Goal: Information Seeking & Learning: Learn about a topic

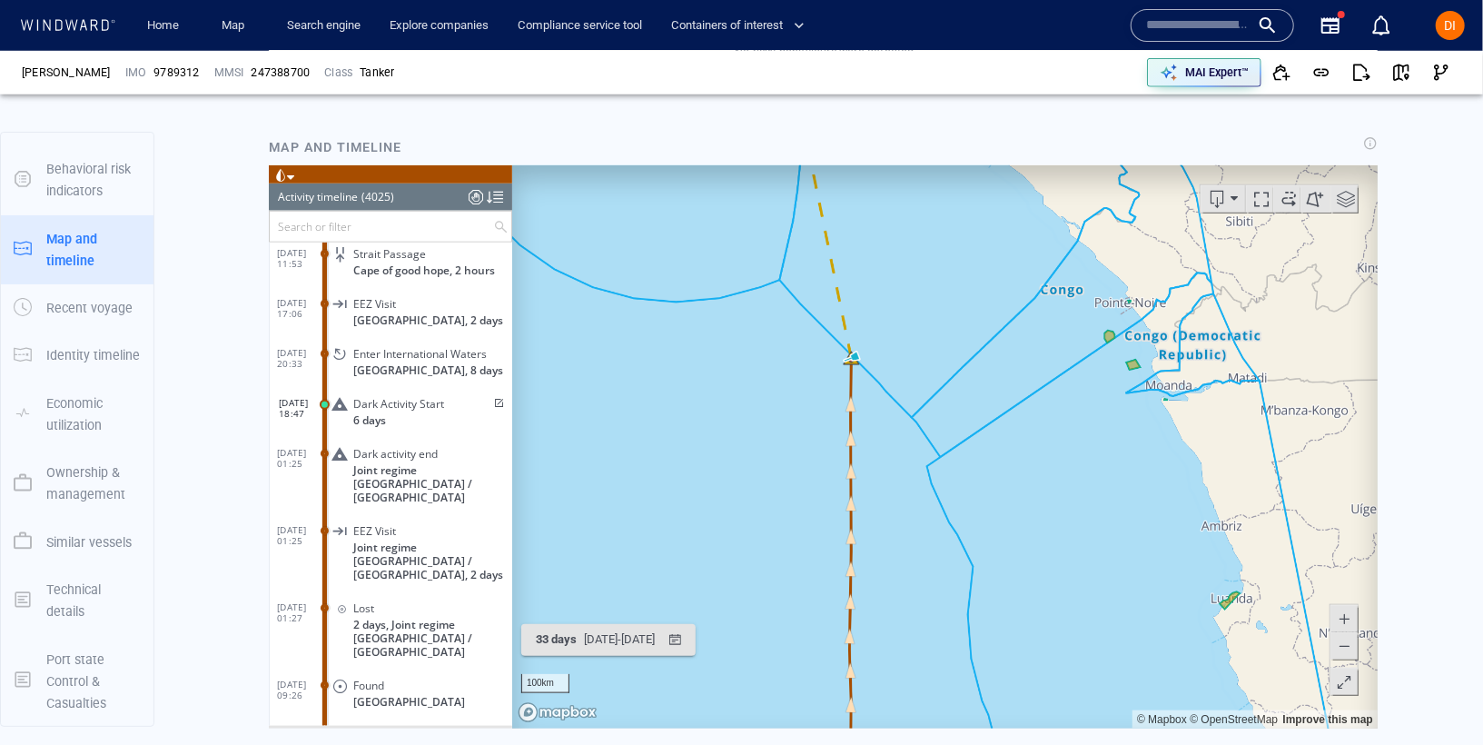
scroll to position [943, 0]
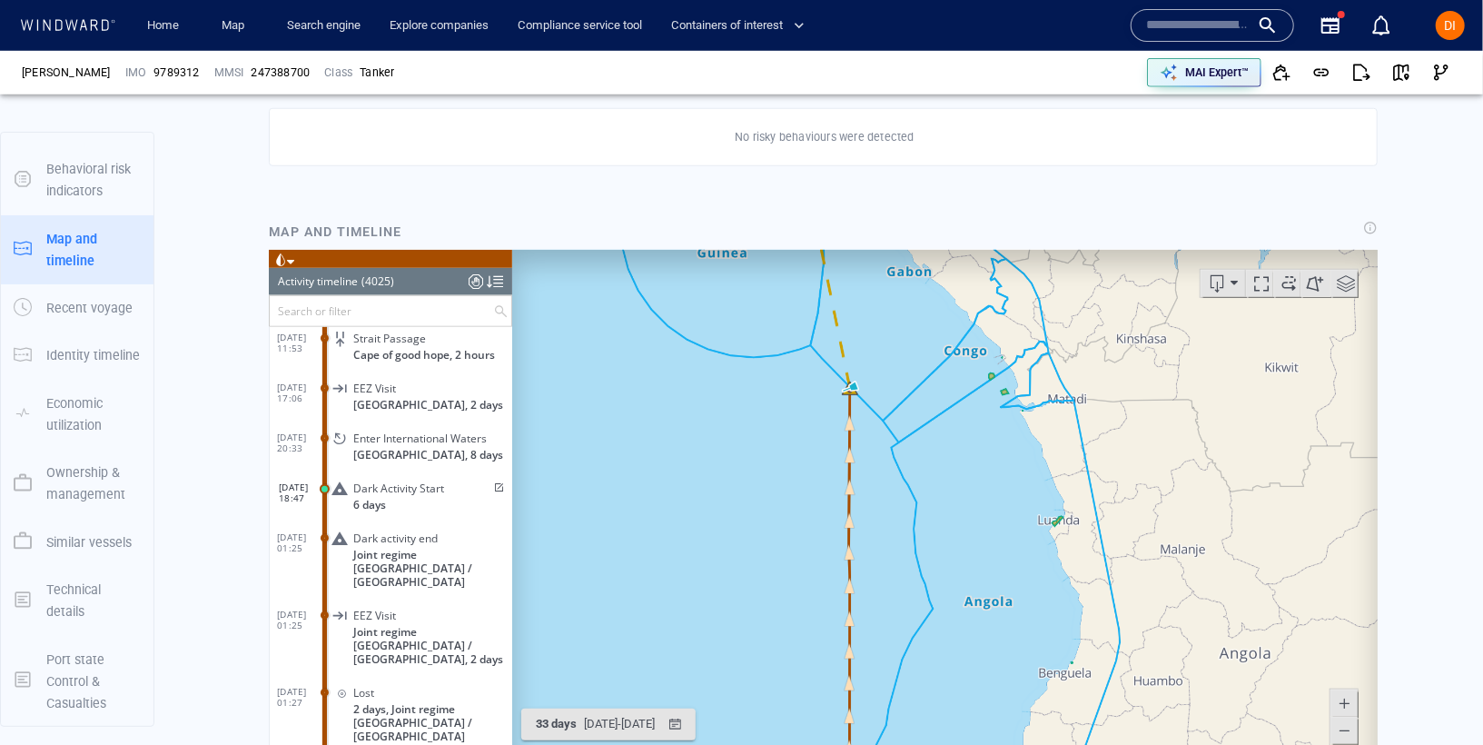
drag, startPoint x: 880, startPoint y: 521, endPoint x: 869, endPoint y: 405, distance: 116.7
click at [869, 406] on canvas "Map" at bounding box center [943, 530] width 865 height 563
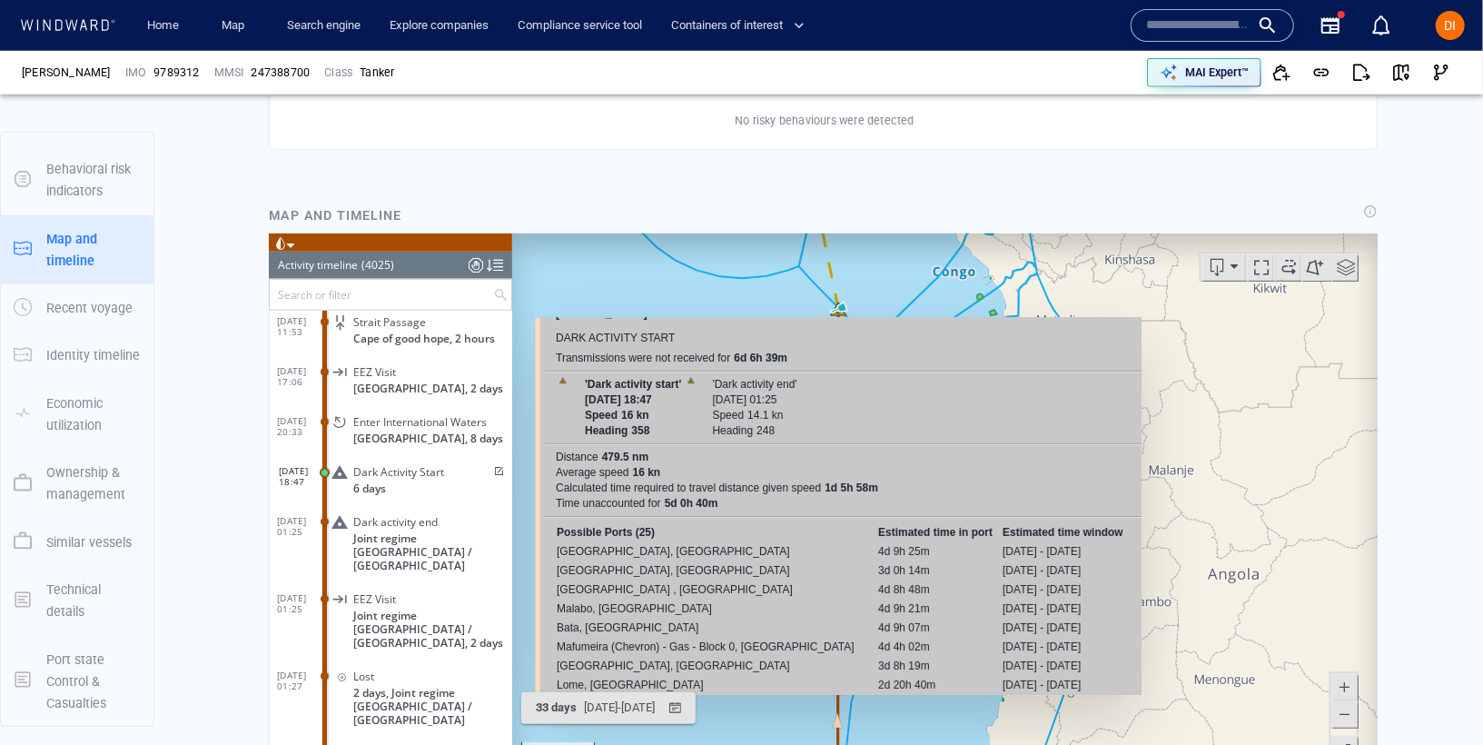
scroll to position [0, 0]
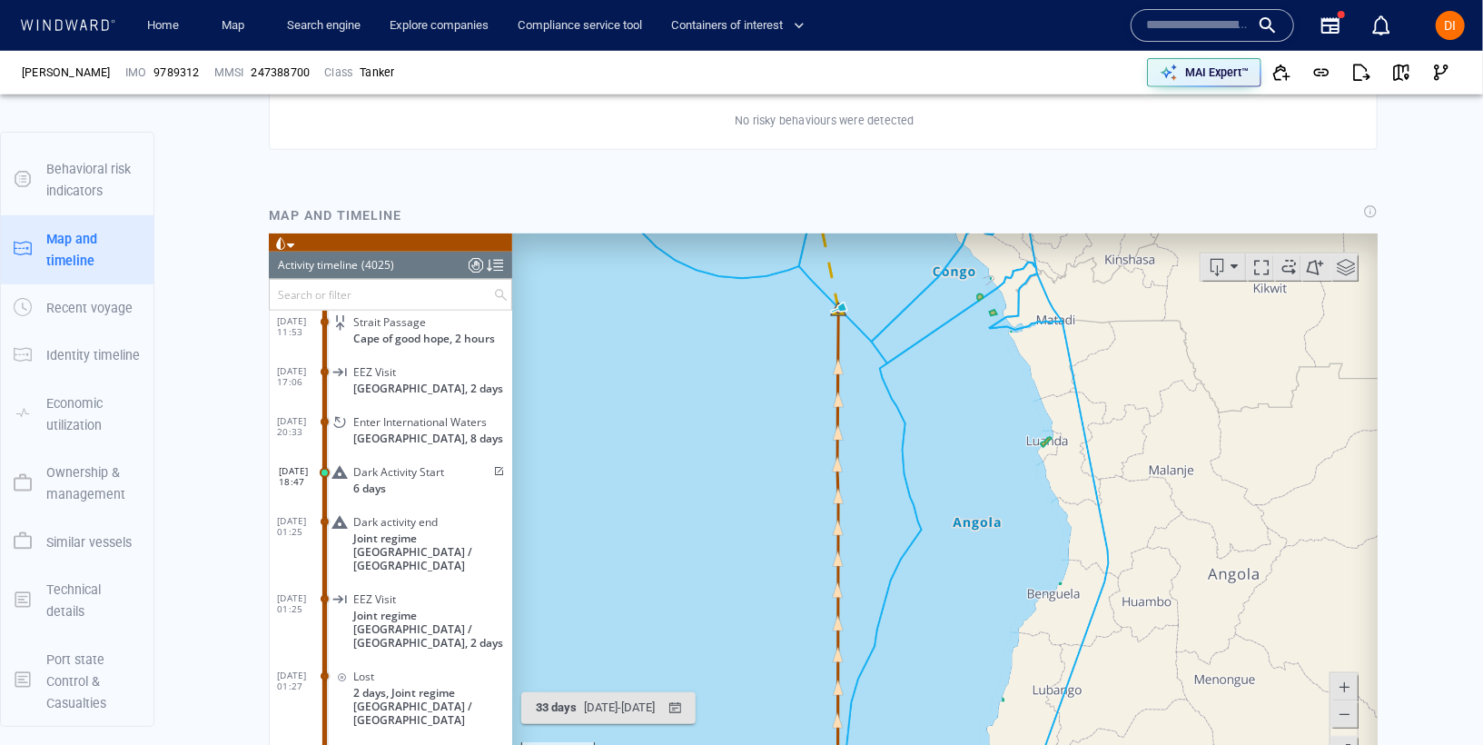
click at [841, 318] on canvas "Map" at bounding box center [943, 513] width 865 height 563
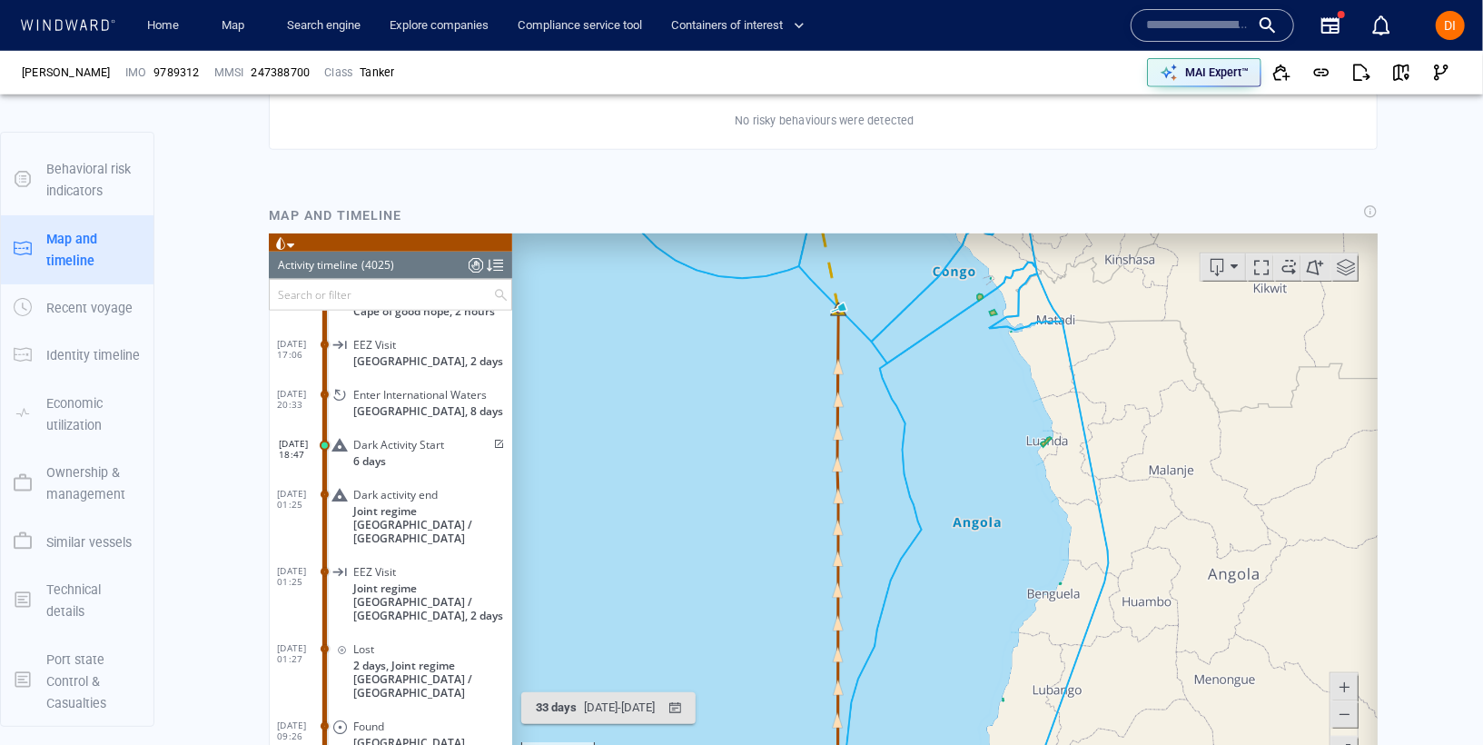
scroll to position [200168, 0]
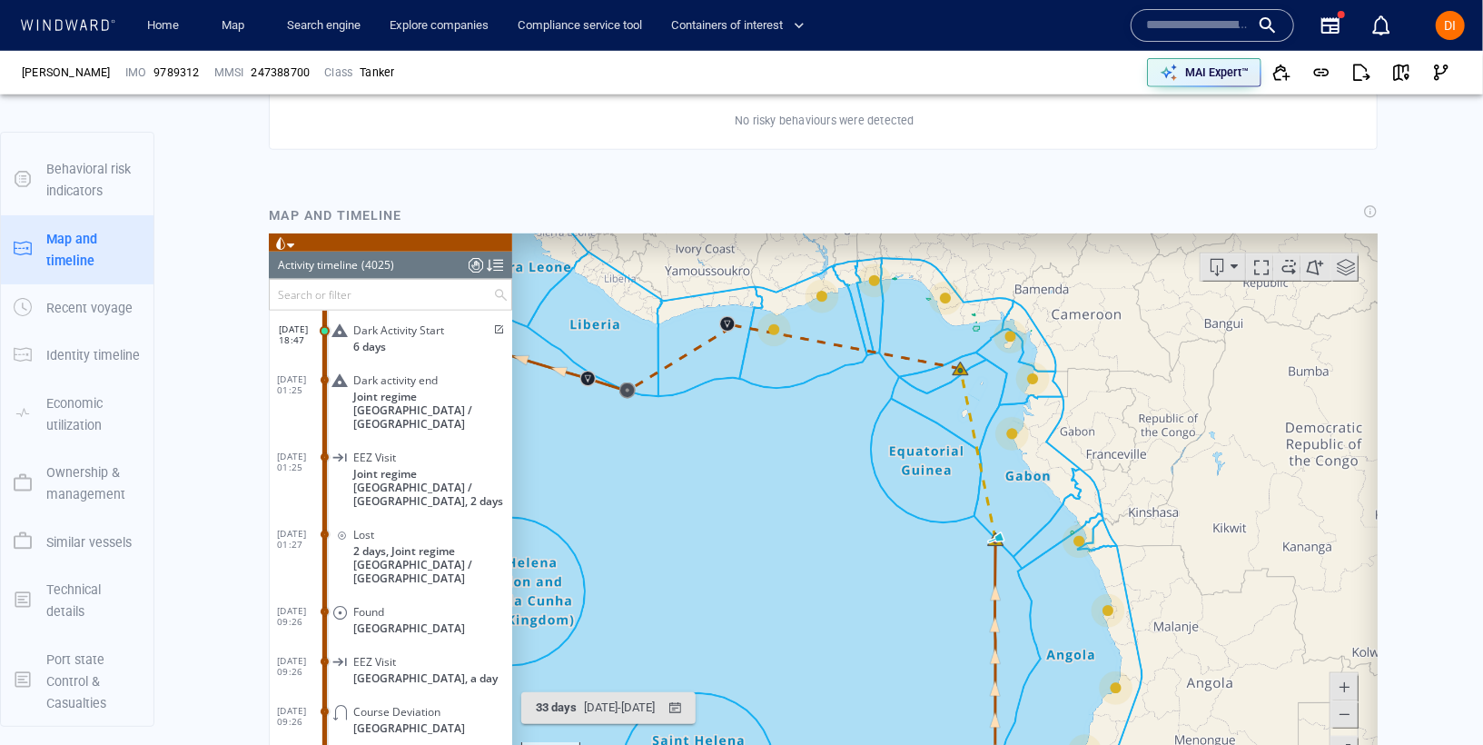
click at [995, 600] on canvas "Map" at bounding box center [943, 513] width 865 height 563
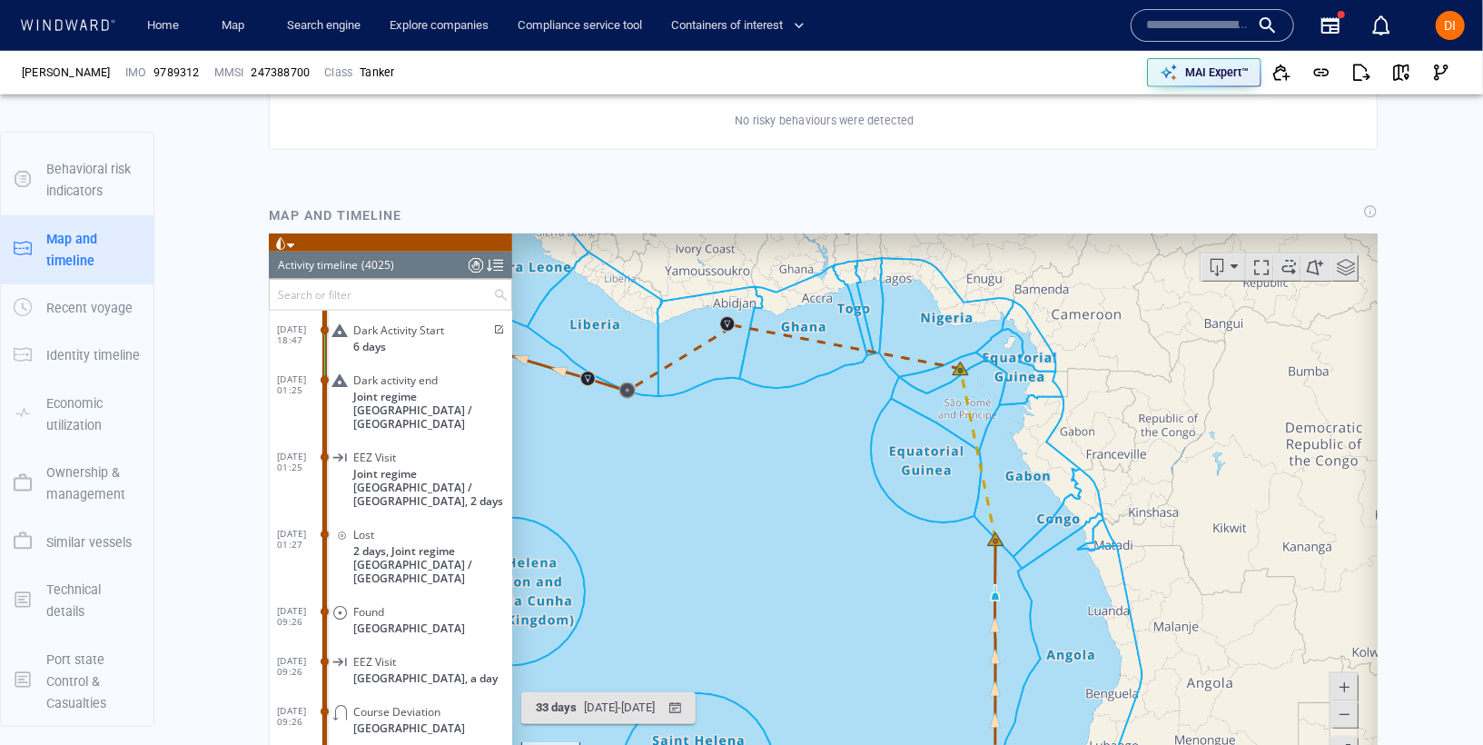
click at [956, 377] on canvas "Map" at bounding box center [943, 513] width 865 height 563
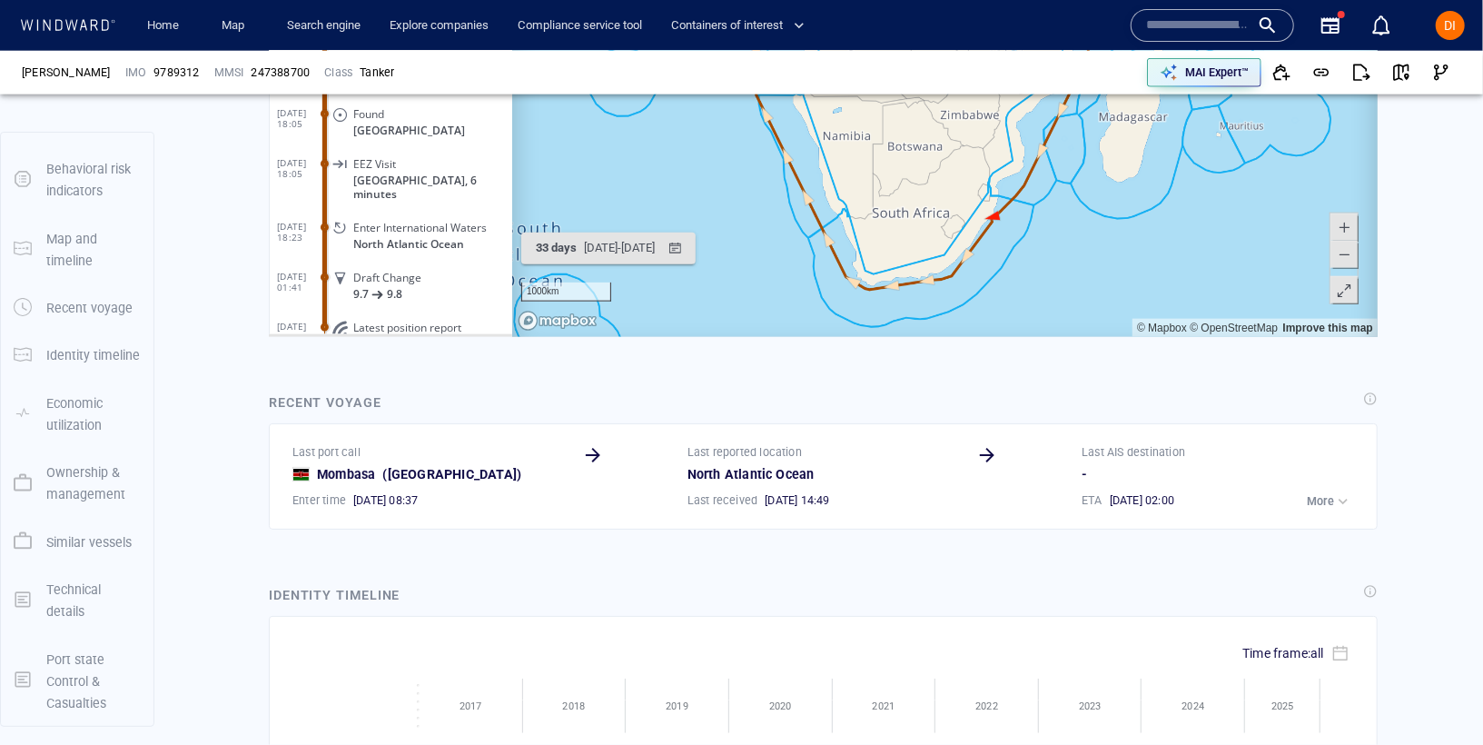
scroll to position [1437, 0]
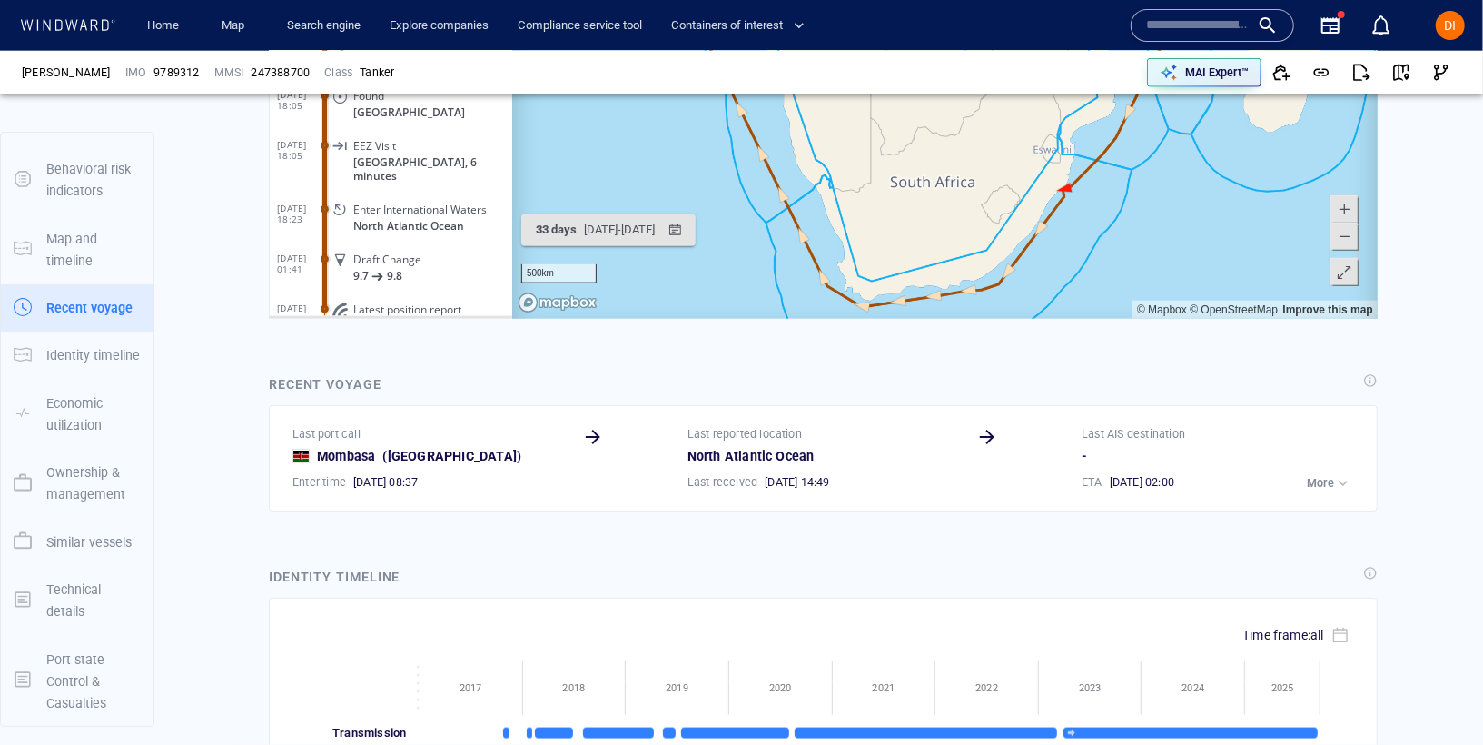
click at [1068, 192] on canvas "Map" at bounding box center [943, 37] width 865 height 563
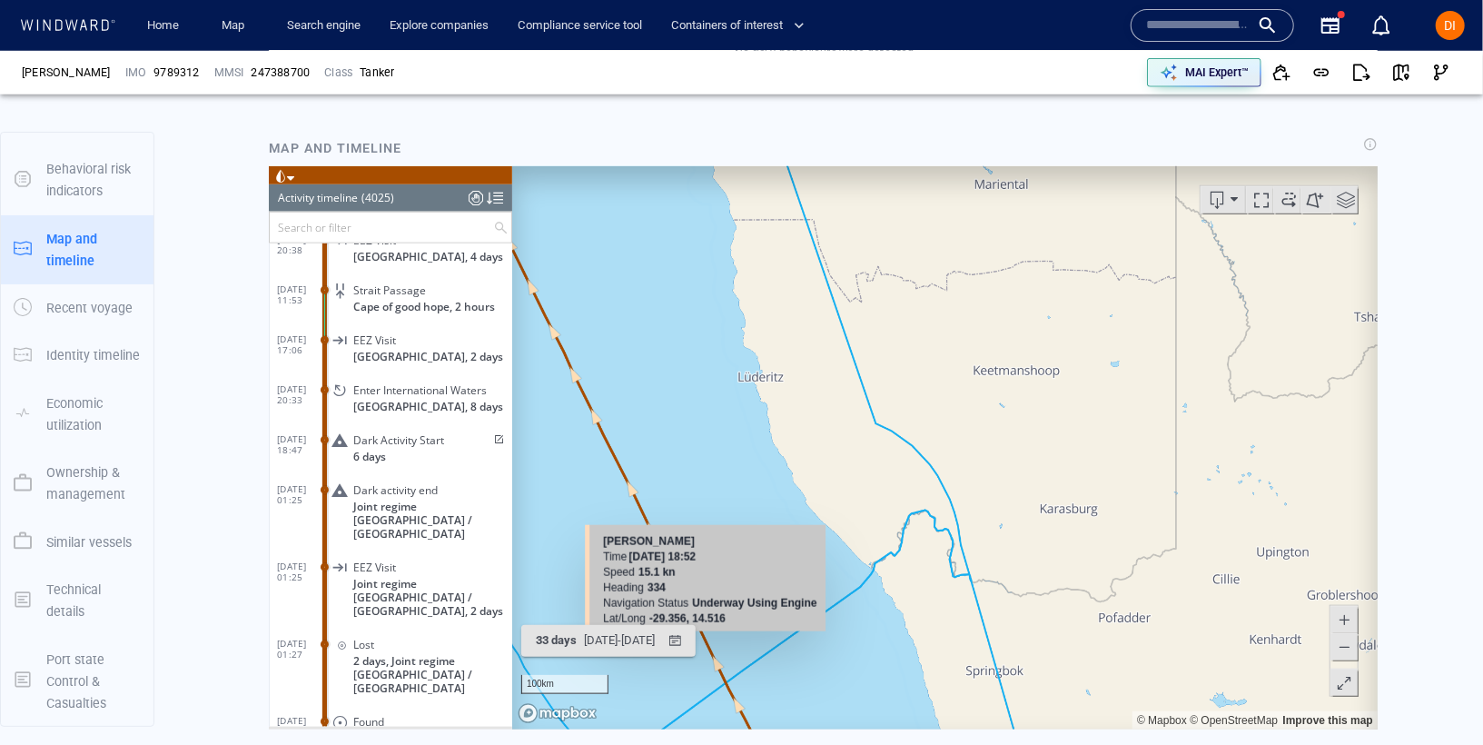
scroll to position [1015, 0]
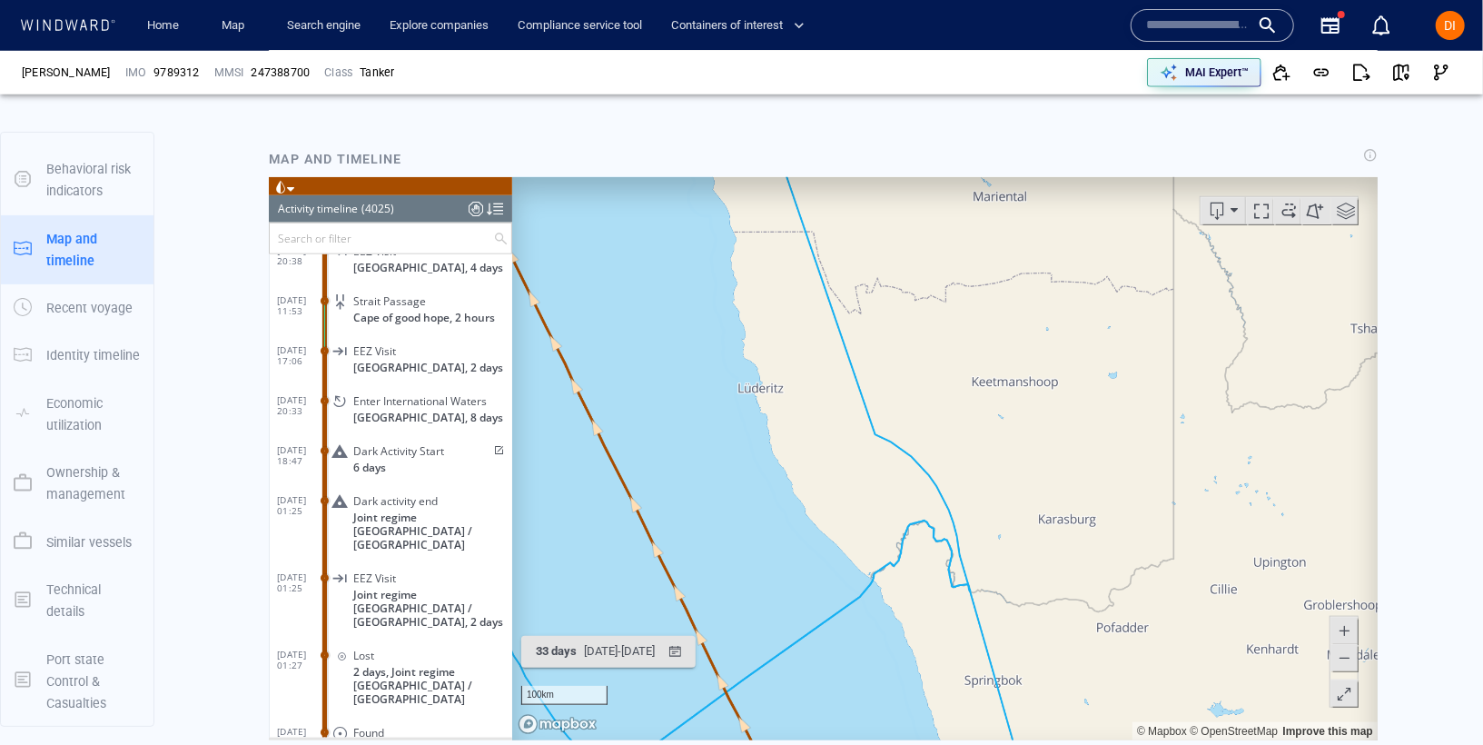
drag, startPoint x: 721, startPoint y: 460, endPoint x: 1057, endPoint y: 424, distance: 337.9
click at [1057, 433] on canvas "Map" at bounding box center [943, 457] width 865 height 563
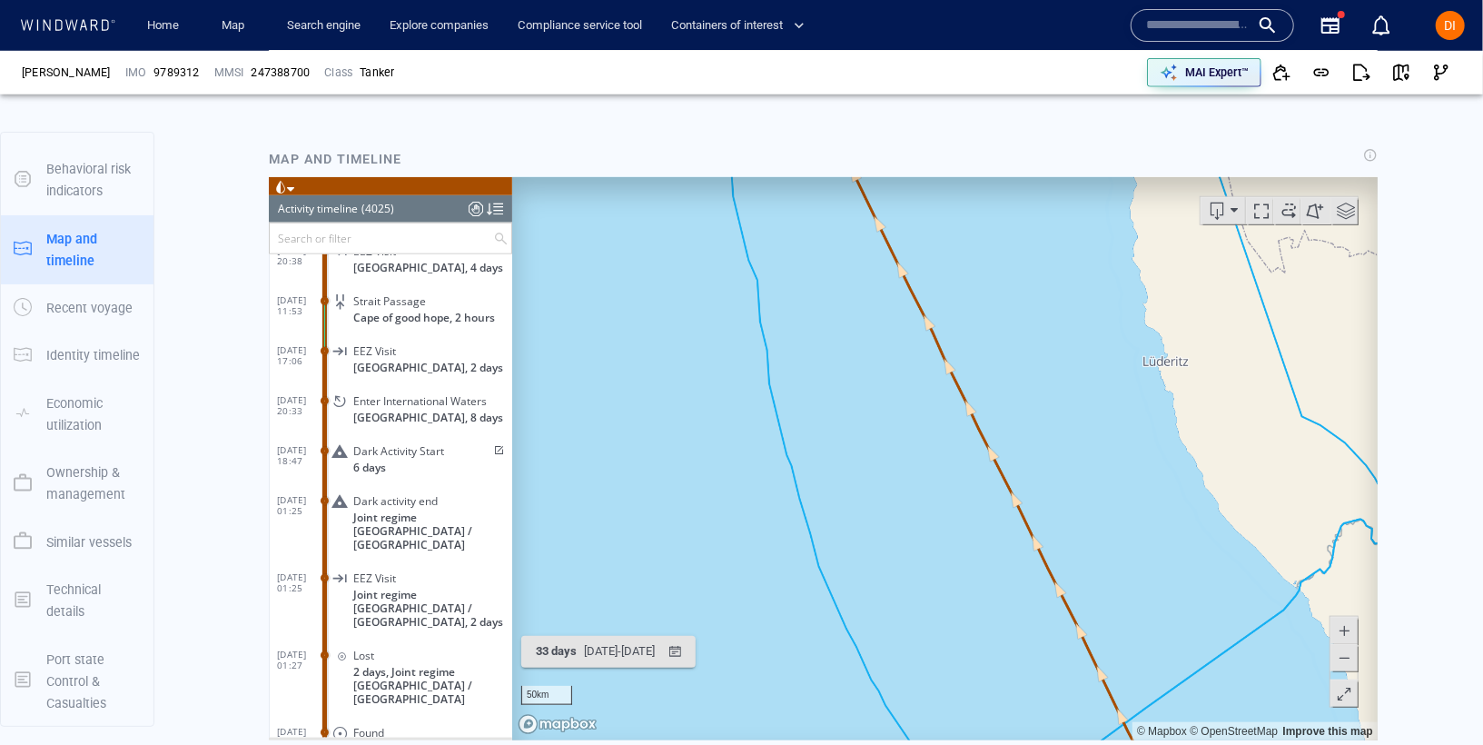
click at [926, 330] on canvas "Map" at bounding box center [943, 457] width 865 height 563
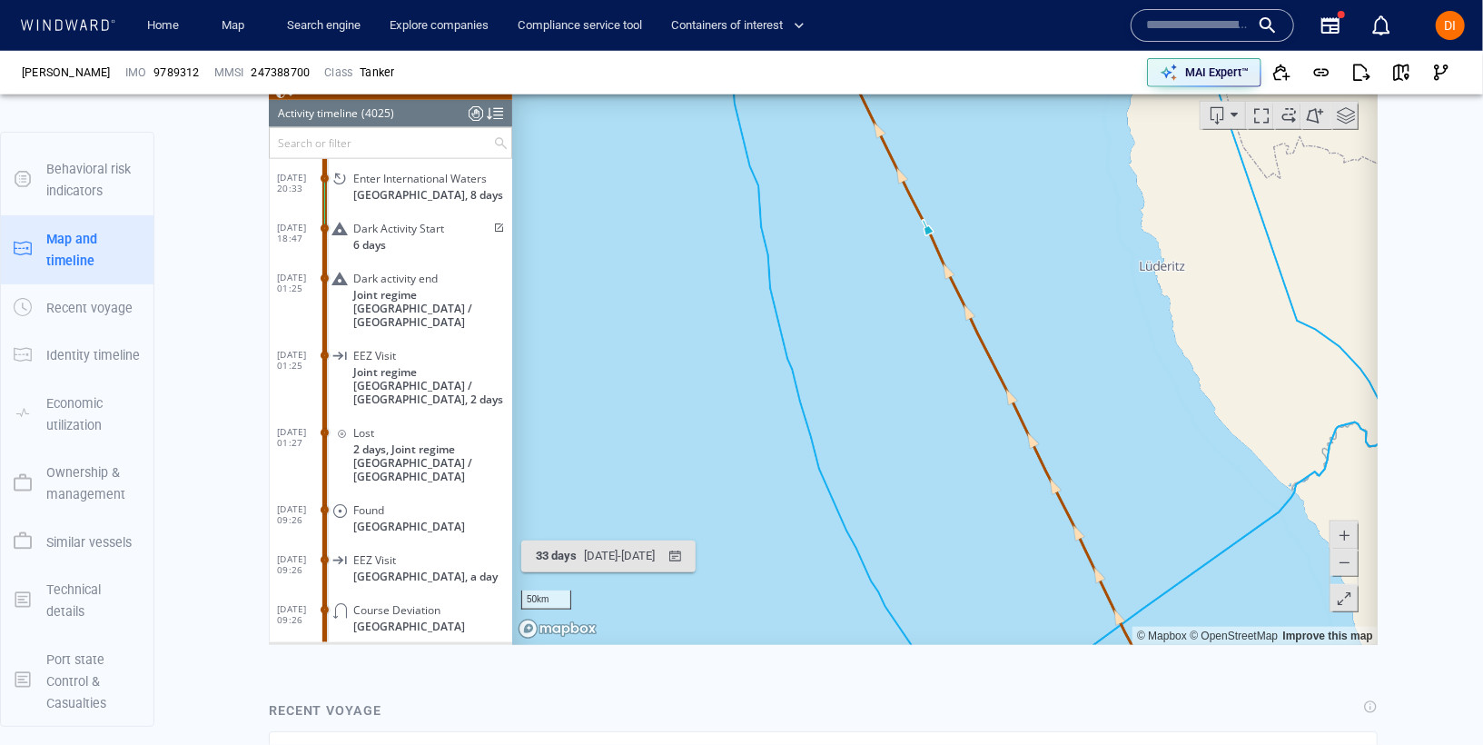
drag, startPoint x: 894, startPoint y: 309, endPoint x: 975, endPoint y: 582, distance: 285.3
click at [976, 582] on canvas "Map" at bounding box center [943, 362] width 865 height 563
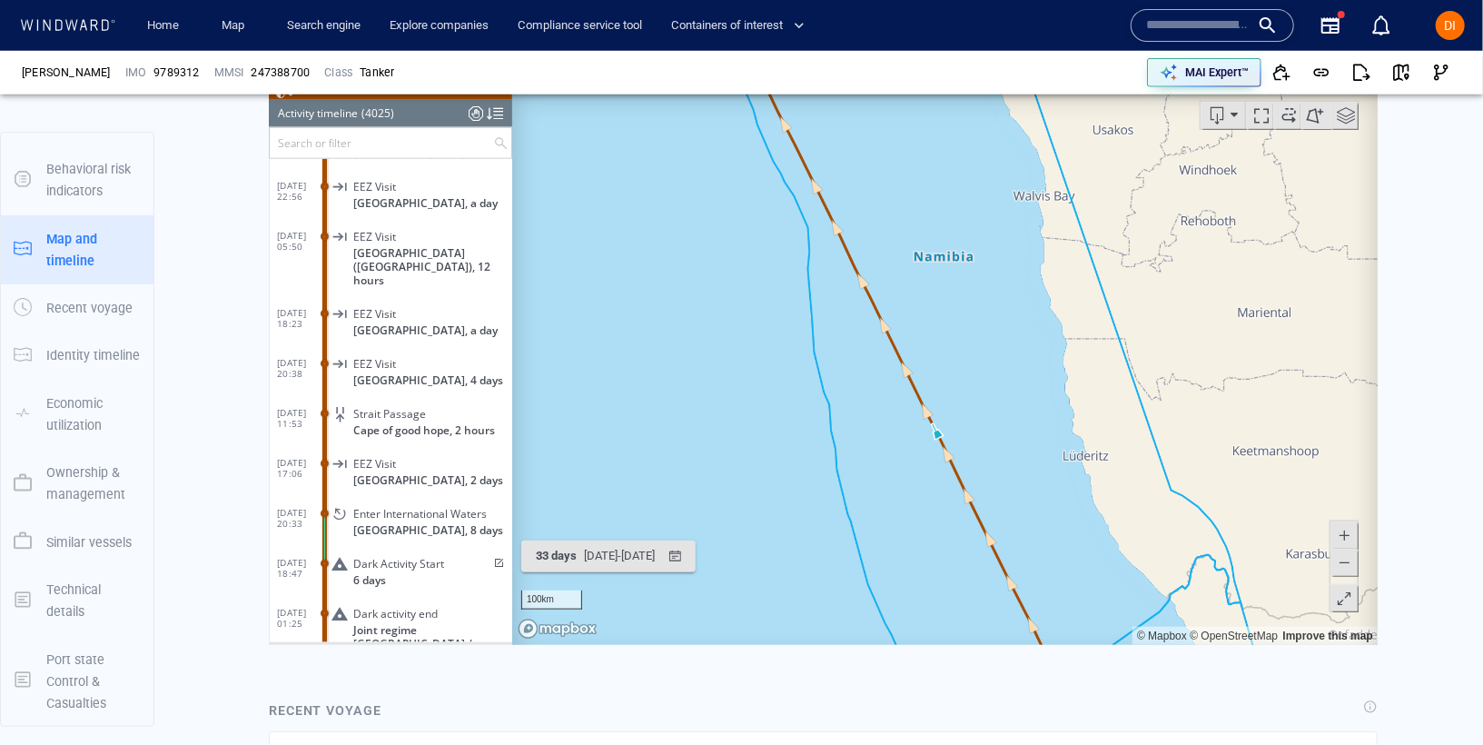
drag, startPoint x: 808, startPoint y: 277, endPoint x: 855, endPoint y: 669, distance: 395.1
click at [855, 644] on html "Loading vessel activities... Activity timeline (4025) (Still Loading...) Search…" at bounding box center [822, 362] width 1109 height 563
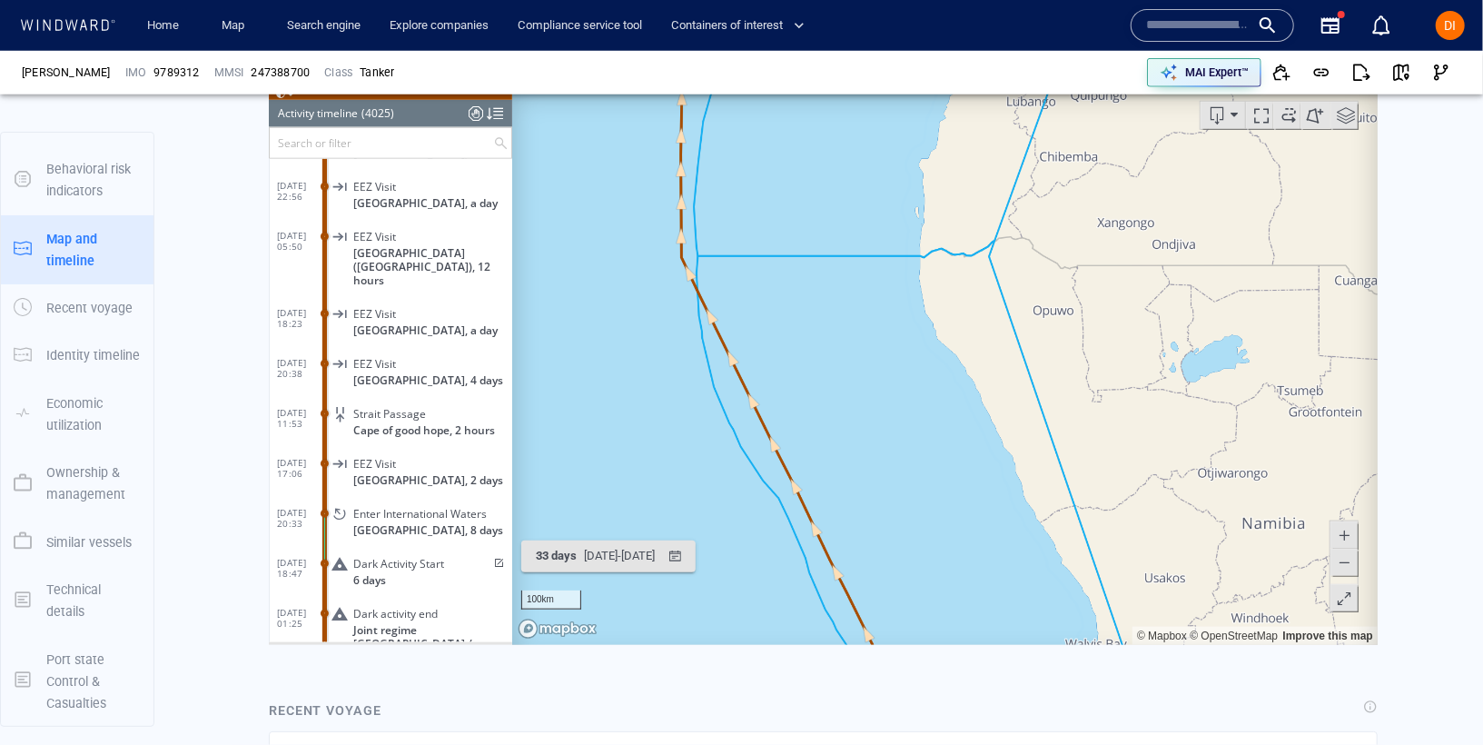
drag, startPoint x: 834, startPoint y: 338, endPoint x: 928, endPoint y: 699, distance: 373.5
click at [928, 644] on html "Loading vessel activities... Activity timeline (4025) (Still Loading...) Search…" at bounding box center [822, 362] width 1109 height 563
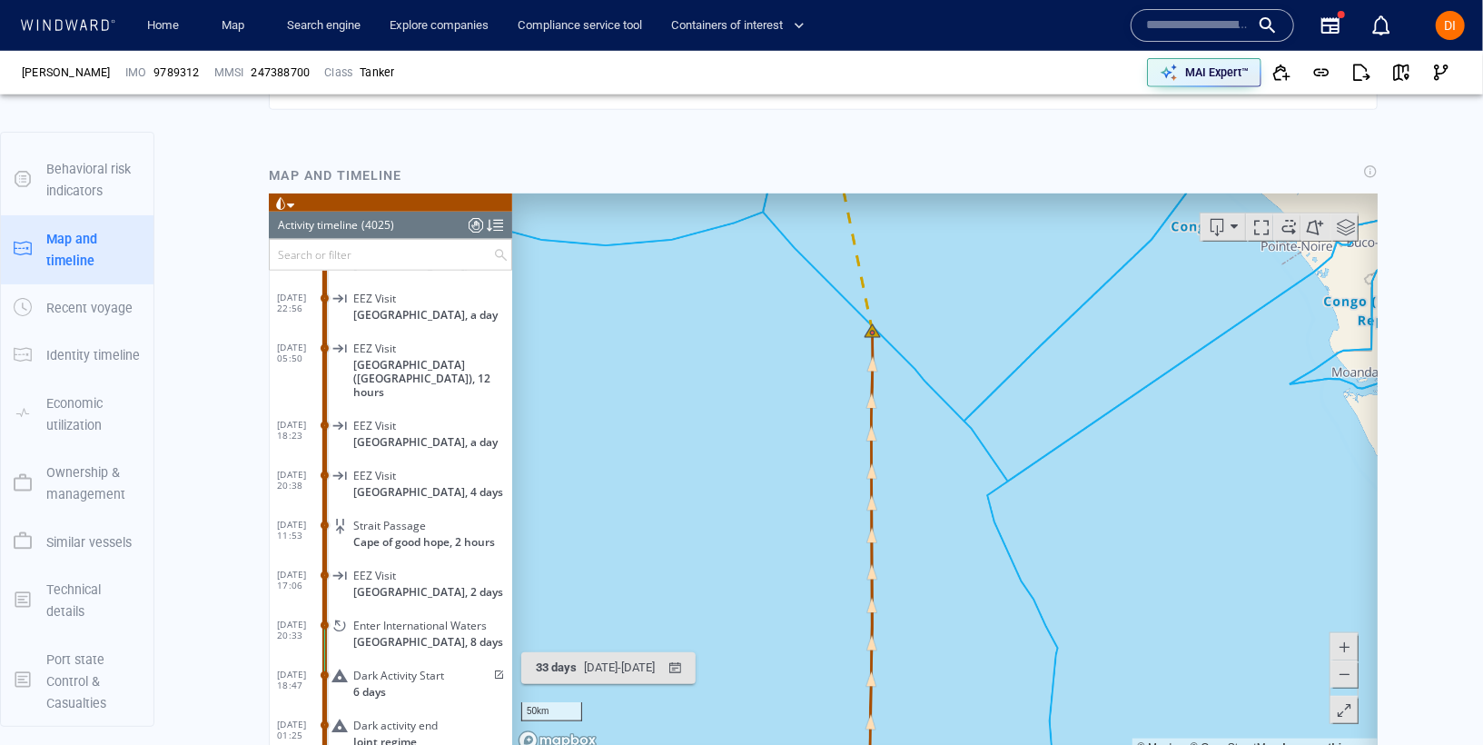
click at [903, 444] on canvas "Map" at bounding box center [943, 474] width 865 height 563
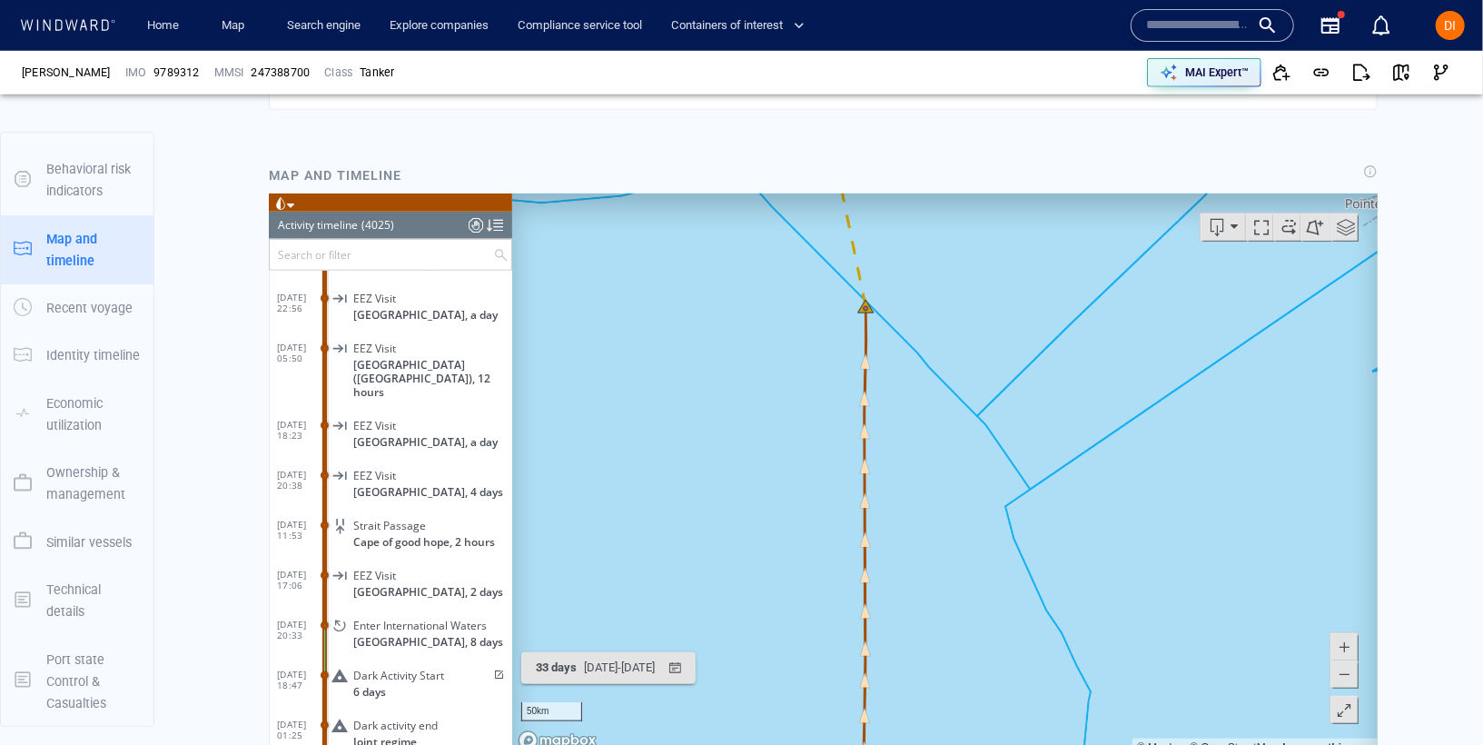
drag, startPoint x: 949, startPoint y: 506, endPoint x: 946, endPoint y: 446, distance: 60.0
click at [947, 447] on canvas "Map" at bounding box center [943, 474] width 865 height 563
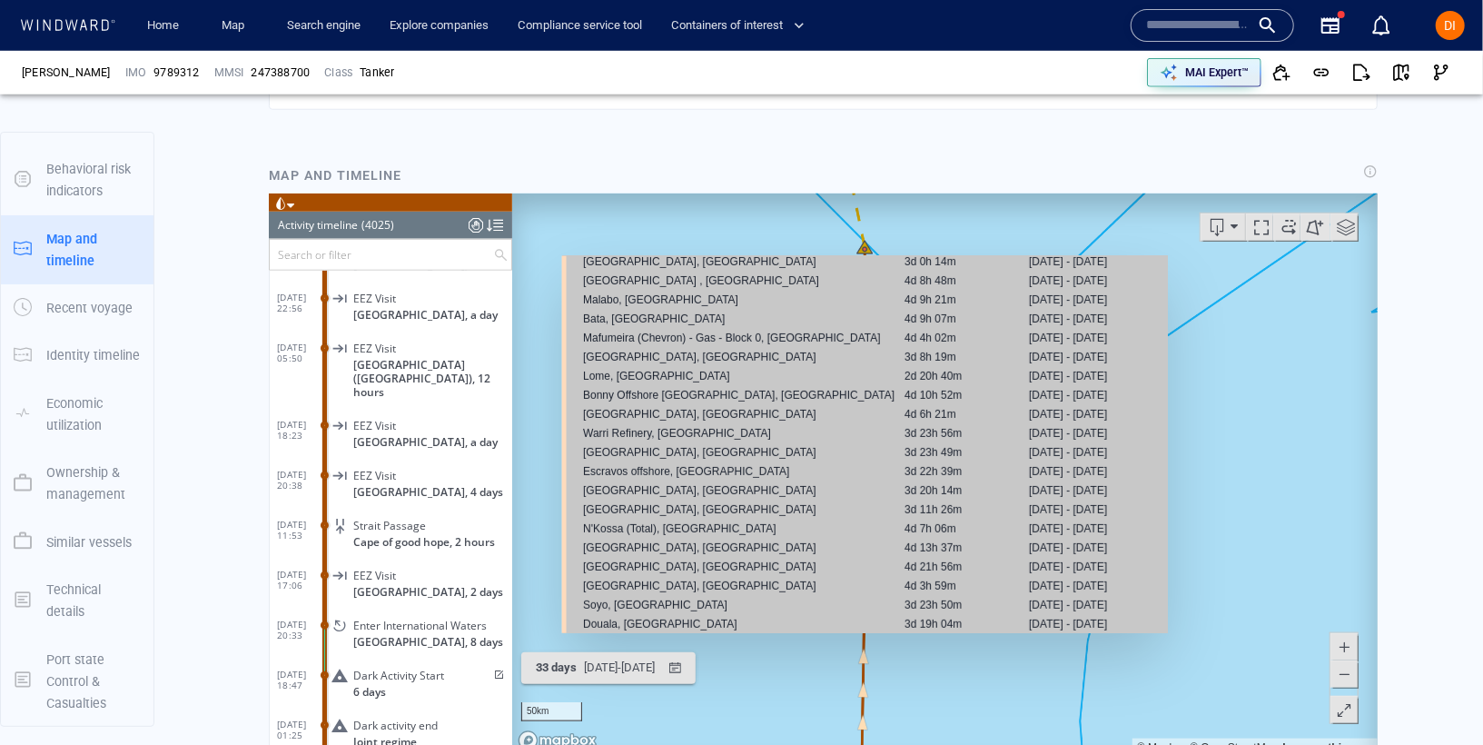
scroll to position [352, 0]
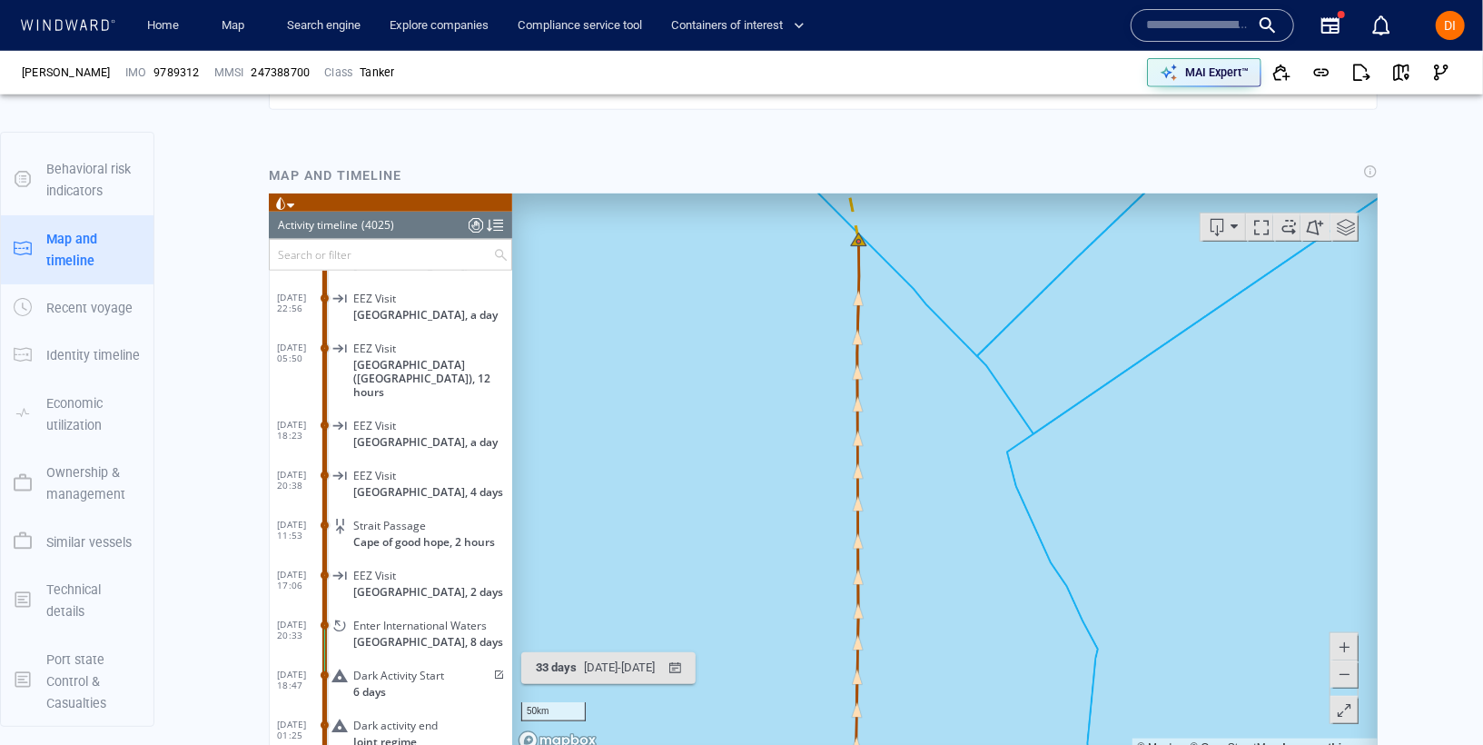
click at [473, 233] on div at bounding box center [475, 224] width 15 height 27
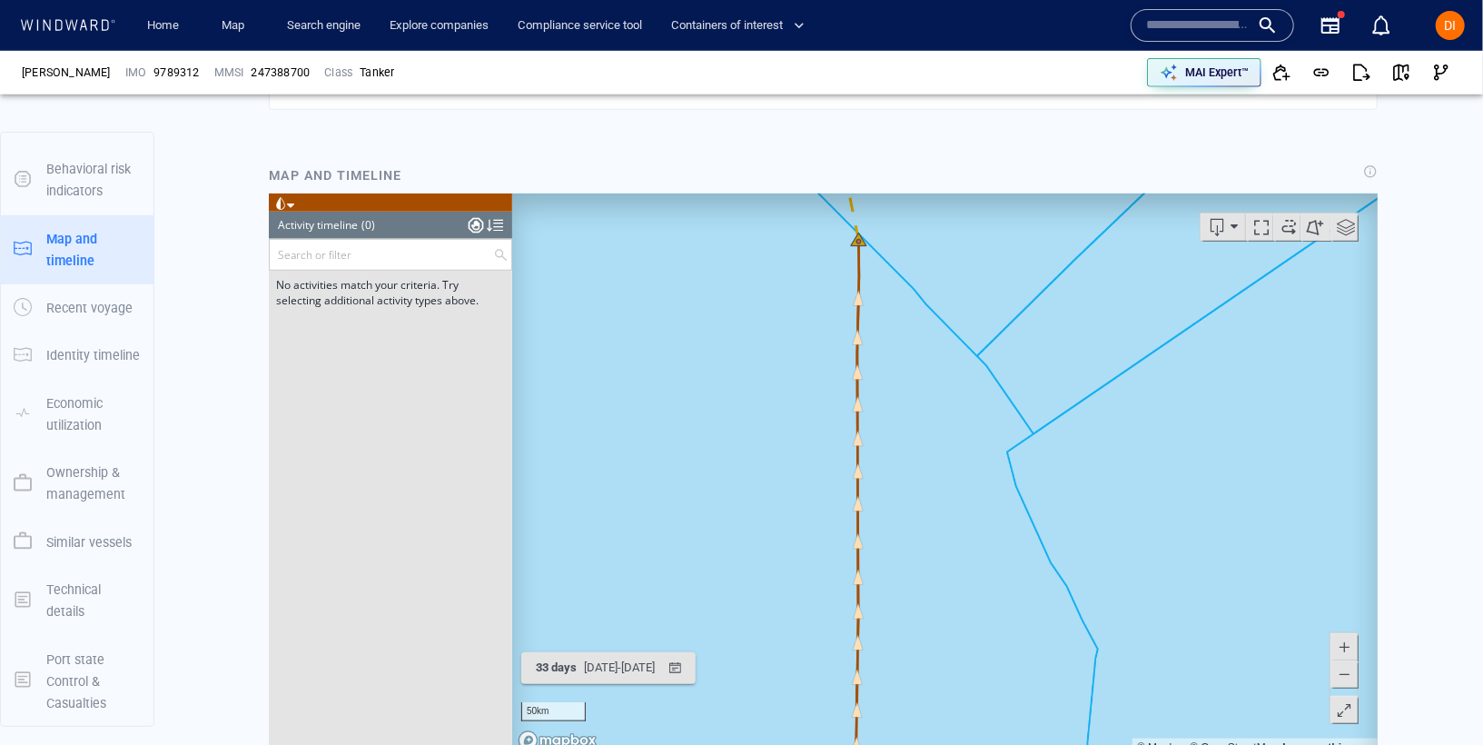
click at [472, 234] on div at bounding box center [475, 224] width 15 height 27
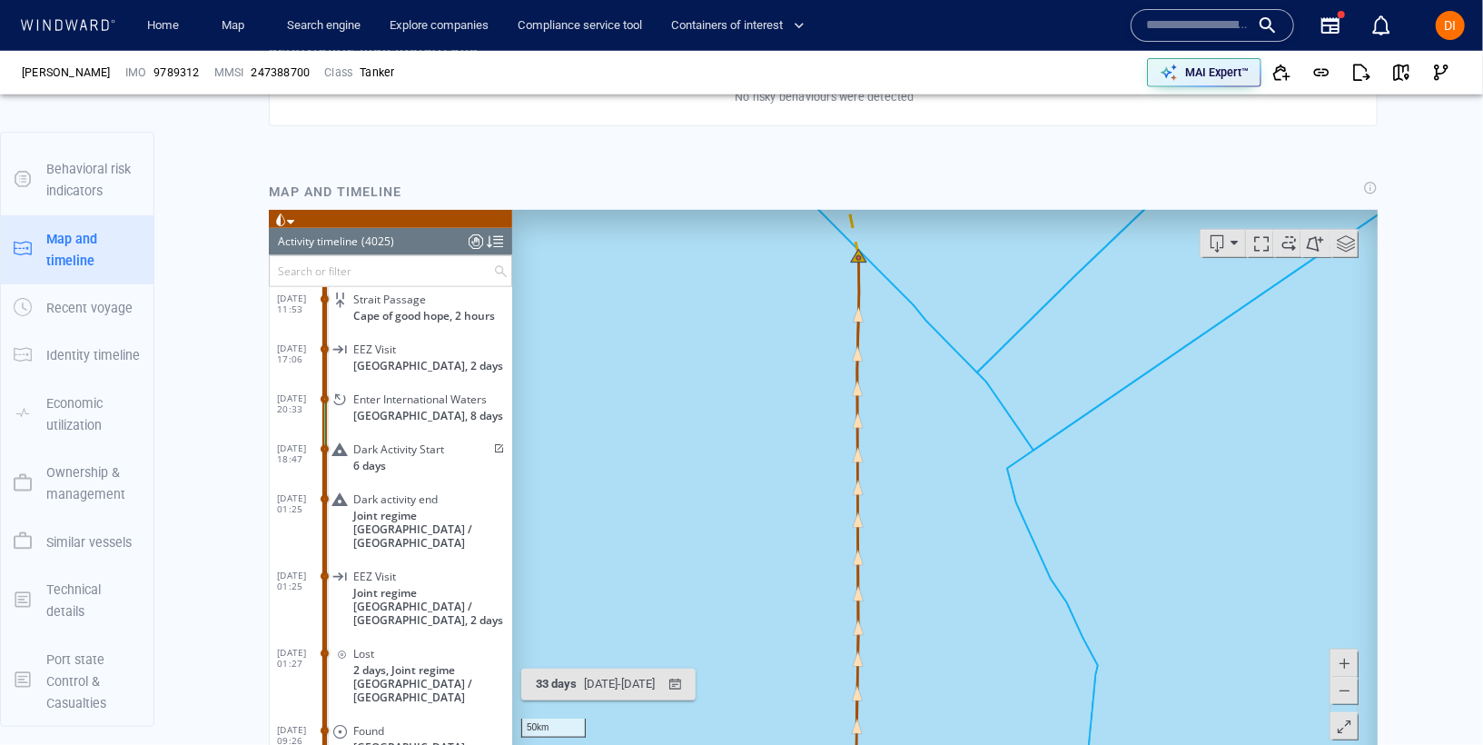
scroll to position [199943, 0]
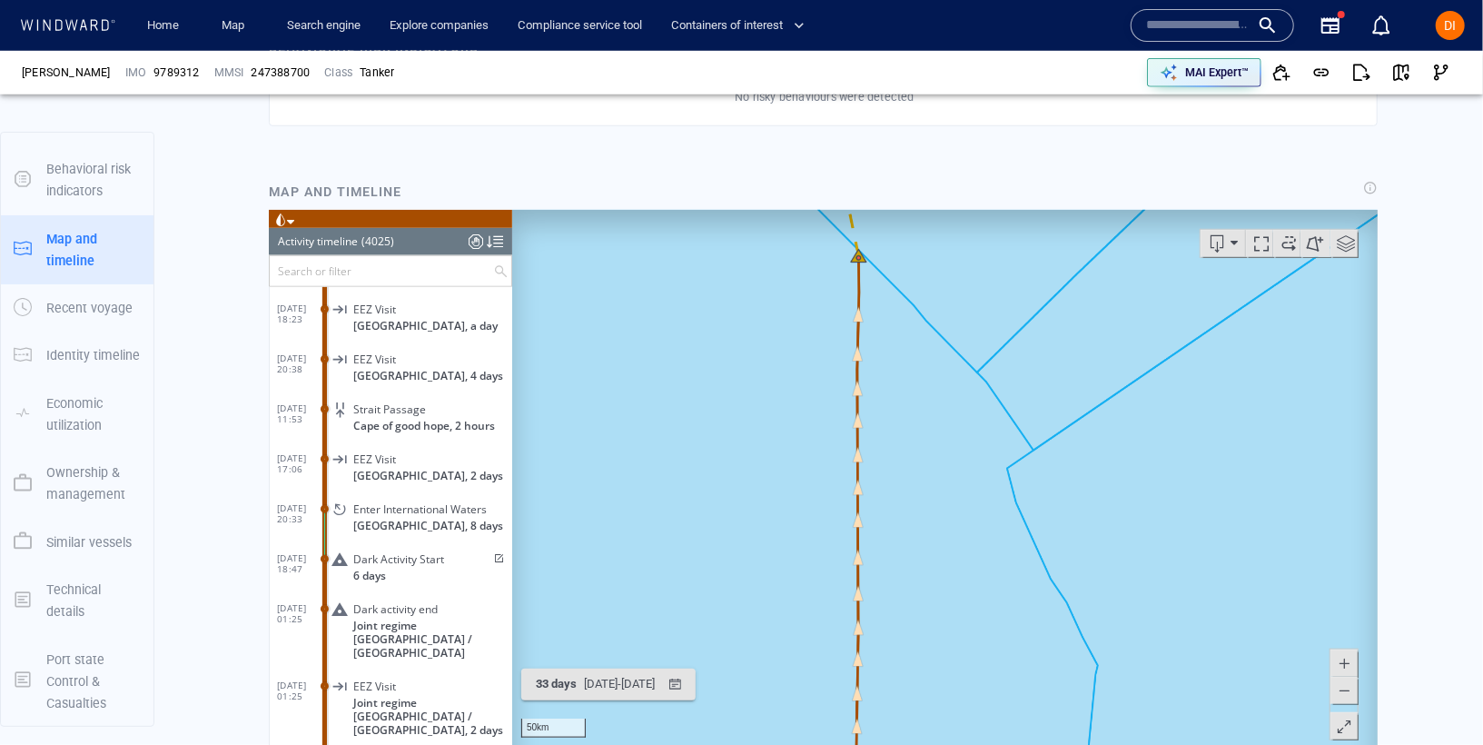
click at [381, 551] on span "Dark Activity Start" at bounding box center [397, 558] width 91 height 14
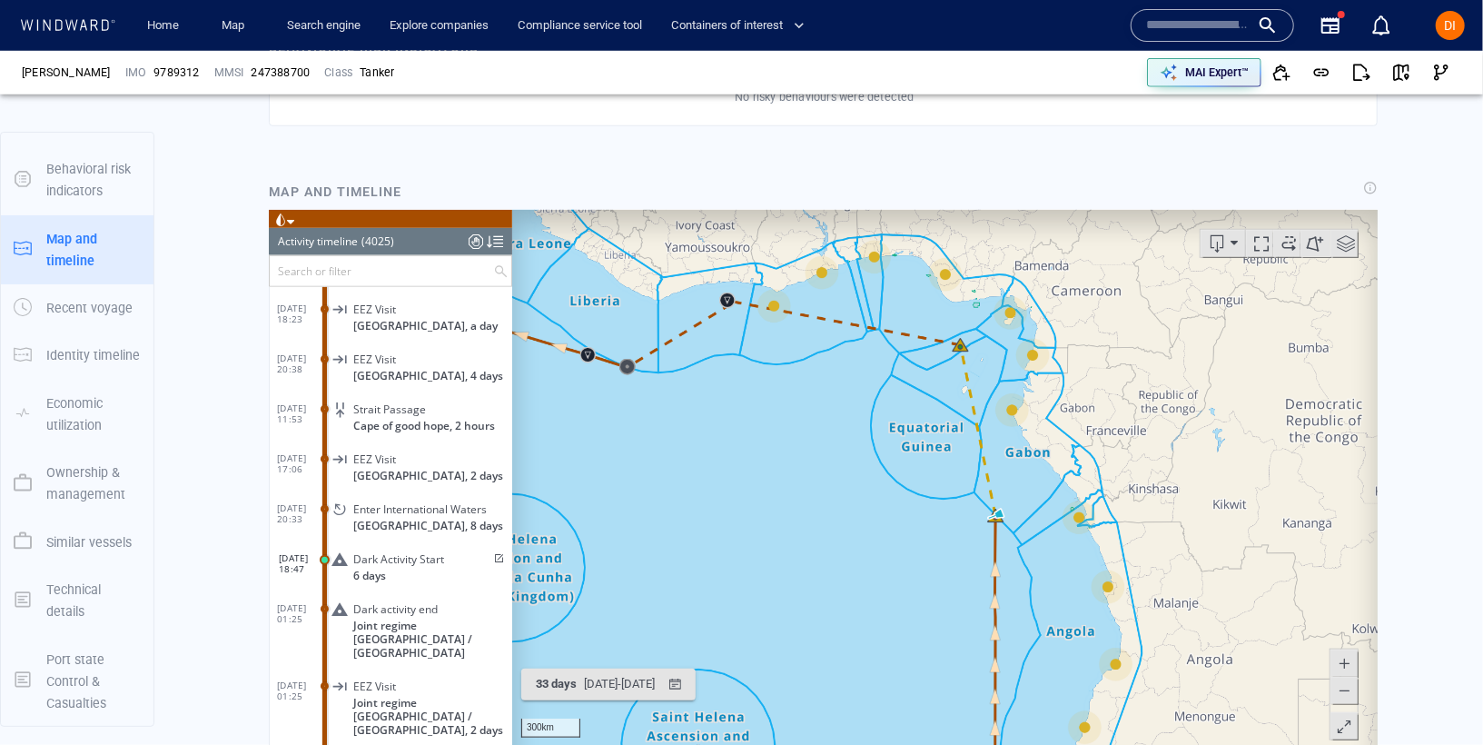
click at [356, 601] on span "Dark activity end" at bounding box center [394, 608] width 84 height 14
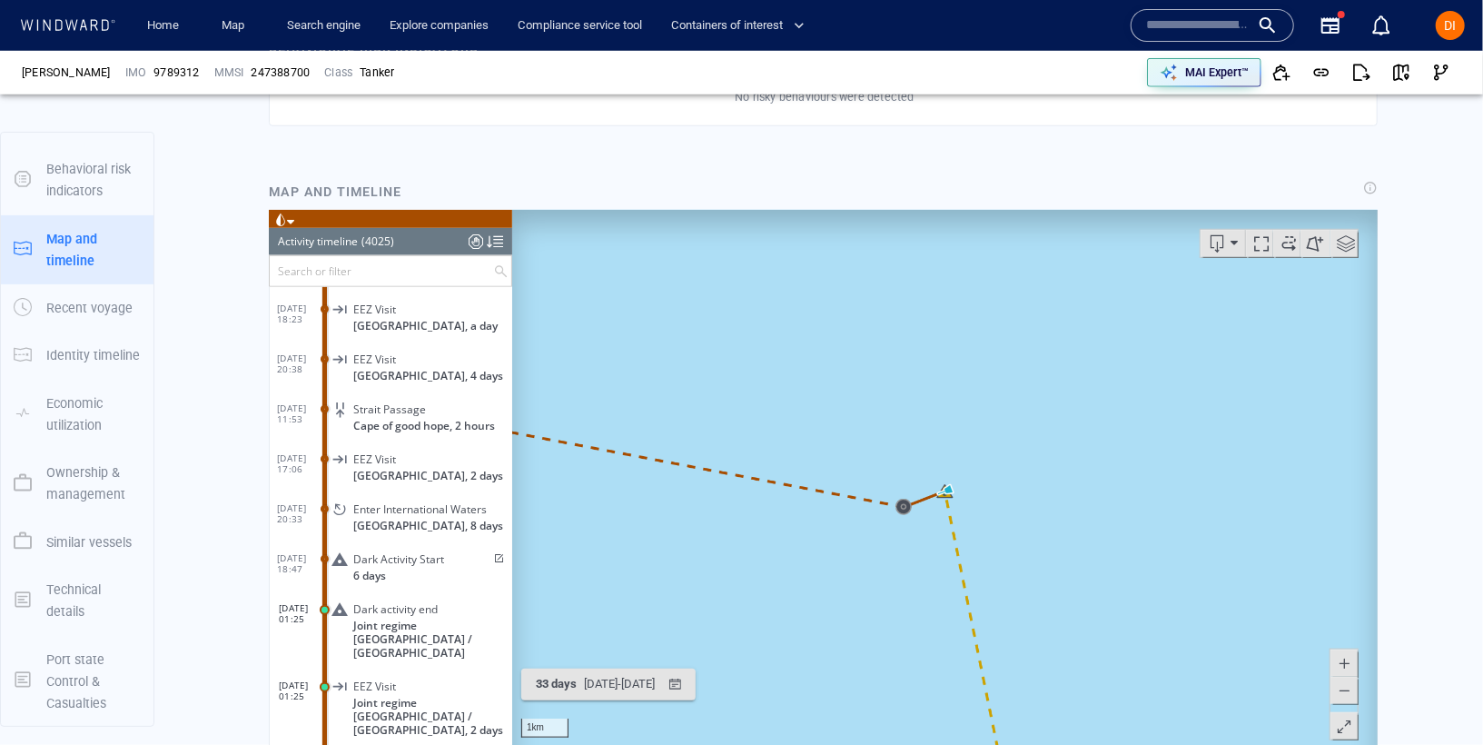
click at [900, 510] on canvas "Map" at bounding box center [943, 490] width 865 height 563
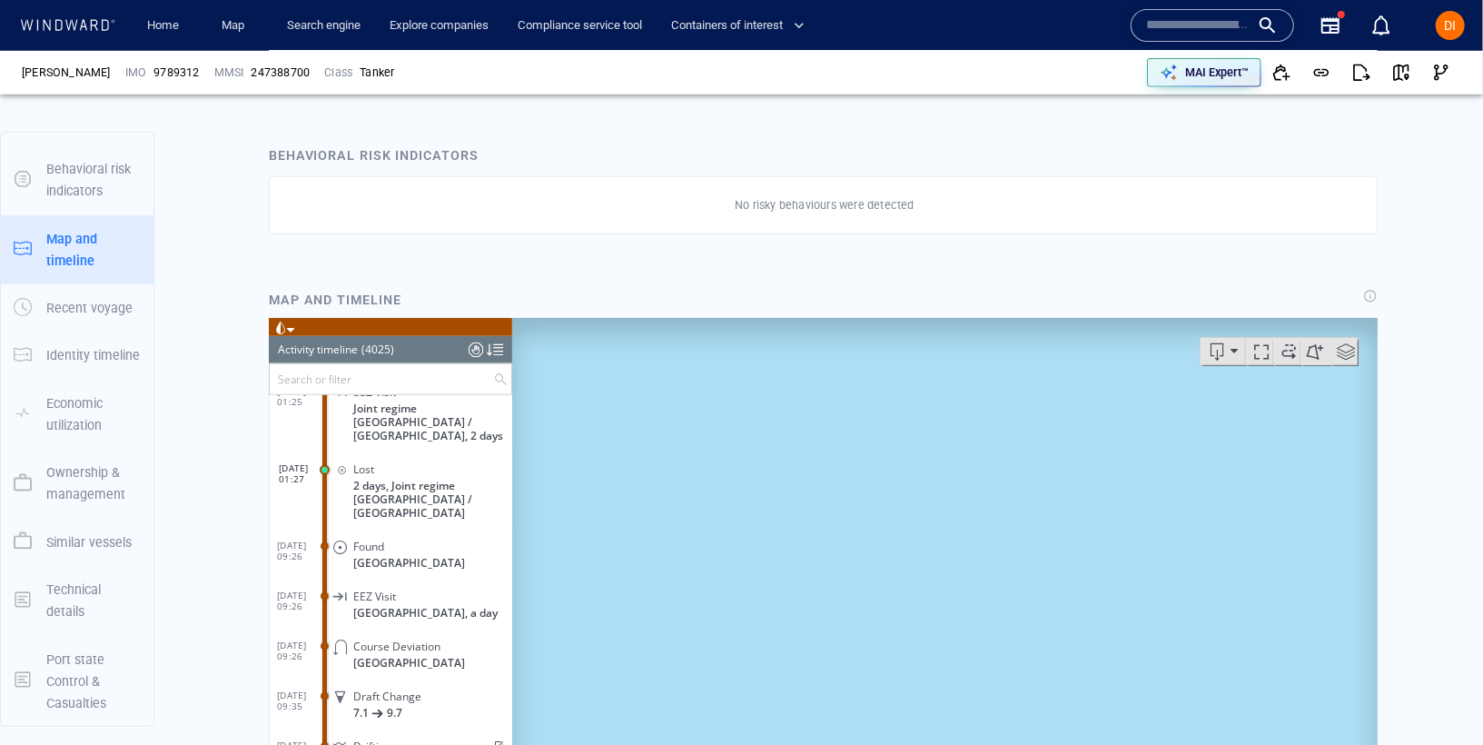
scroll to position [893, 0]
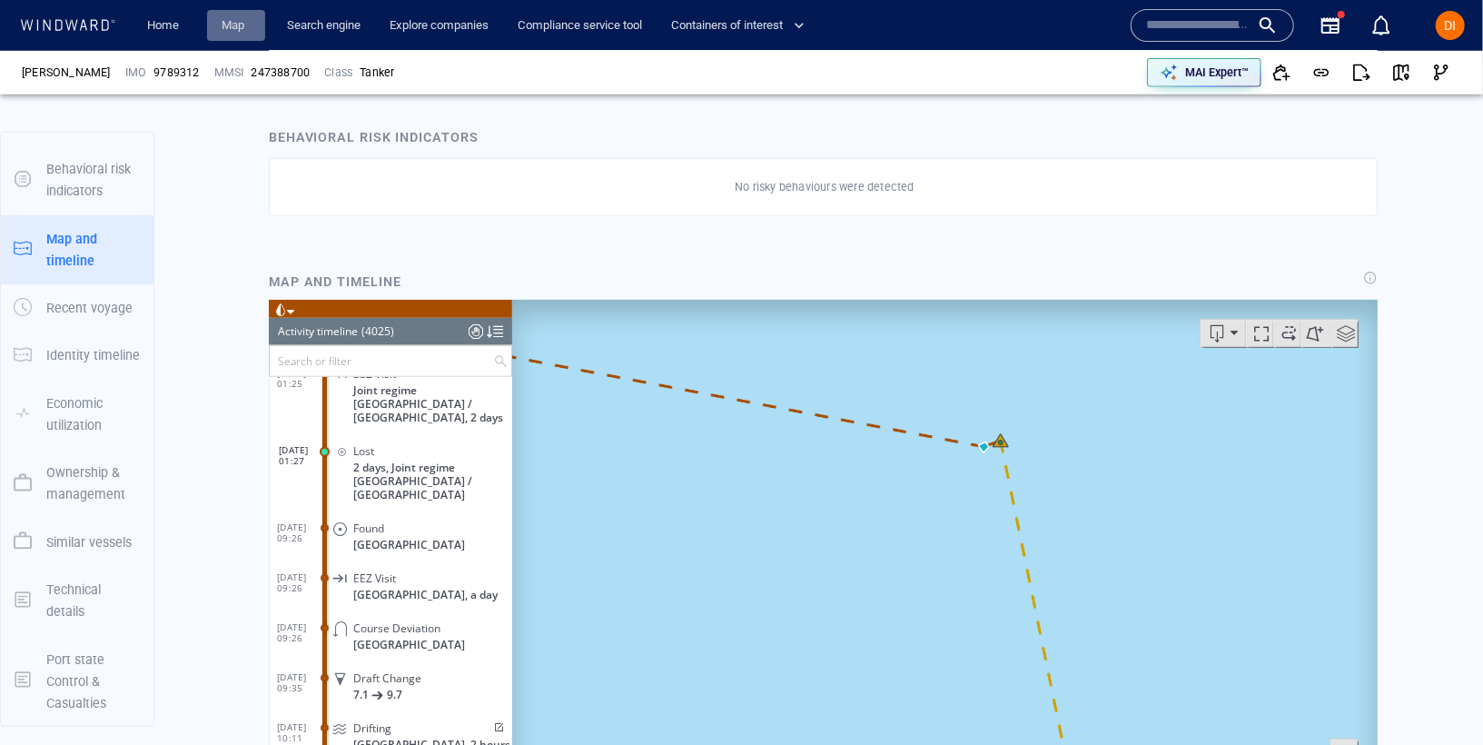
click at [221, 10] on link "Map" at bounding box center [236, 26] width 44 height 32
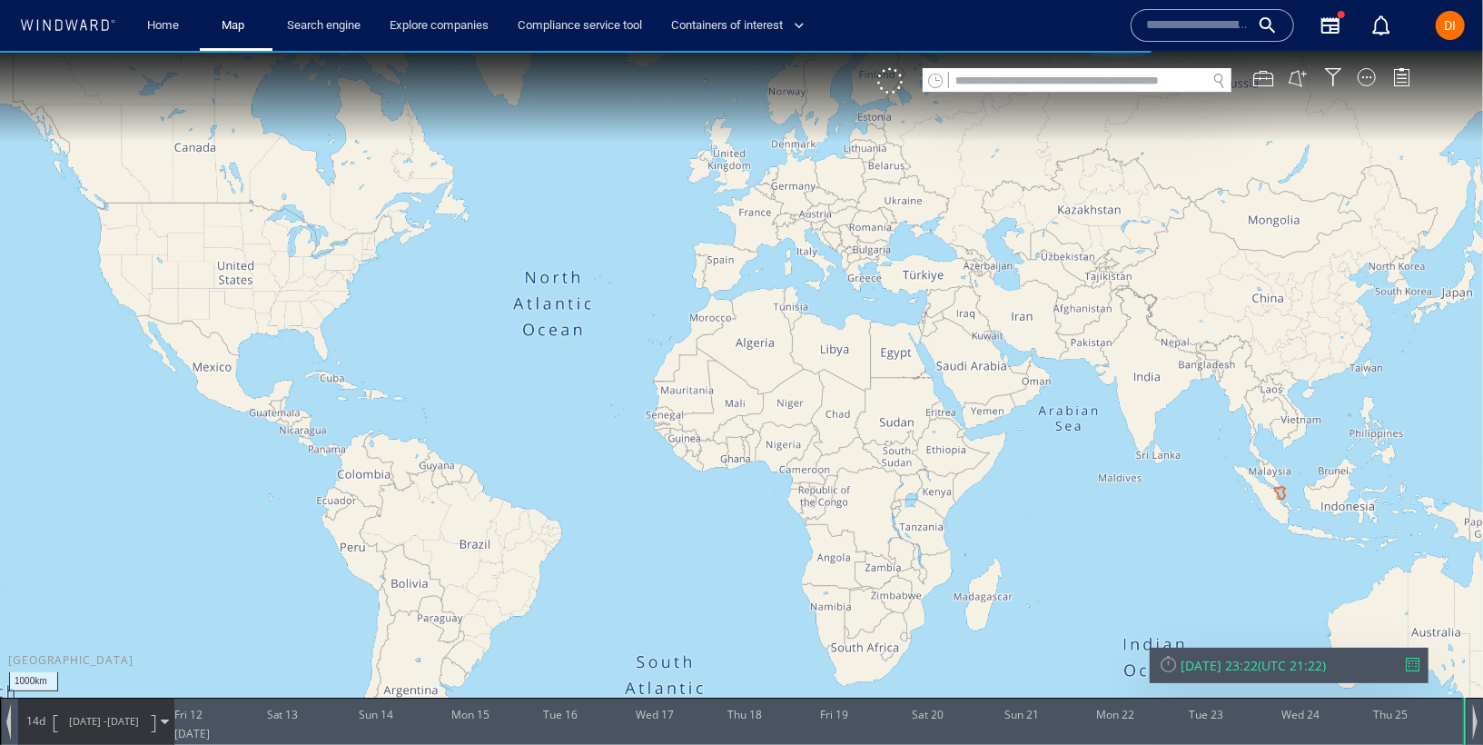
click at [1044, 80] on input "text" at bounding box center [1077, 80] width 257 height 25
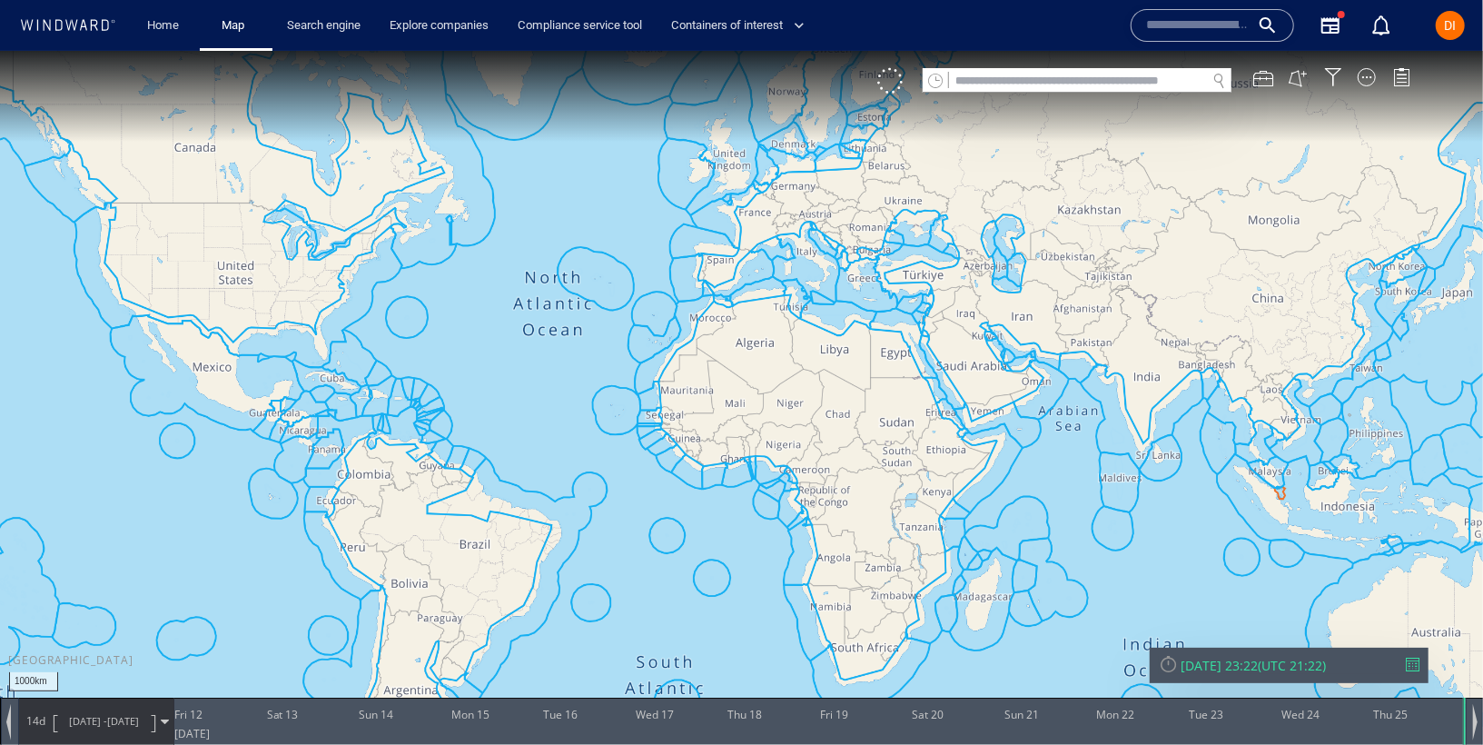
click at [981, 91] on div at bounding box center [1077, 91] width 309 height 1
click at [992, 71] on input "text" at bounding box center [1077, 80] width 257 height 25
paste input "*******"
type input "*******"
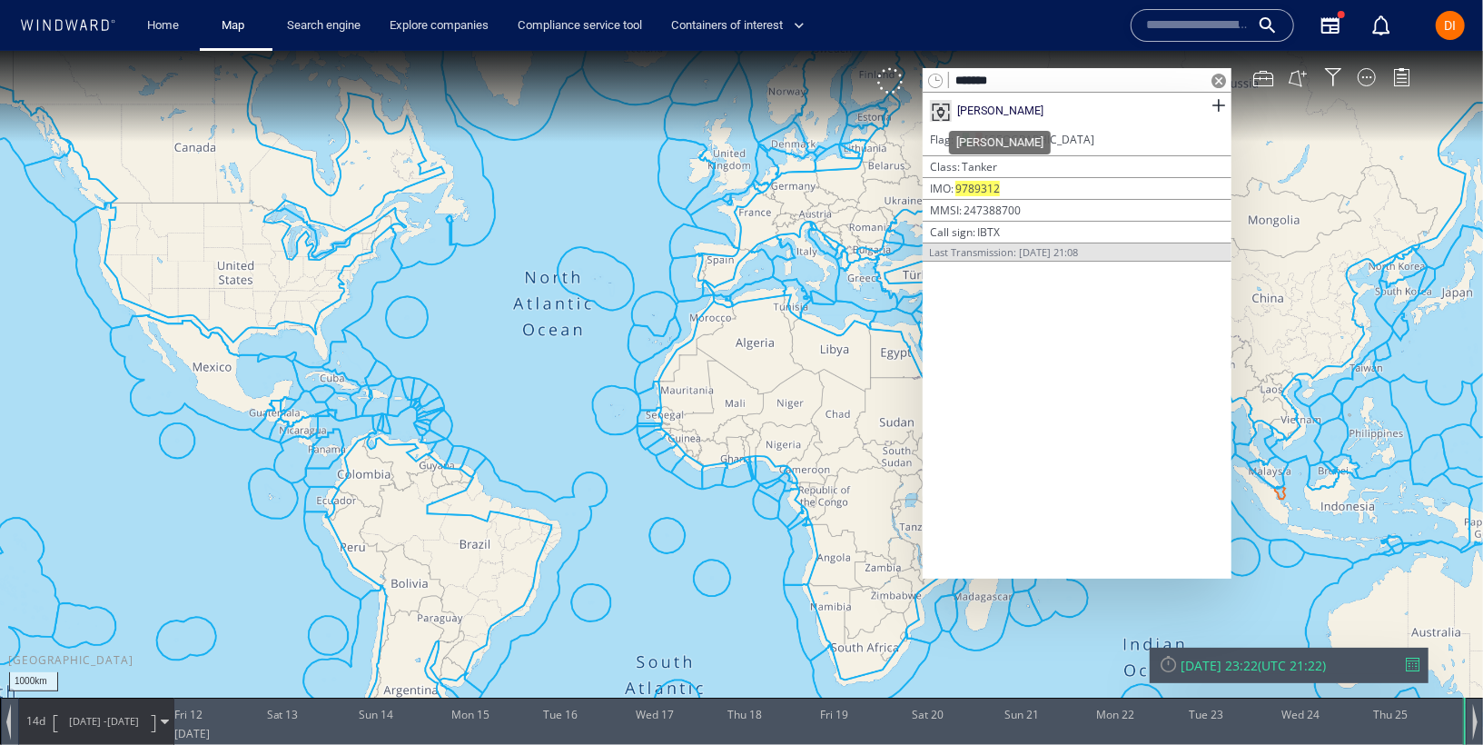
click at [1007, 106] on div "[PERSON_NAME]" at bounding box center [1000, 110] width 86 height 16
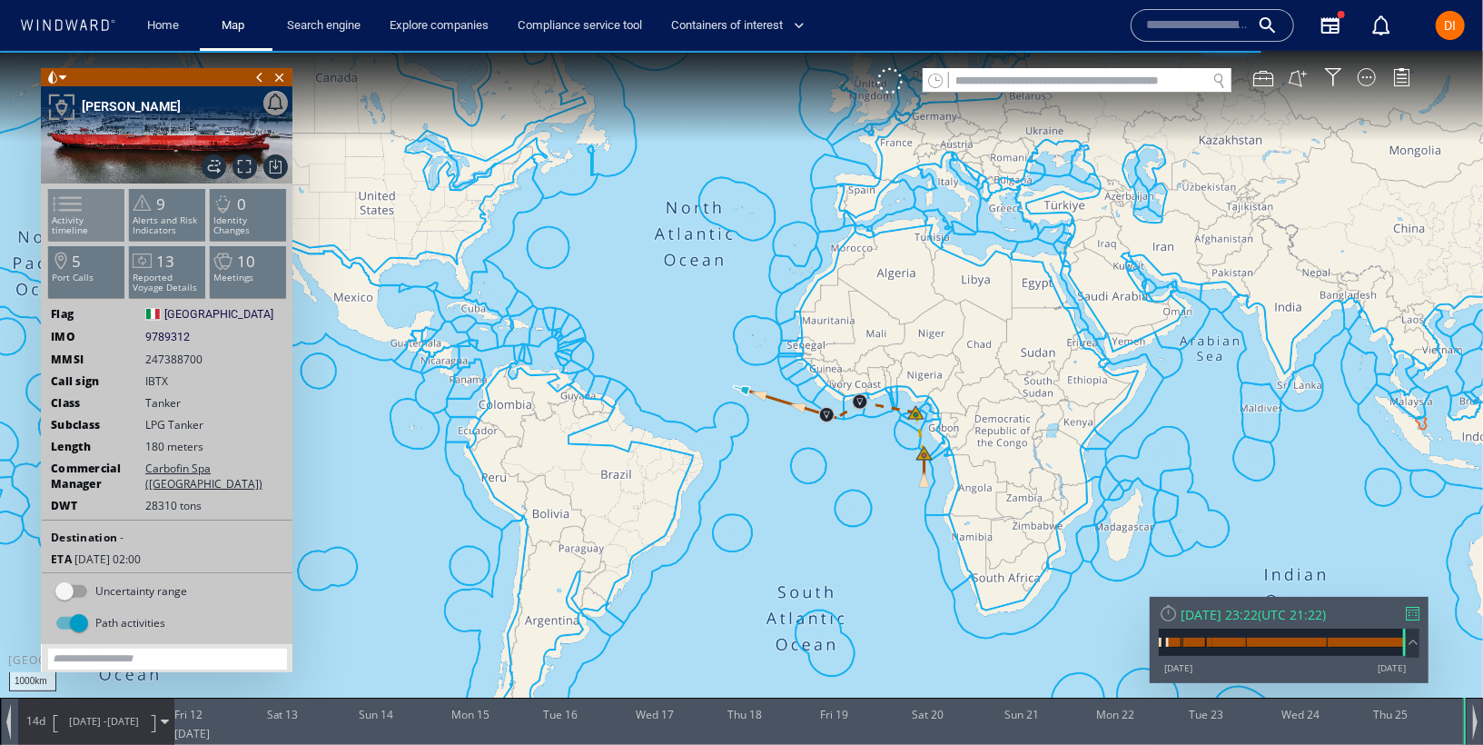
click at [70, 200] on span at bounding box center [56, 203] width 27 height 26
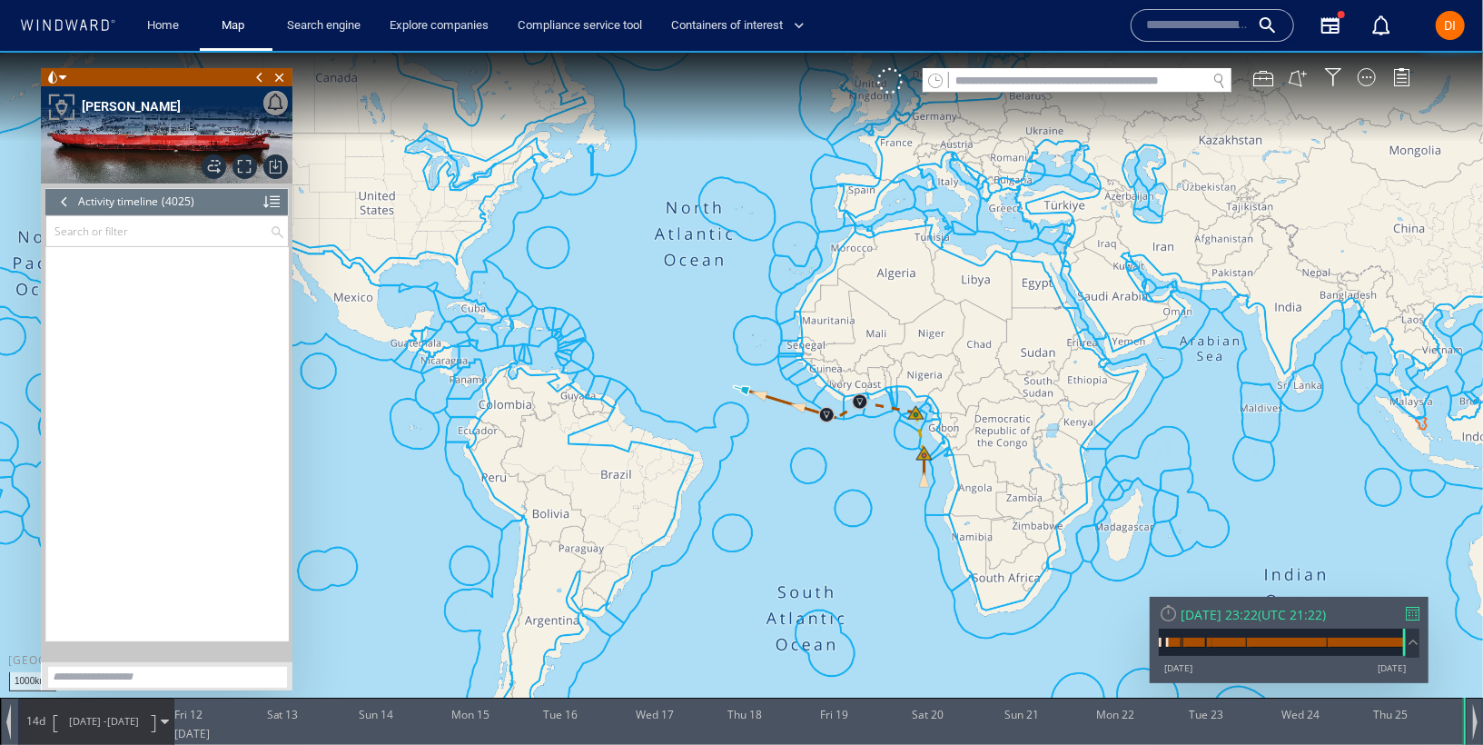
scroll to position [200623, 0]
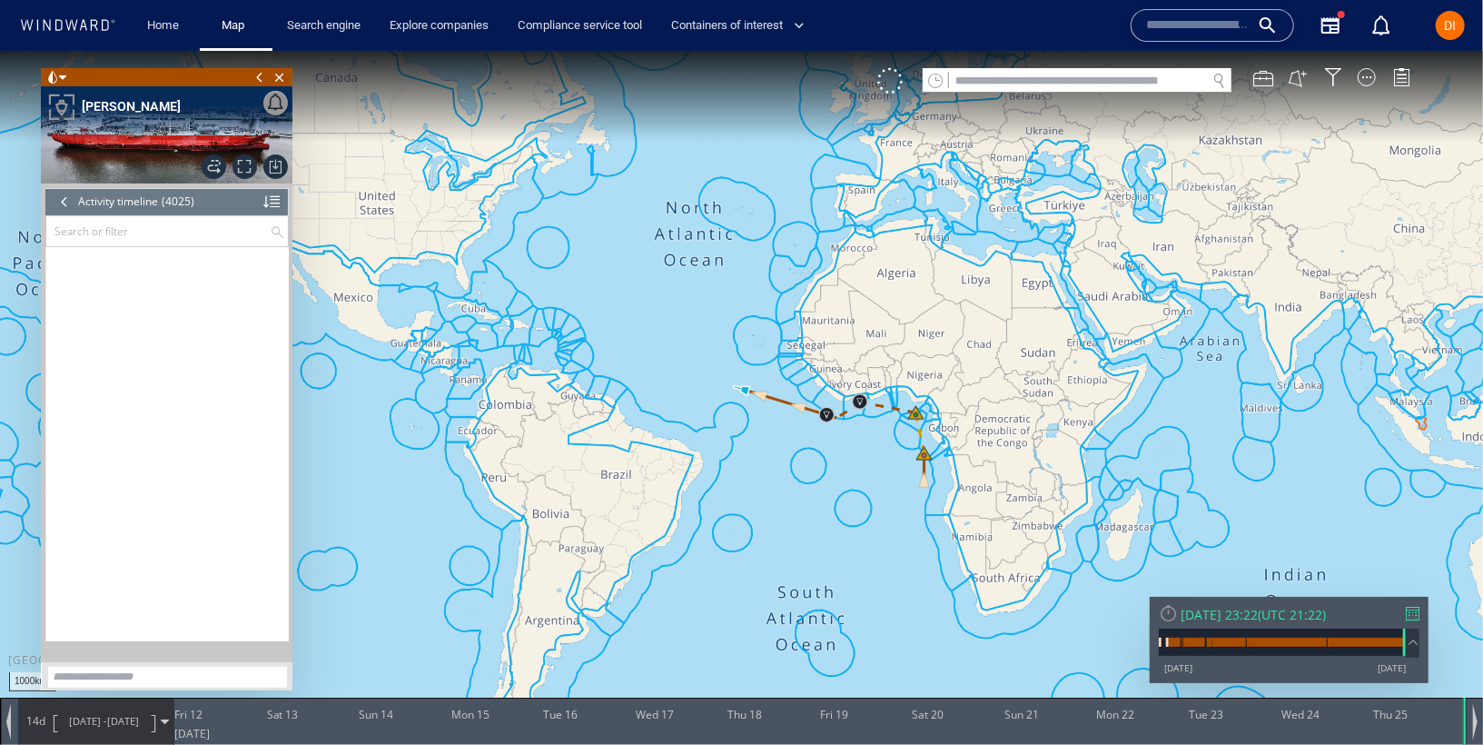
click at [170, 197] on div "(4025)" at bounding box center [178, 200] width 33 height 27
click at [168, 231] on input "text" at bounding box center [157, 230] width 223 height 30
click at [99, 260] on span "Select All" at bounding box center [106, 264] width 46 height 15
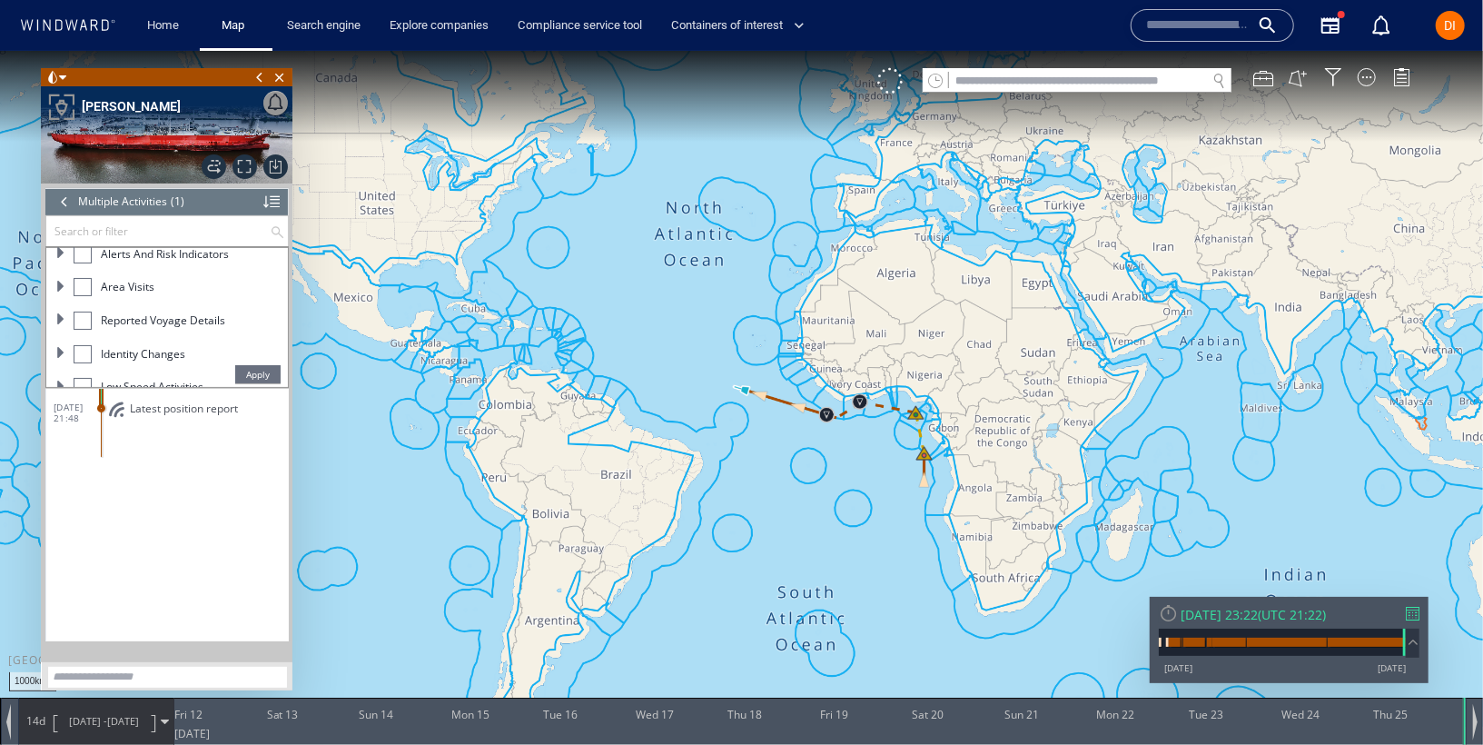
scroll to position [199, 0]
click at [82, 359] on div at bounding box center [83, 368] width 18 height 18
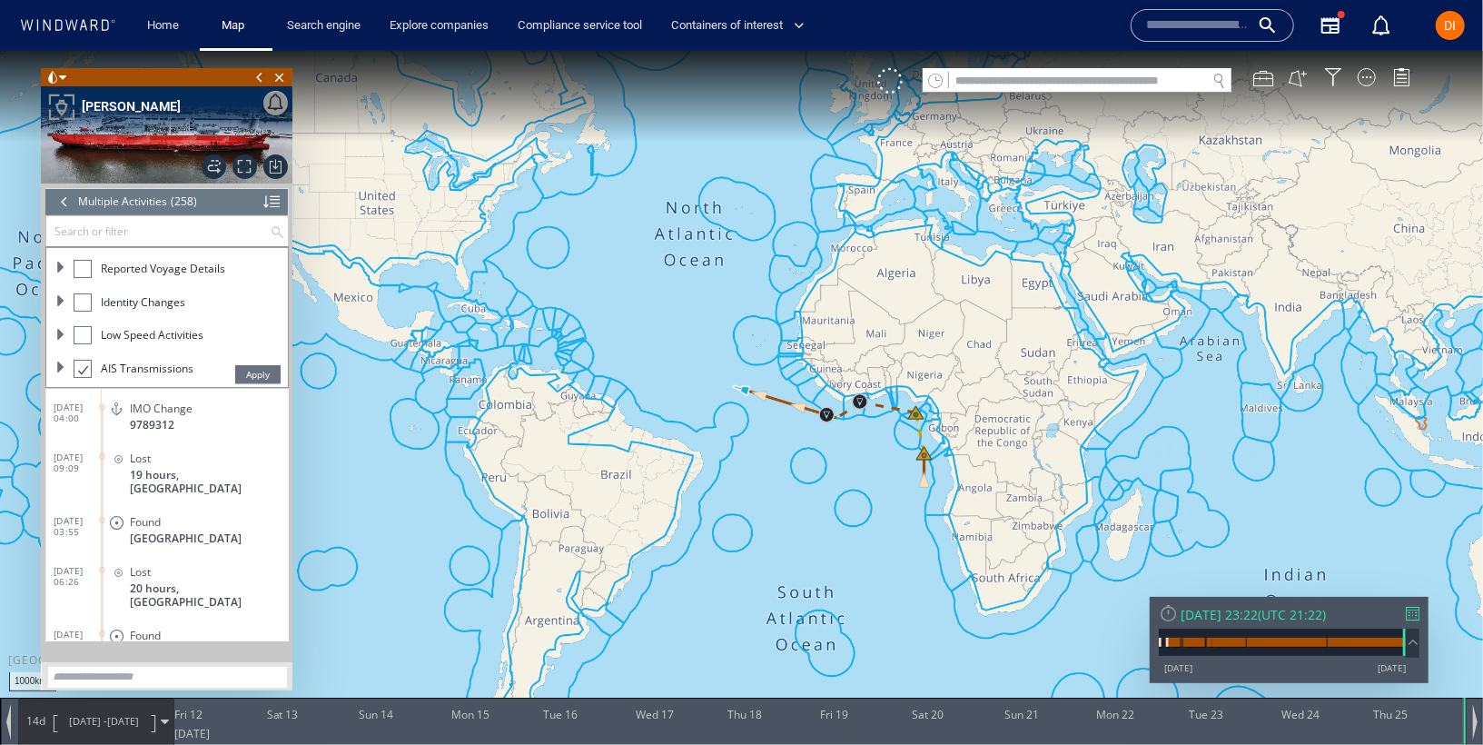
click at [244, 364] on span "Apply" at bounding box center [257, 373] width 45 height 18
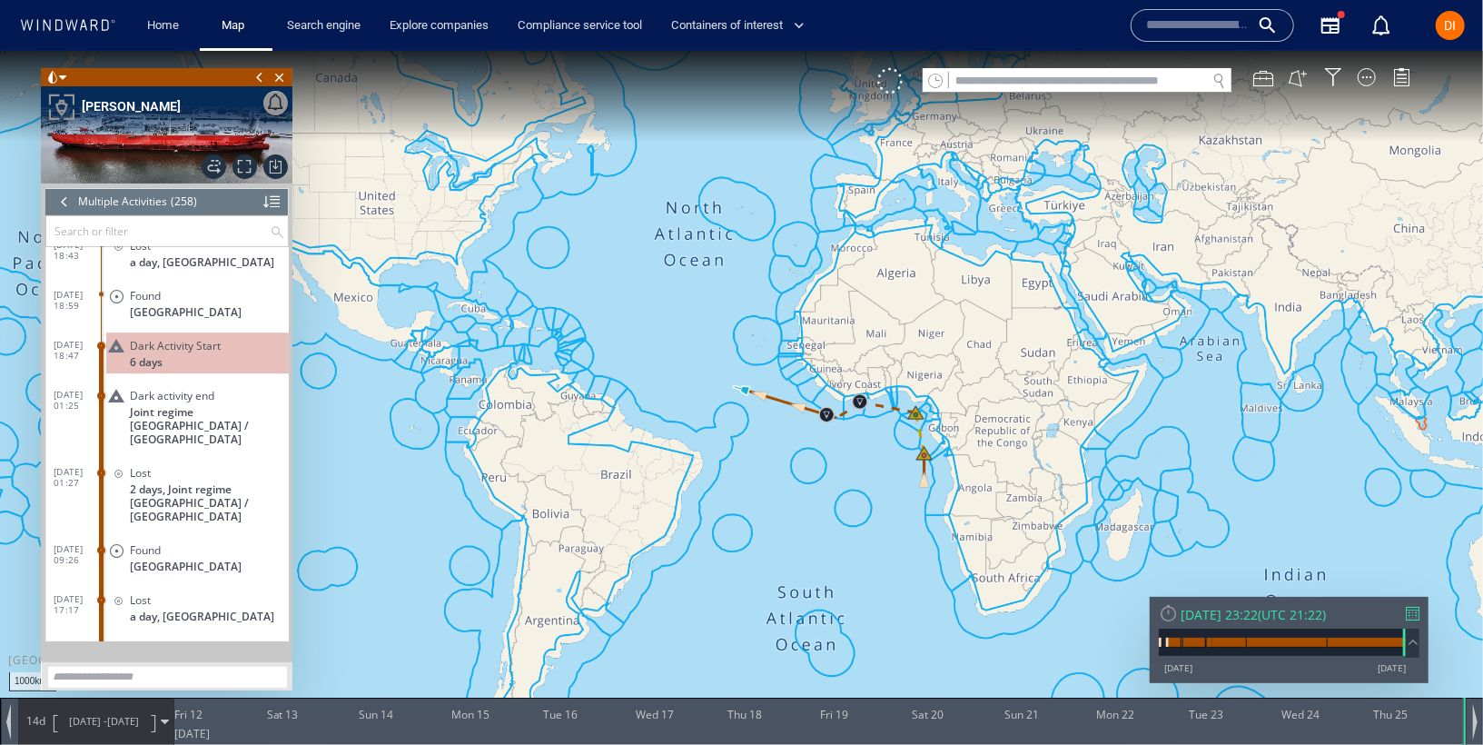
scroll to position [12549, 0]
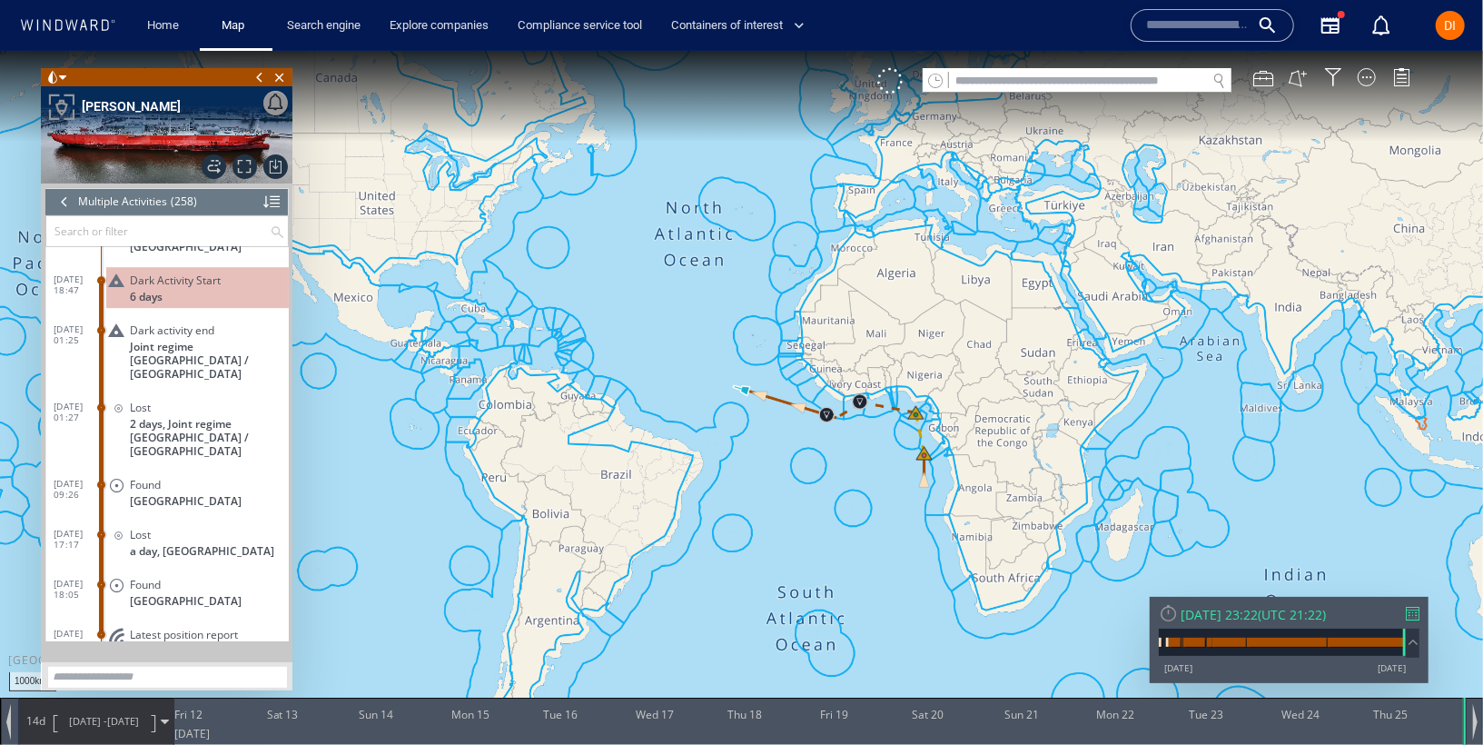
click at [165, 272] on span "Dark Activity Start" at bounding box center [175, 279] width 91 height 14
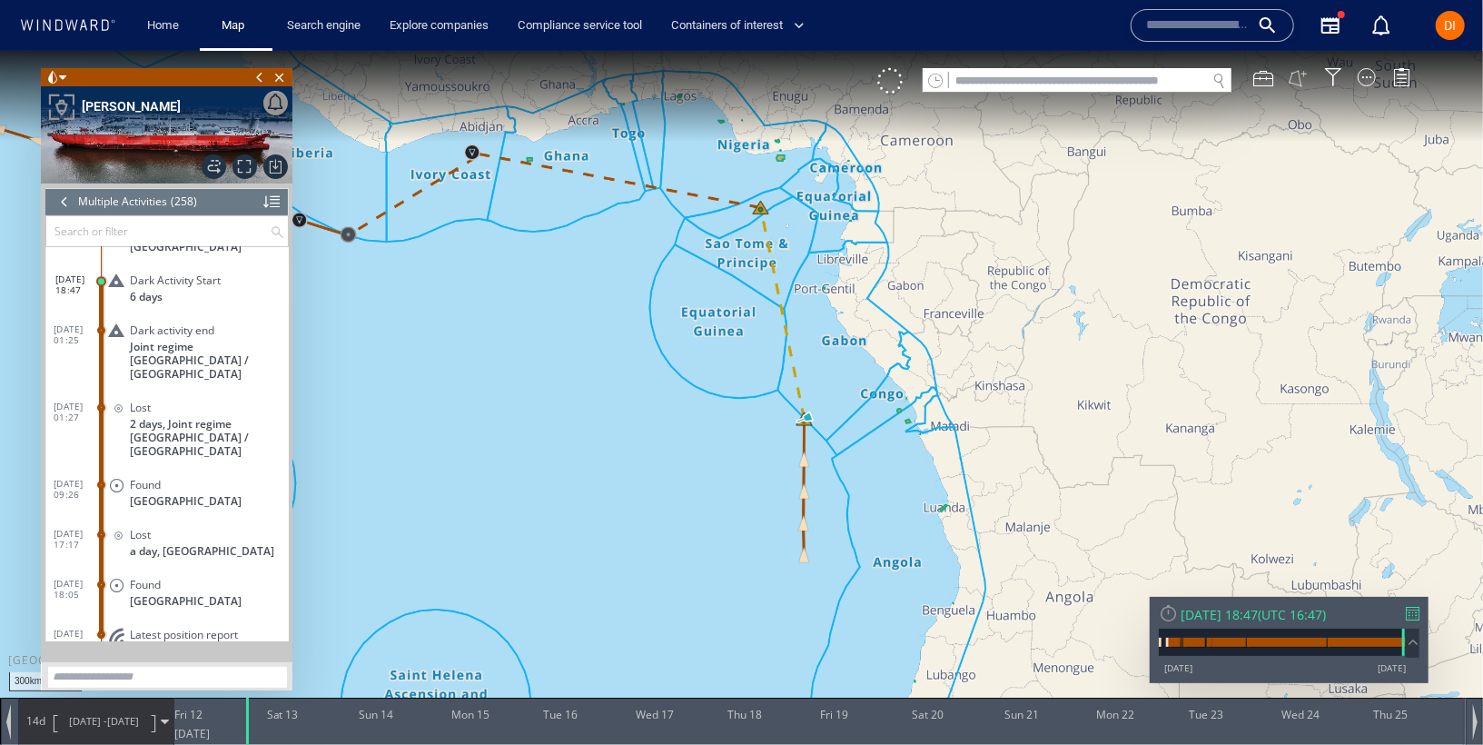
click at [1299, 75] on button at bounding box center [1298, 77] width 20 height 20
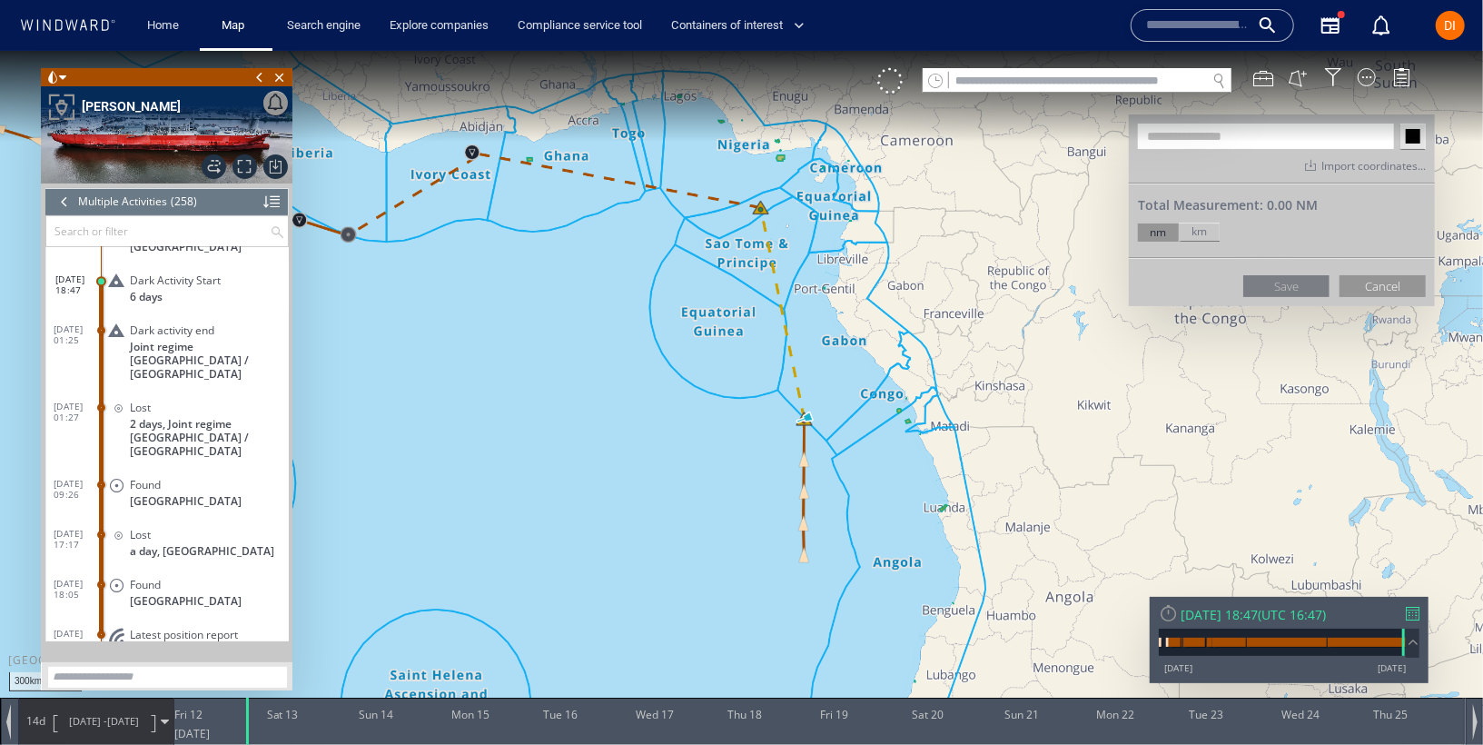
click at [1278, 68] on div "VM" at bounding box center [1152, 79] width 551 height 25
click at [1268, 71] on div at bounding box center [1263, 77] width 20 height 20
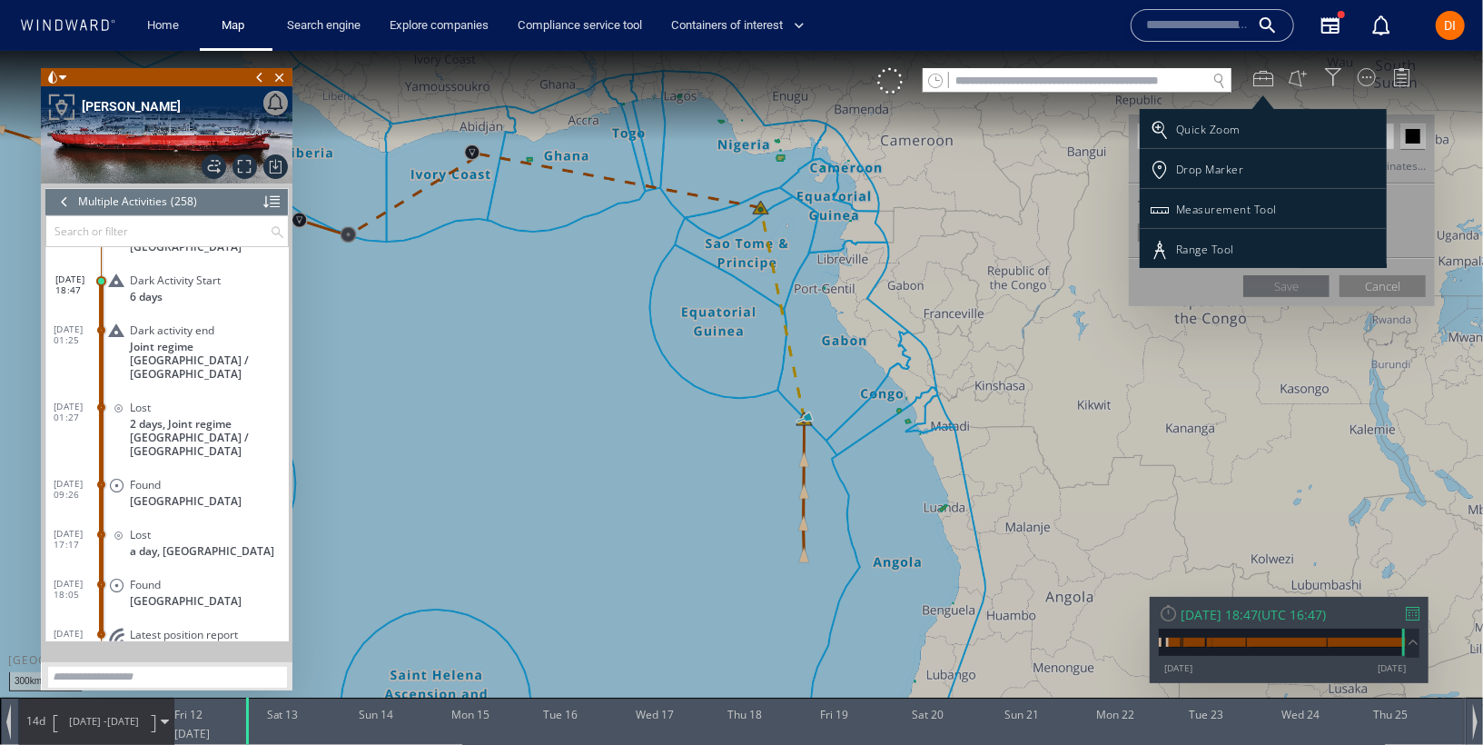
click at [1405, 71] on div at bounding box center [741, 397] width 1483 height 694
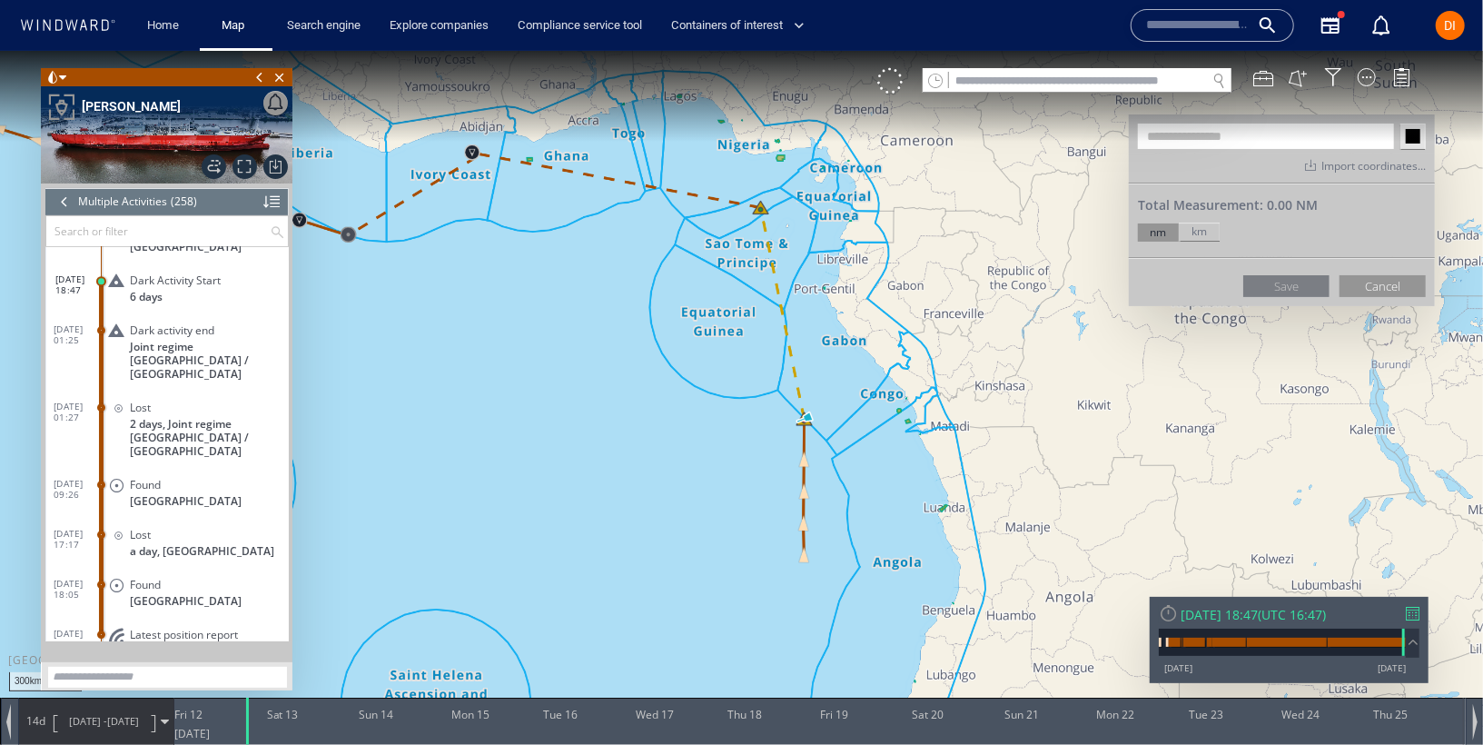
click at [1405, 71] on div at bounding box center [1401, 76] width 18 height 18
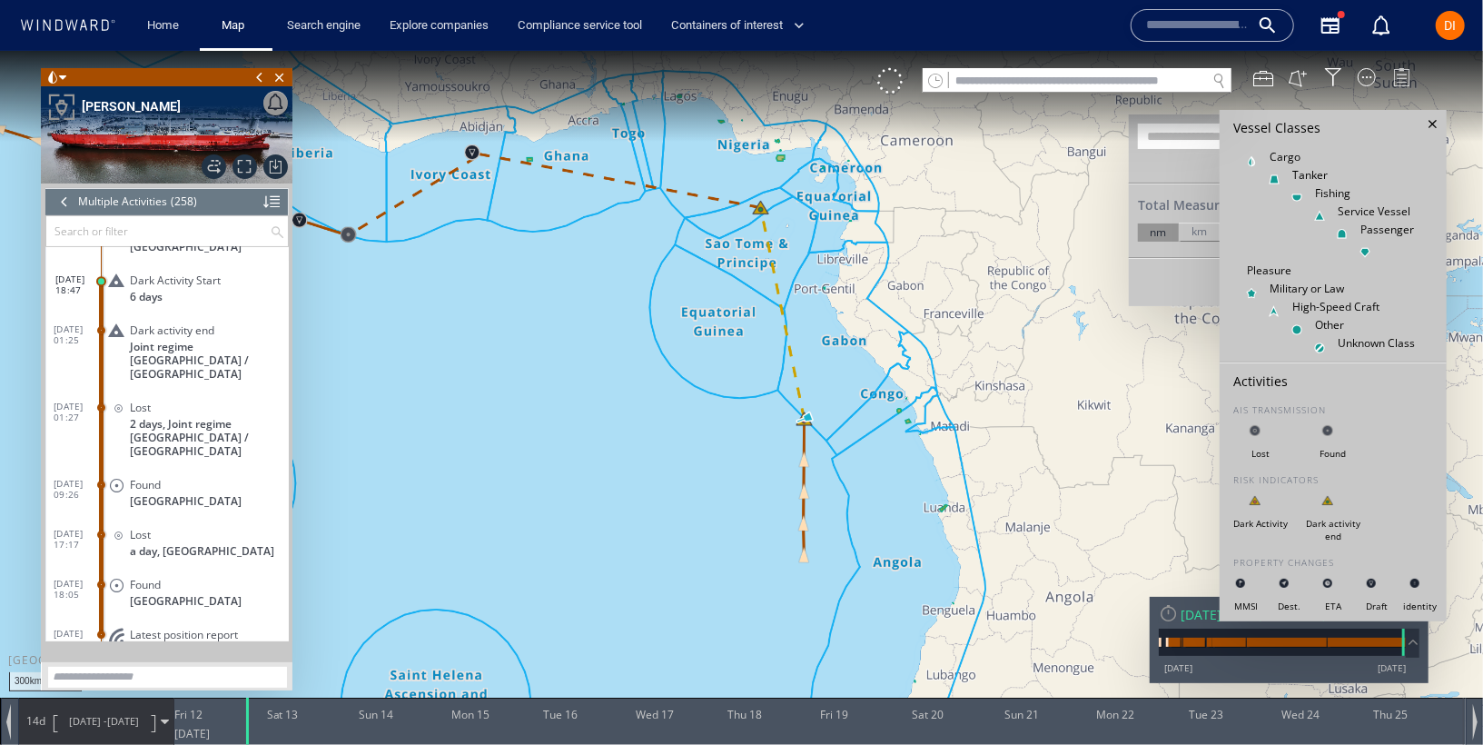
click at [1404, 72] on div at bounding box center [1401, 76] width 18 height 18
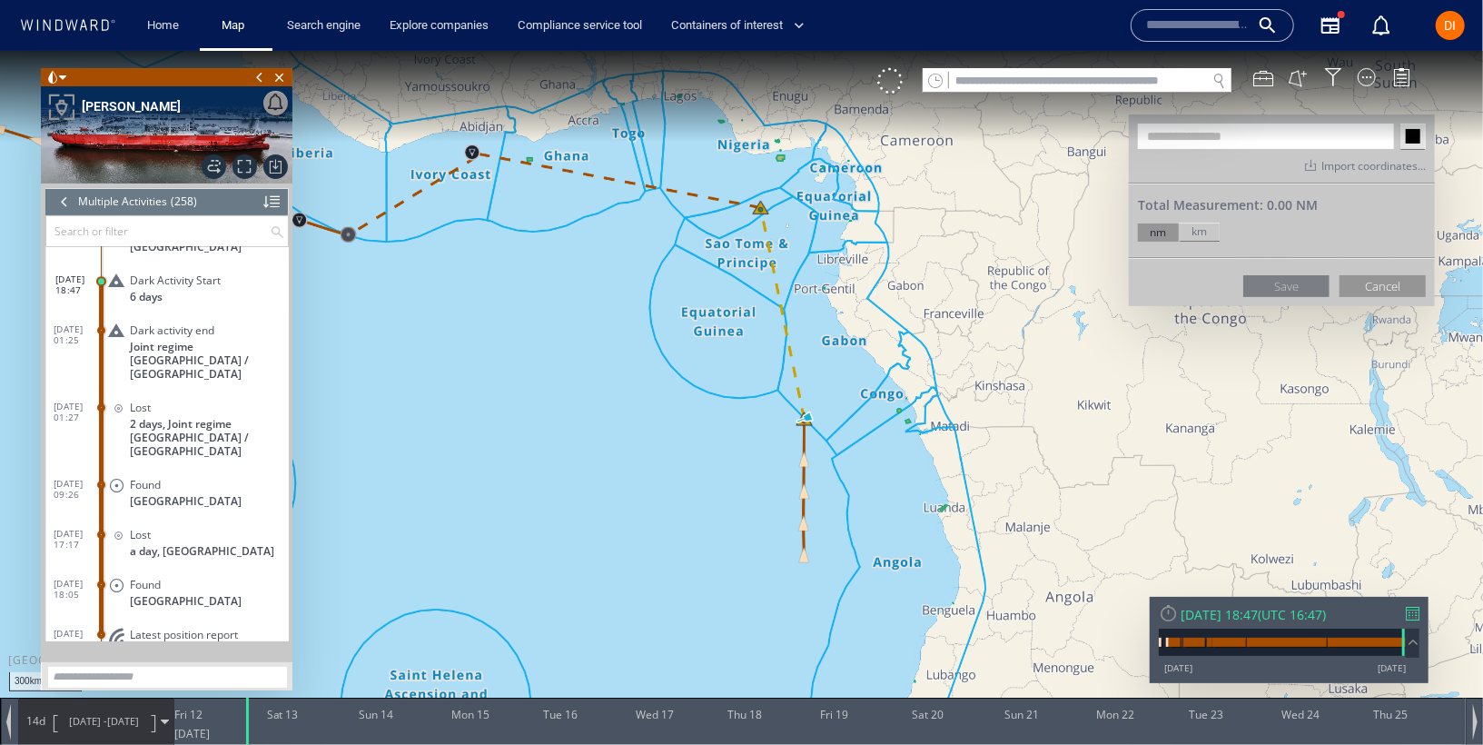
click at [1316, 390] on canvas "Map" at bounding box center [741, 388] width 1483 height 676
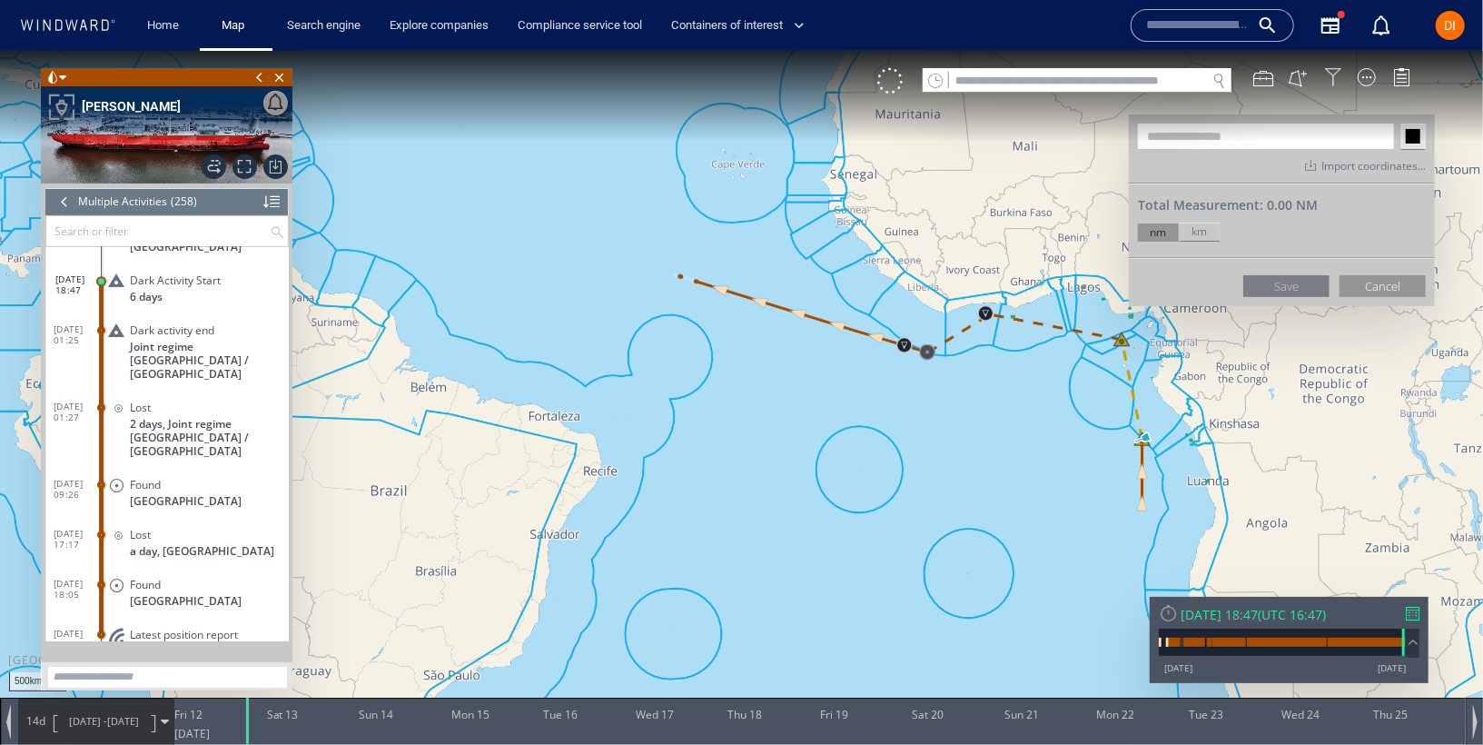
click at [1331, 75] on div at bounding box center [1333, 76] width 18 height 18
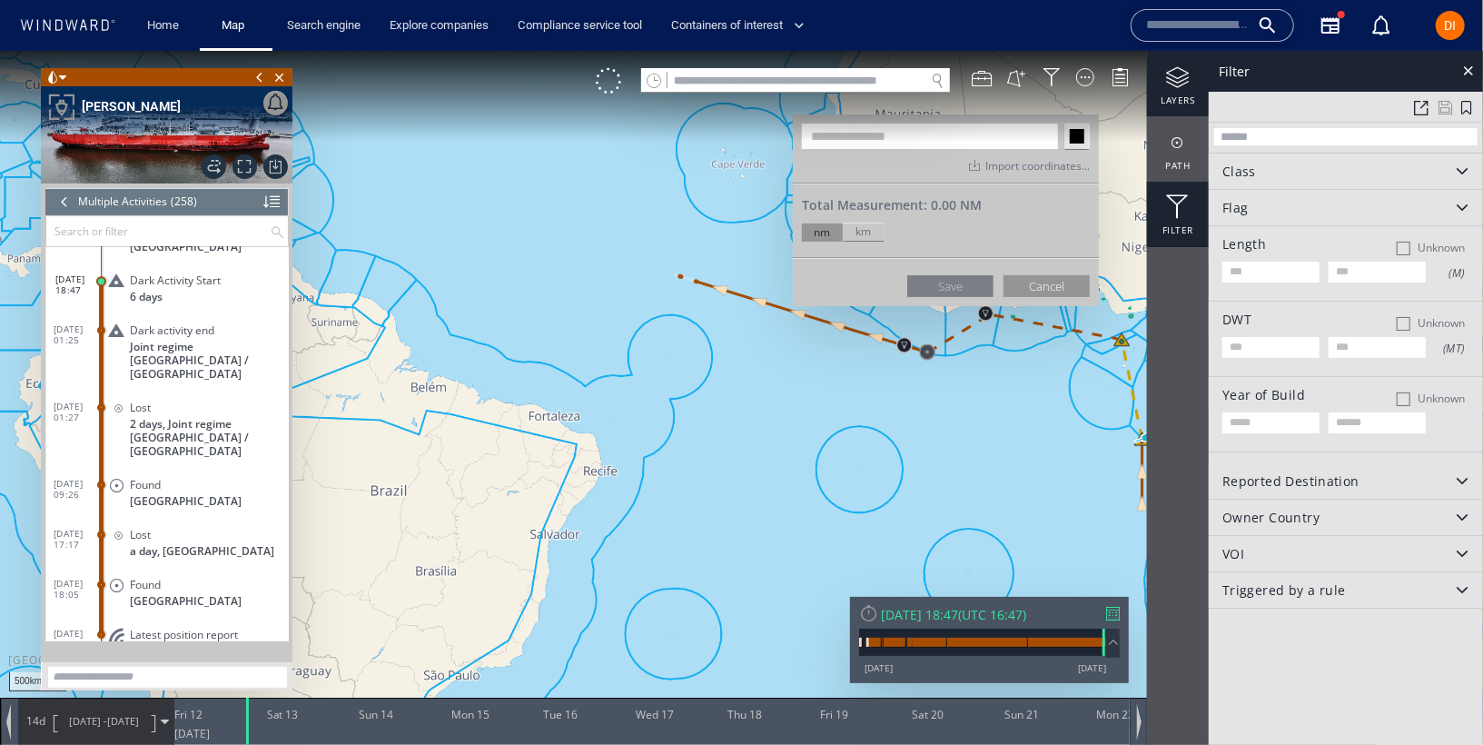
click at [1175, 82] on div at bounding box center [1178, 76] width 62 height 23
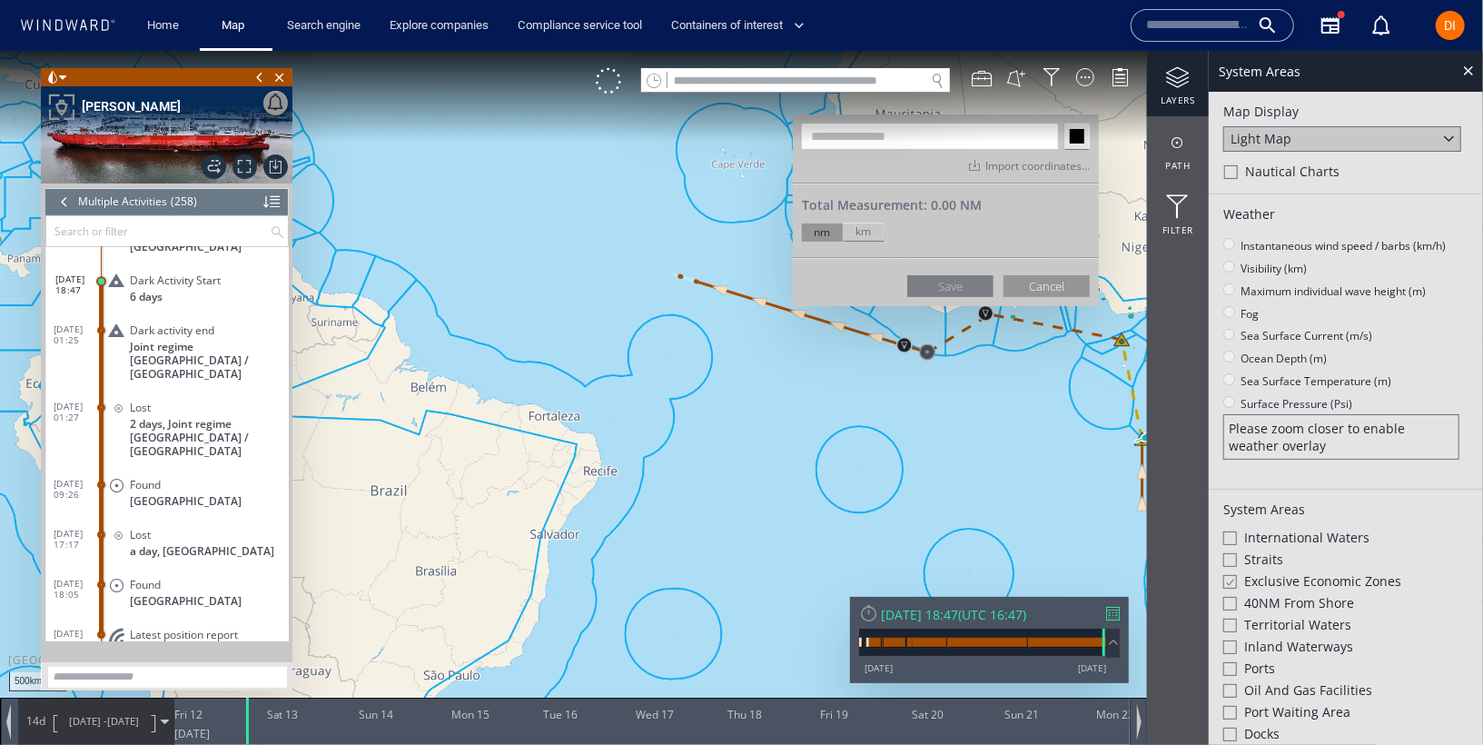
click at [1341, 120] on div "Map Display Light Map Nautical Charts" at bounding box center [1346, 142] width 274 height 103
click at [1340, 134] on div "Light Map" at bounding box center [1342, 137] width 238 height 25
click at [1326, 161] on div "Satellite" at bounding box center [1342, 163] width 238 height 25
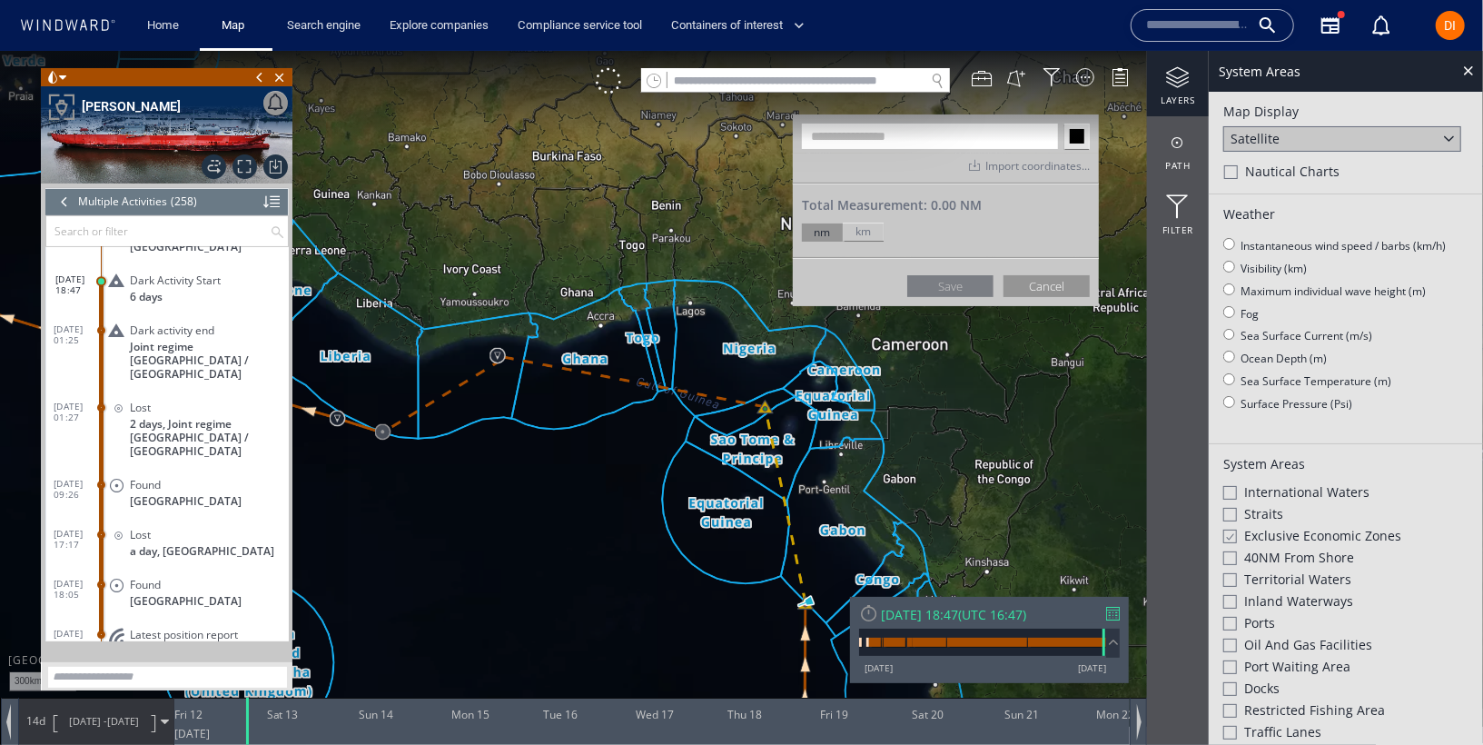
drag, startPoint x: 975, startPoint y: 380, endPoint x: 489, endPoint y: 455, distance: 492.5
click at [487, 456] on canvas "Map" at bounding box center [741, 388] width 1483 height 676
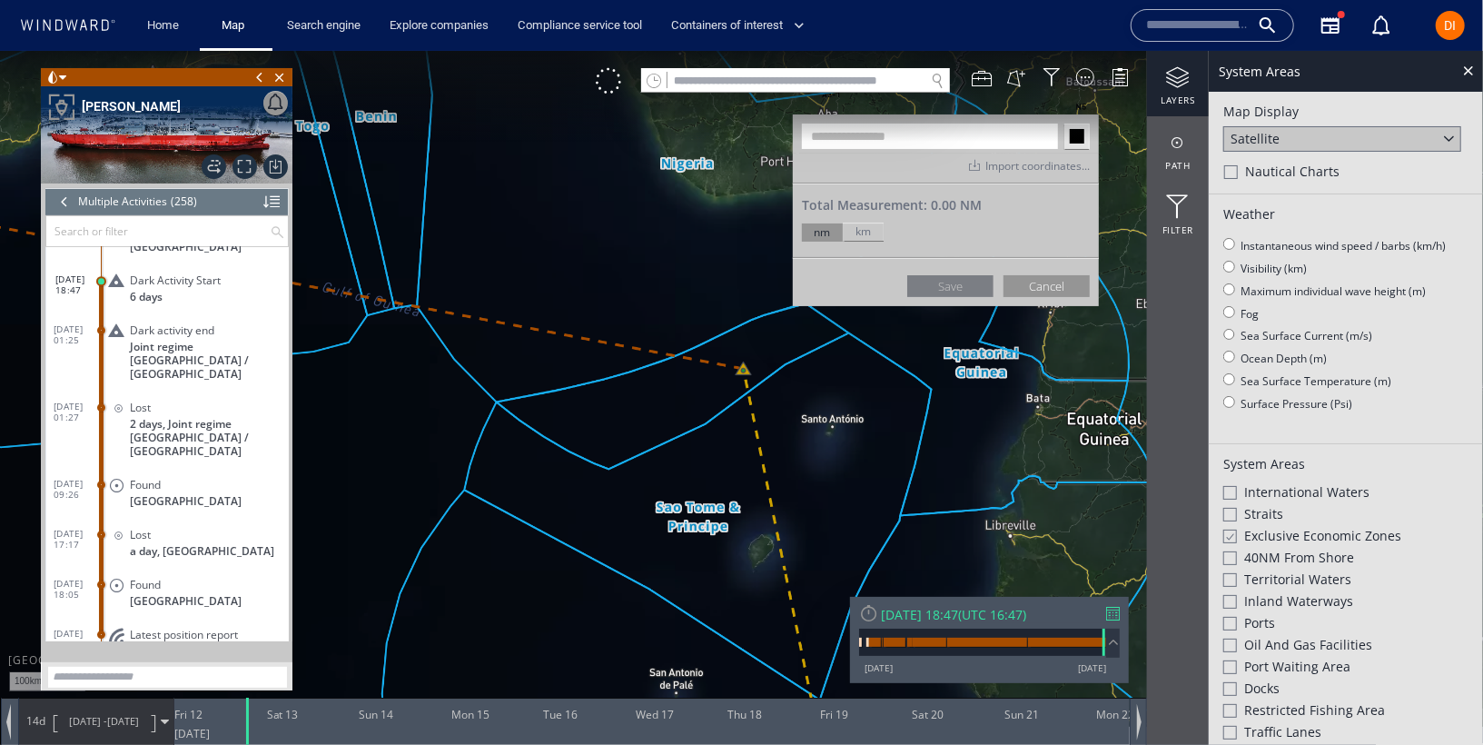
drag, startPoint x: 815, startPoint y: 598, endPoint x: 686, endPoint y: 348, distance: 281.4
click at [686, 348] on canvas "Map" at bounding box center [741, 388] width 1483 height 676
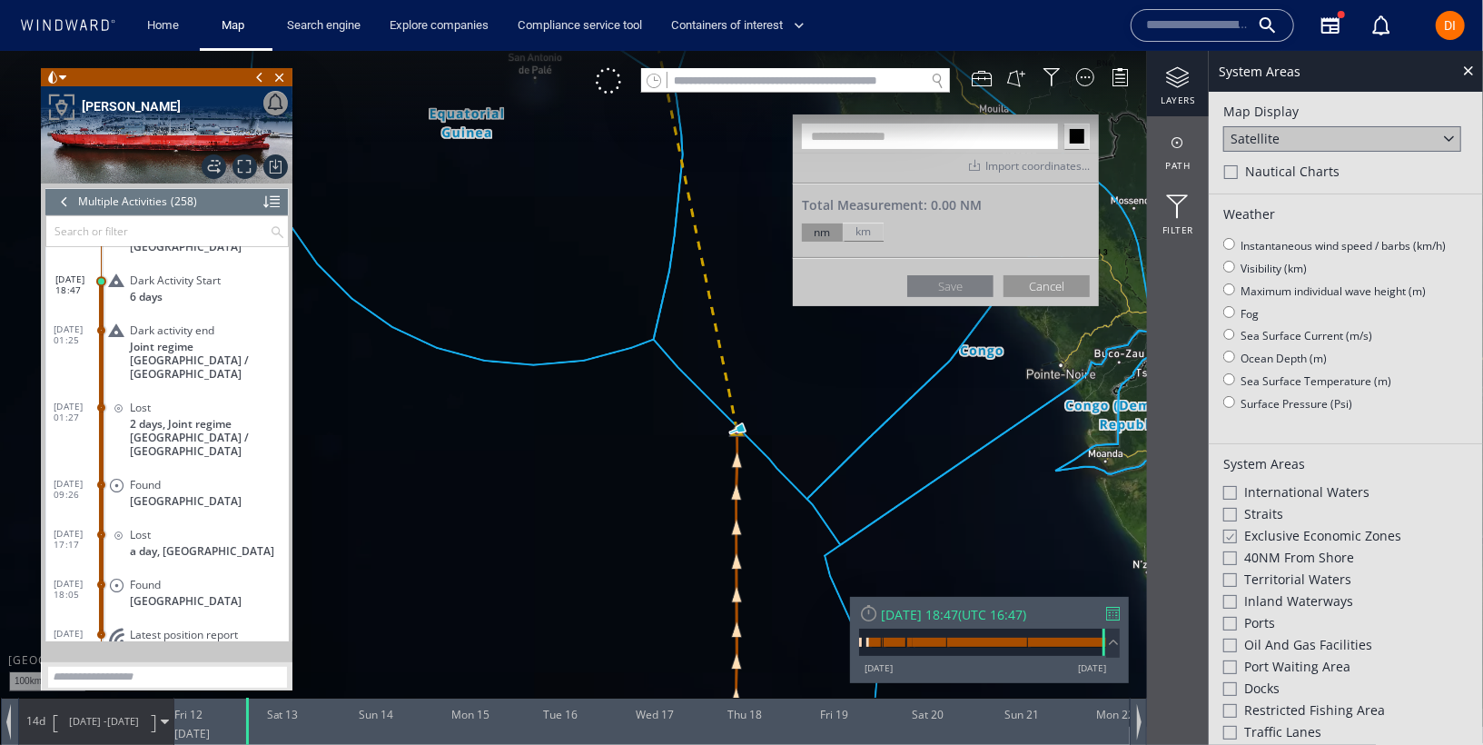
drag, startPoint x: 708, startPoint y: 468, endPoint x: 715, endPoint y: 158, distance: 309.7
click at [715, 158] on canvas "Map" at bounding box center [741, 388] width 1483 height 676
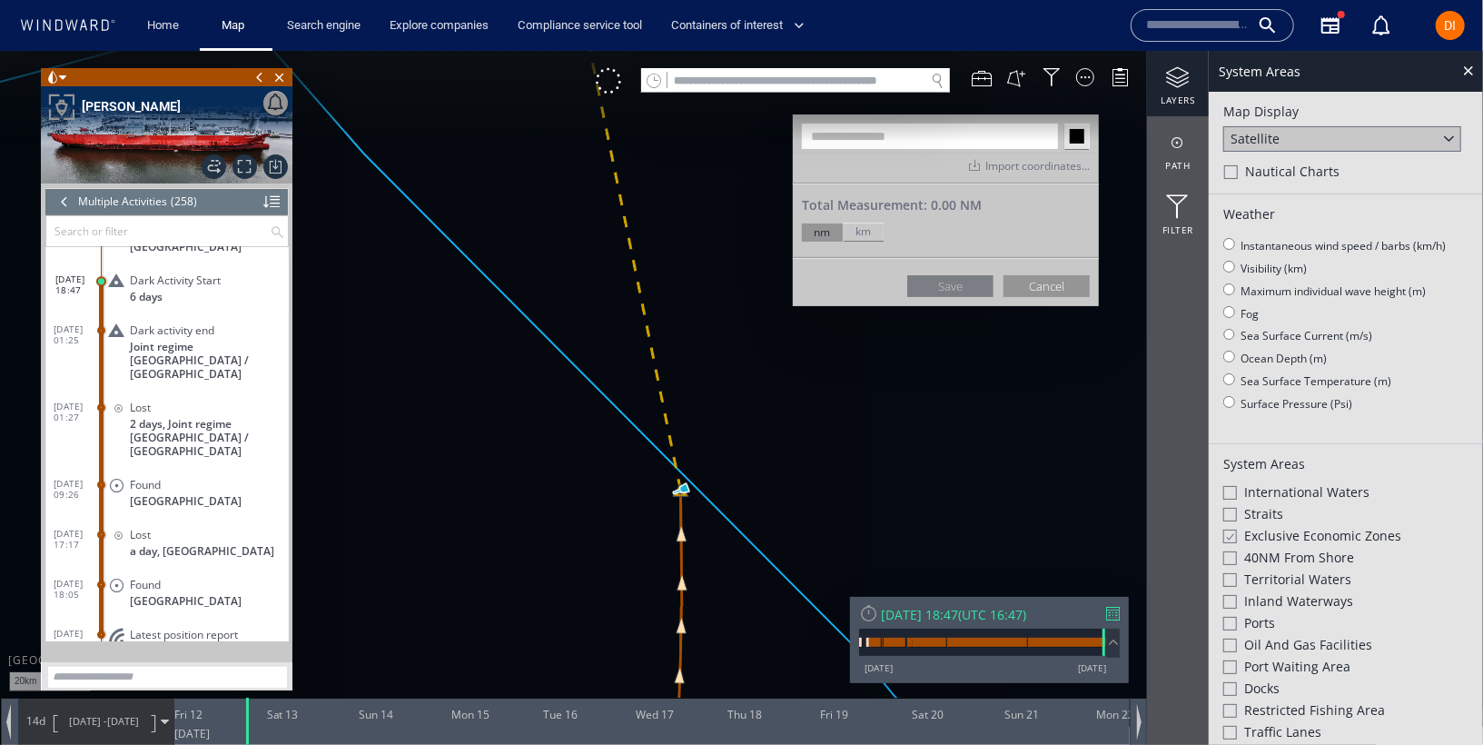
drag, startPoint x: 685, startPoint y: 508, endPoint x: 764, endPoint y: 430, distance: 111.1
click at [765, 430] on canvas "Map" at bounding box center [741, 388] width 1483 height 676
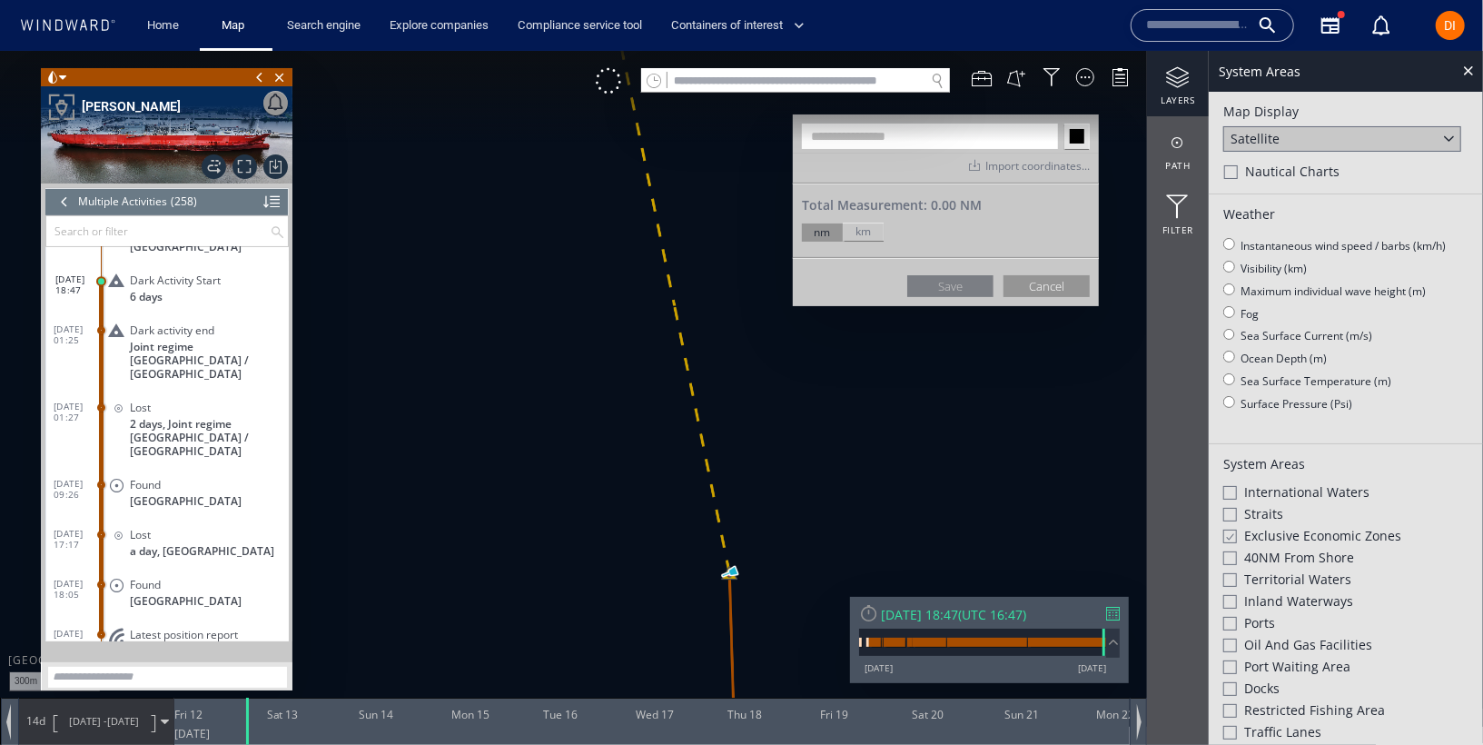
drag, startPoint x: 772, startPoint y: 475, endPoint x: 810, endPoint y: 133, distance: 343.5
click at [810, 50] on div "300m © Mapbox © OpenStreetMap Improve this map © Maxar ******* Import coordinat…" at bounding box center [741, 50] width 1483 height 0
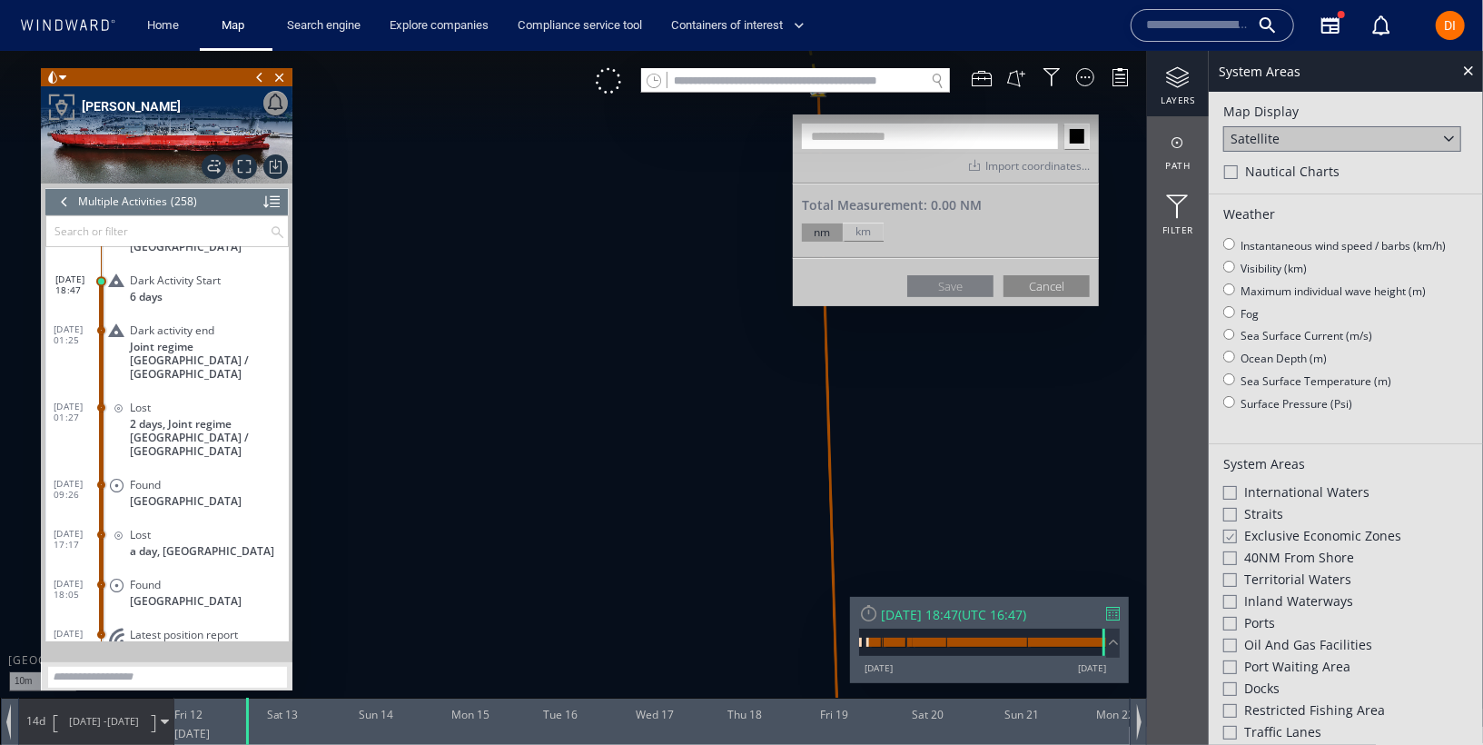
click at [1028, 285] on button "Cancel" at bounding box center [1046, 285] width 86 height 22
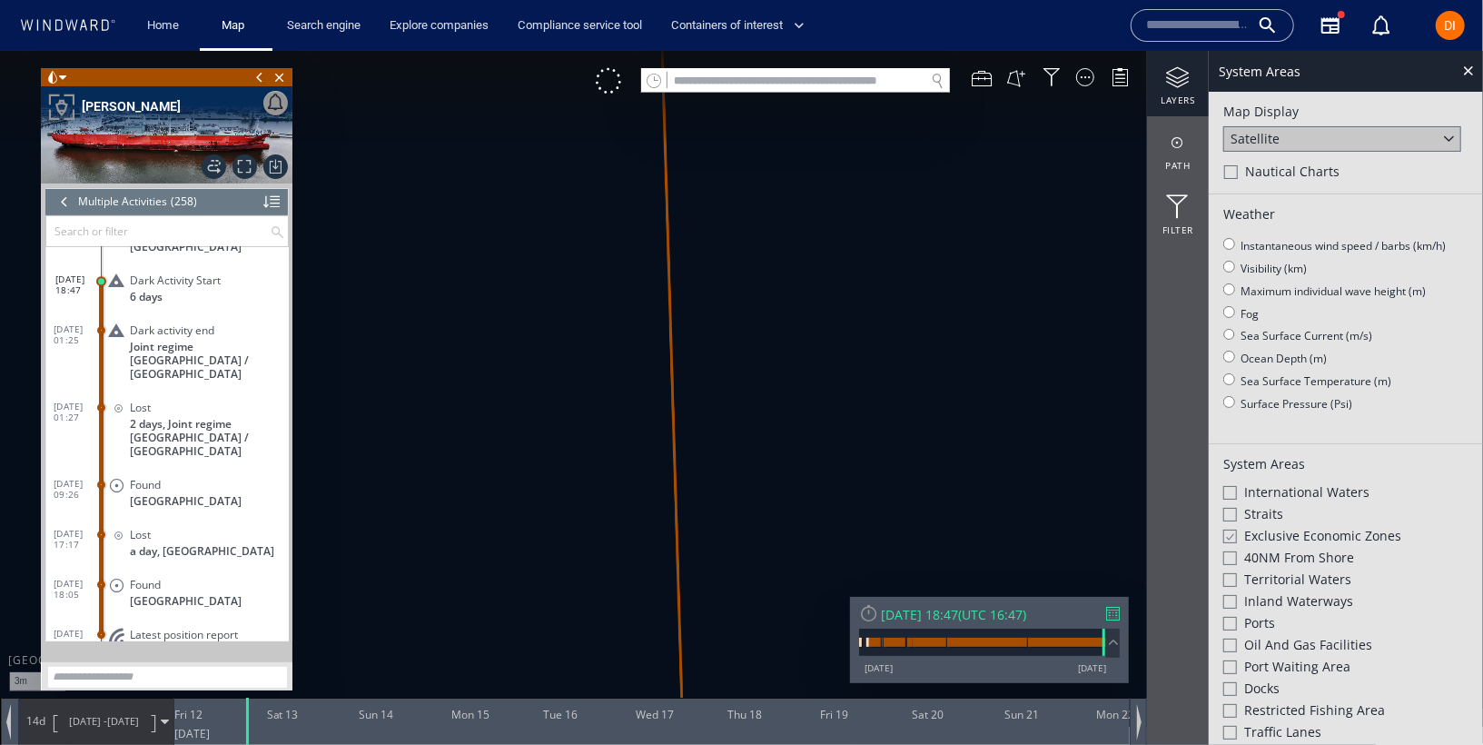
drag, startPoint x: 865, startPoint y: 135, endPoint x: 911, endPoint y: 509, distance: 376.9
click at [914, 516] on canvas "Map" at bounding box center [741, 388] width 1483 height 676
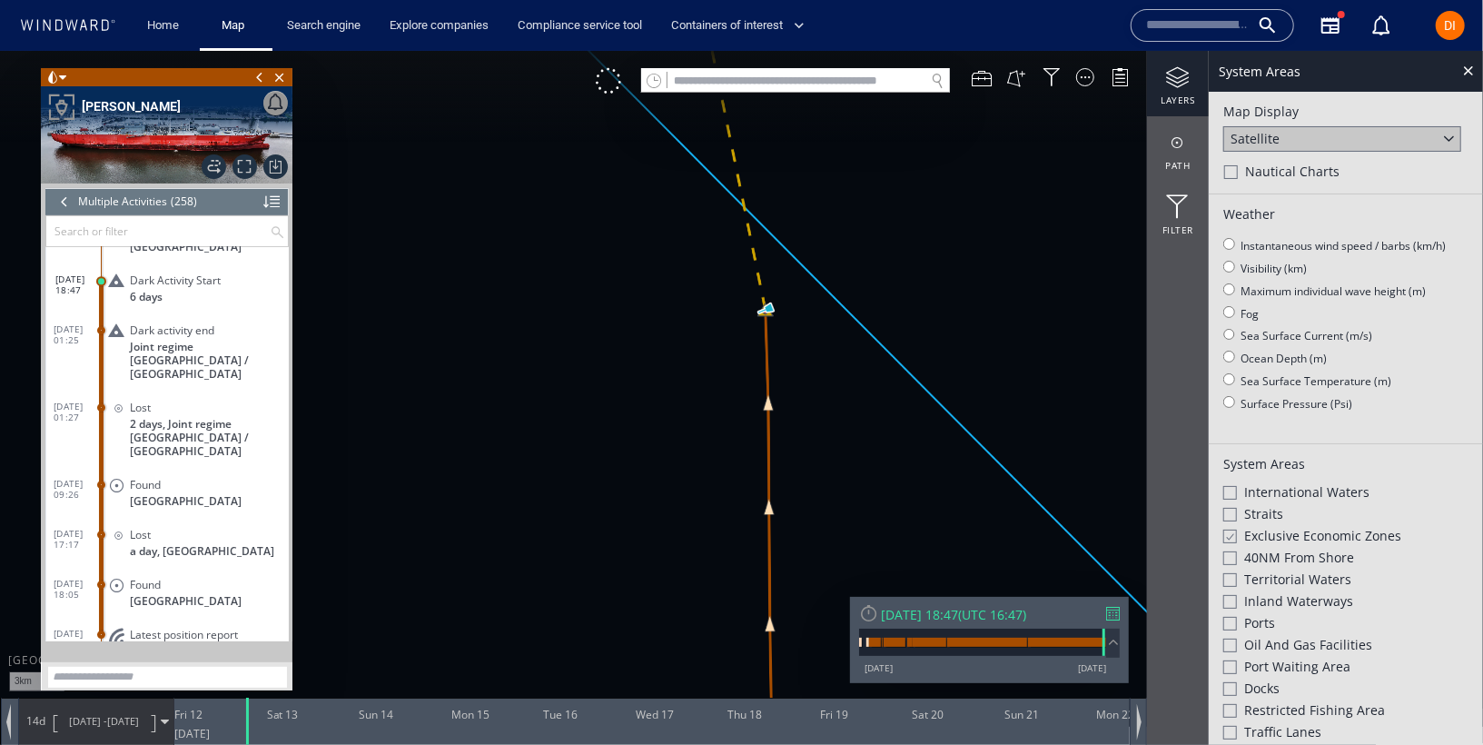
click at [1293, 142] on div "Satellite" at bounding box center [1342, 137] width 238 height 25
click at [1291, 193] on div "Light Map" at bounding box center [1342, 187] width 238 height 25
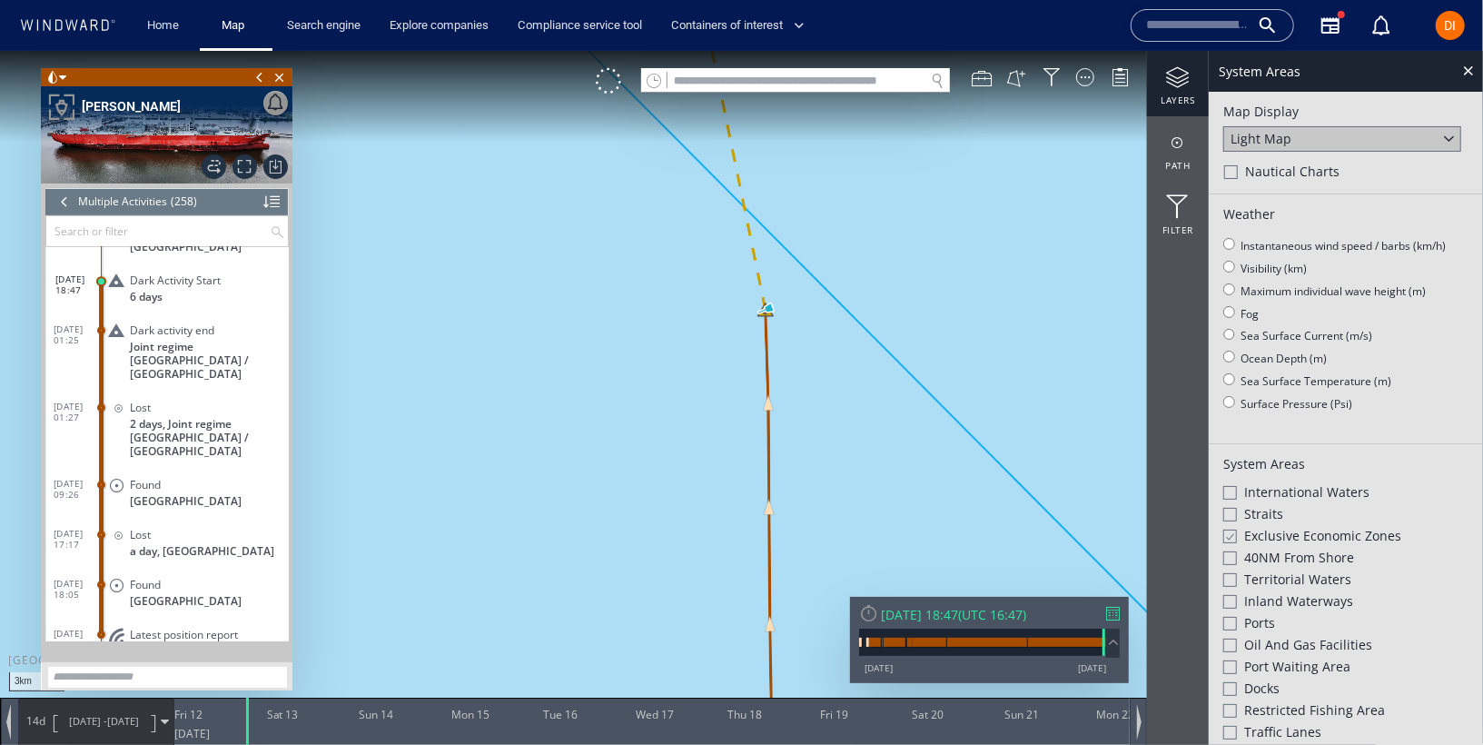
click at [1318, 162] on span "Nautical Charts" at bounding box center [1292, 171] width 94 height 18
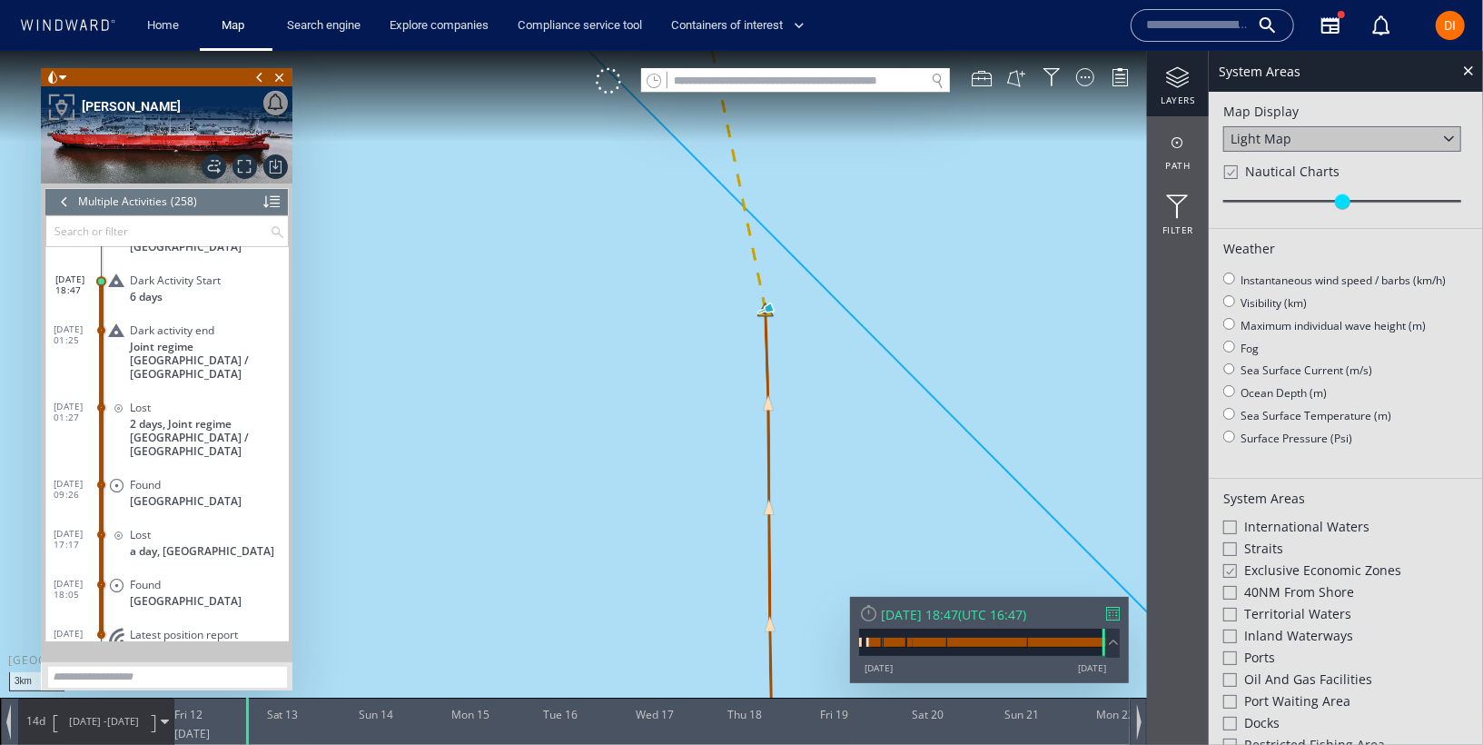
click at [1291, 179] on span "Nautical Charts" at bounding box center [1292, 171] width 94 height 18
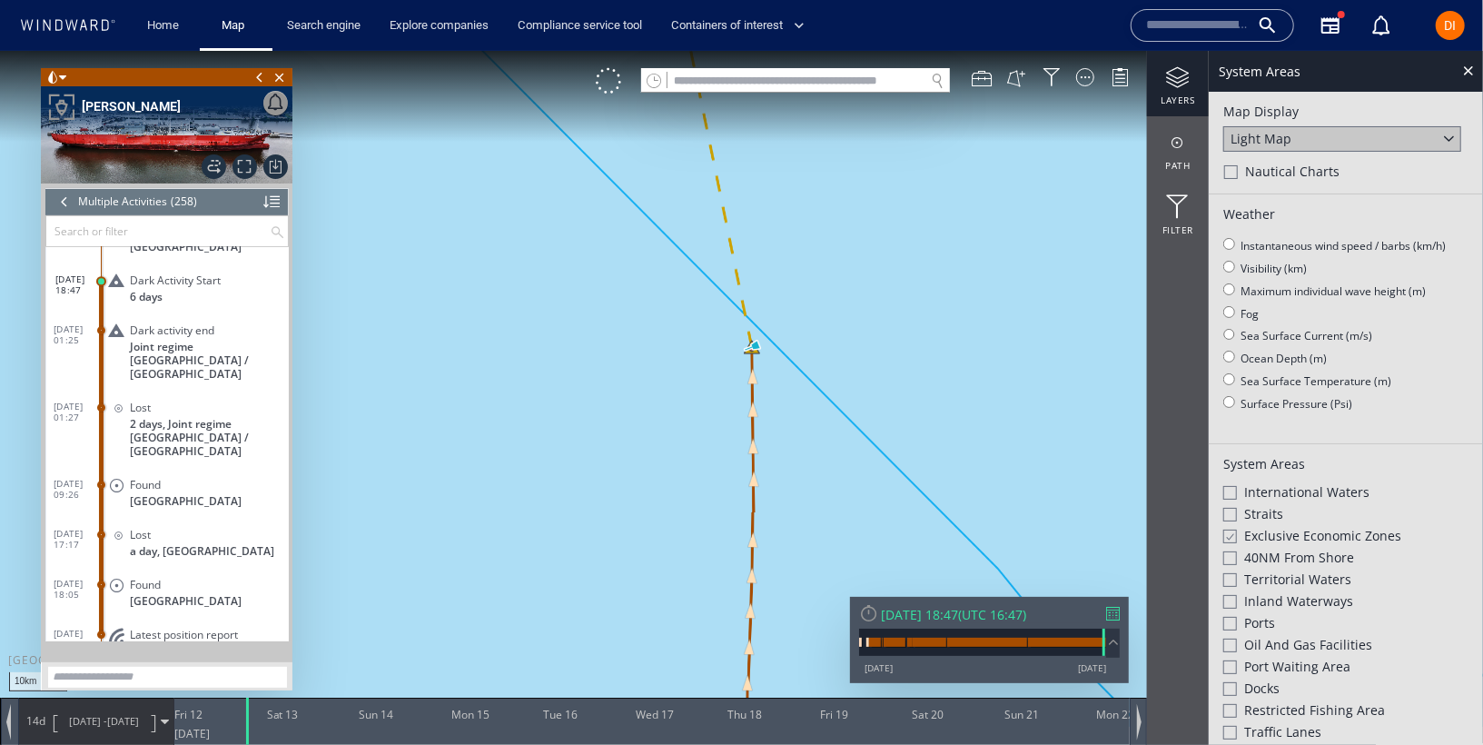
click at [1322, 129] on div "Light Map" at bounding box center [1342, 137] width 238 height 25
click at [1315, 171] on div "Satellite" at bounding box center [1342, 163] width 238 height 25
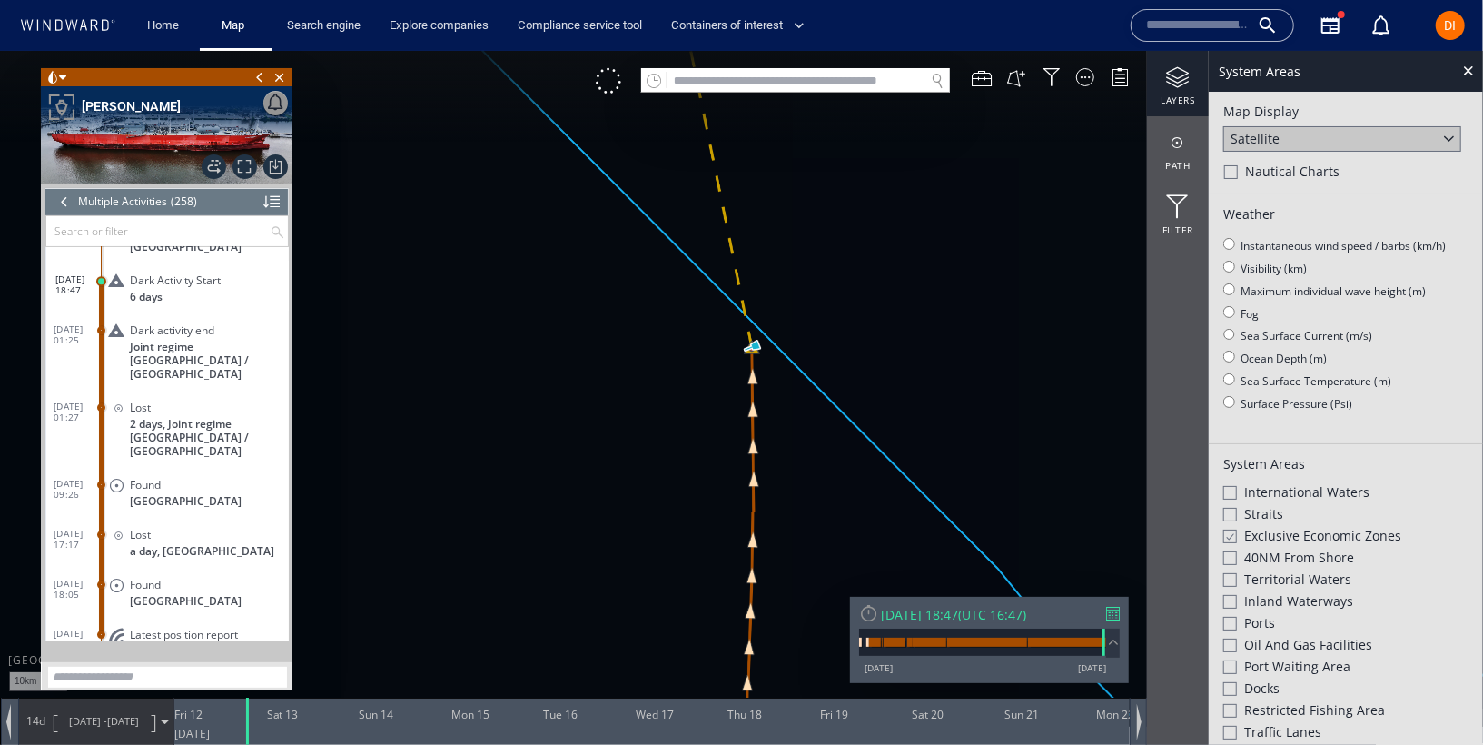
drag, startPoint x: 844, startPoint y: 212, endPoint x: 930, endPoint y: 568, distance: 366.3
click at [930, 568] on canvas "Map" at bounding box center [741, 388] width 1483 height 676
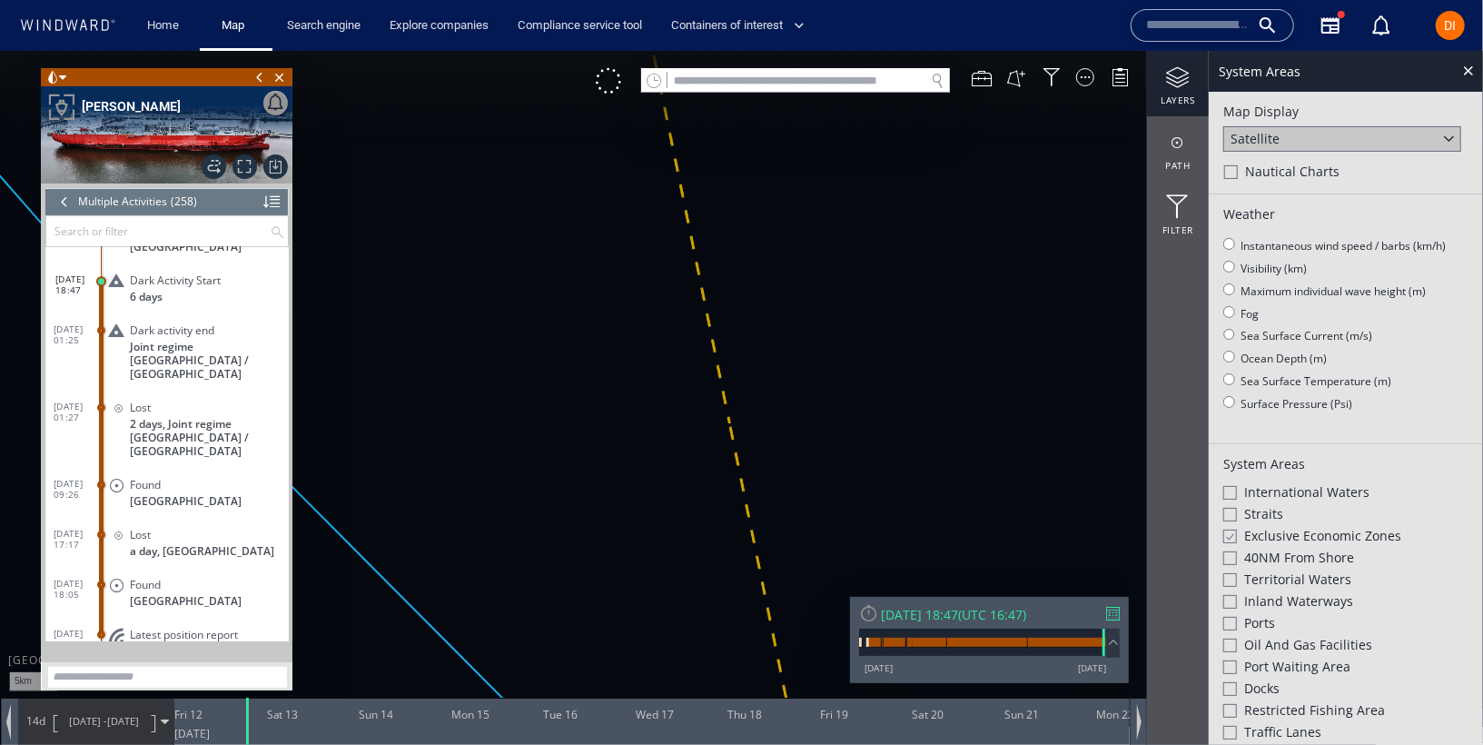
drag, startPoint x: 893, startPoint y: 241, endPoint x: 1019, endPoint y: 578, distance: 359.8
click at [1018, 573] on canvas "Map" at bounding box center [741, 388] width 1483 height 676
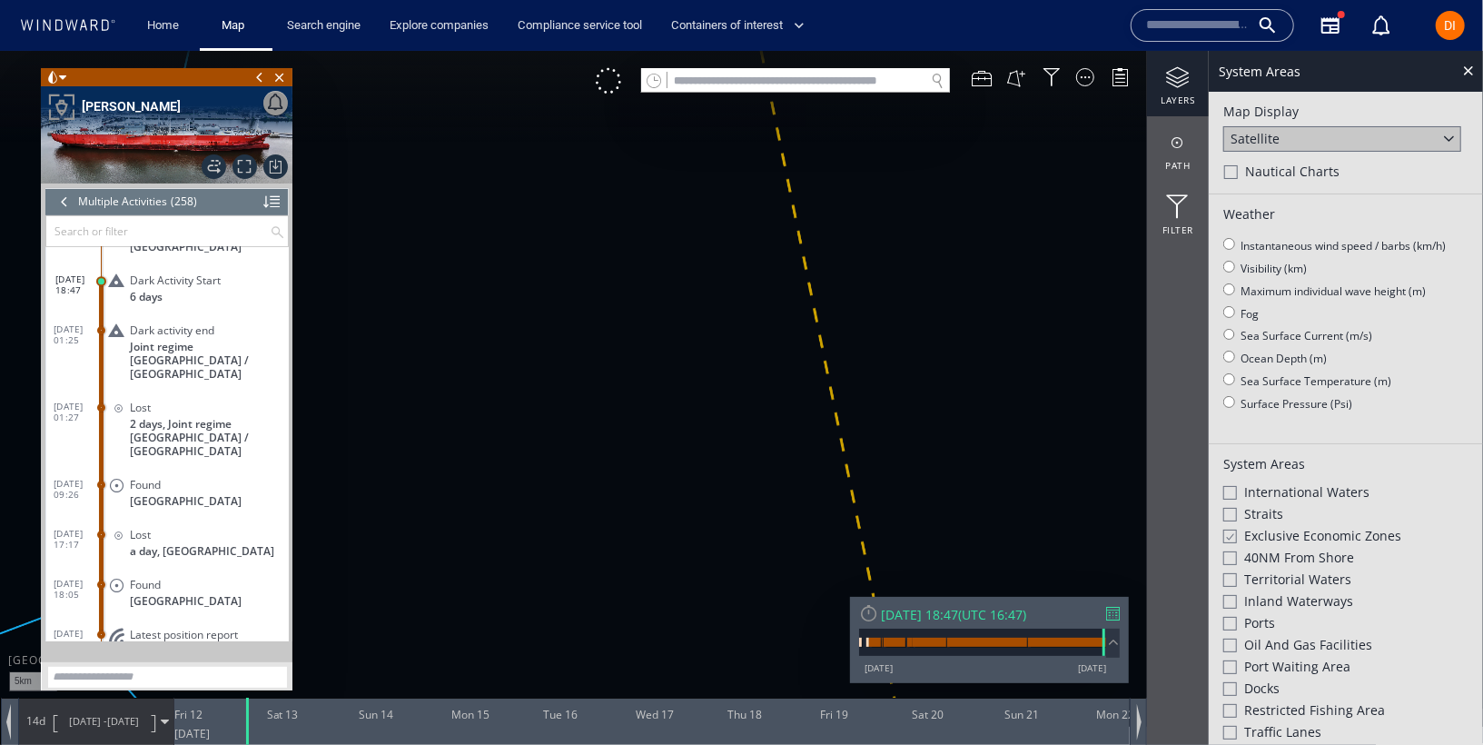
drag, startPoint x: 969, startPoint y: 272, endPoint x: 1018, endPoint y: 621, distance: 353.0
click at [1018, 50] on div "5km © Mapbox © OpenStreetMap Improve this map © Maxar 0 0 [DATE] Fri 12 Sat 13 …" at bounding box center [741, 50] width 1483 height 0
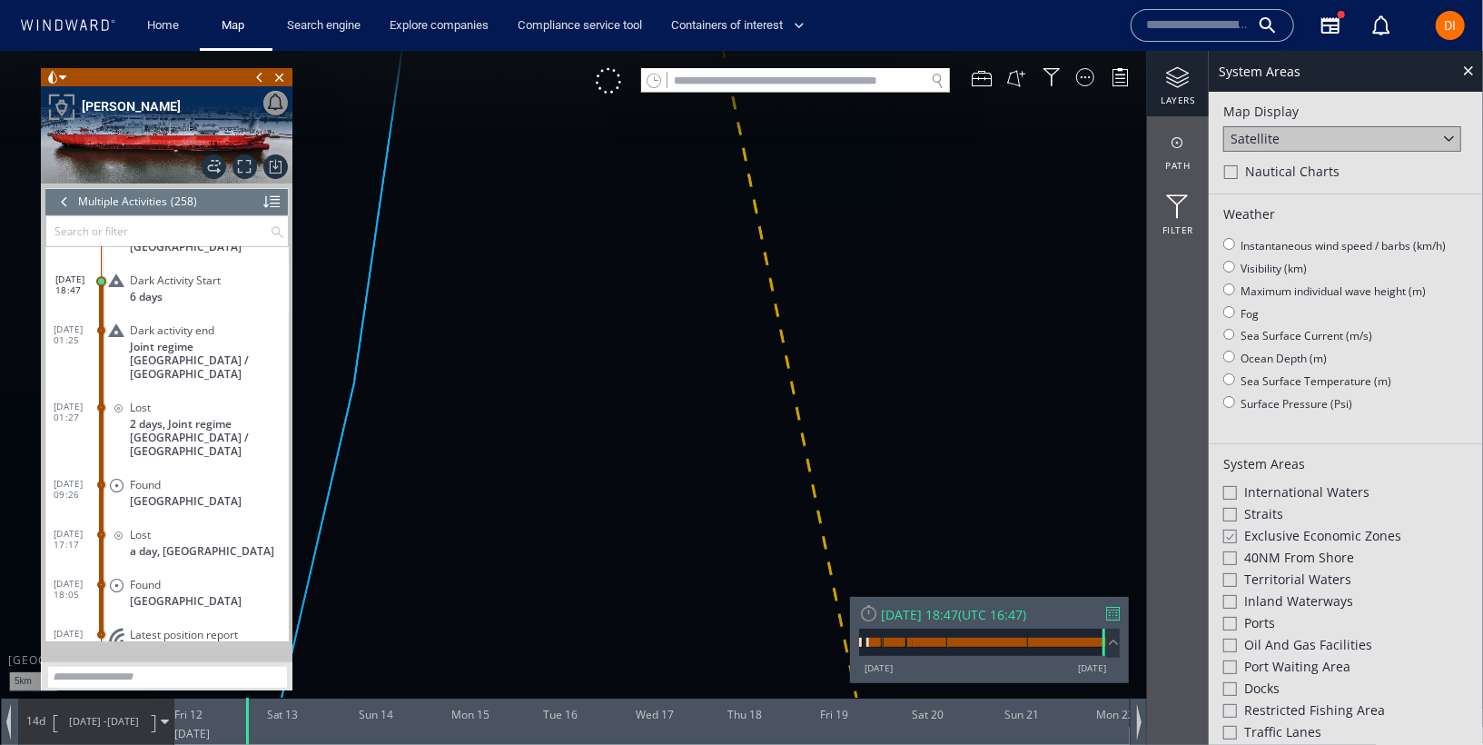
drag, startPoint x: 917, startPoint y: 354, endPoint x: 973, endPoint y: 585, distance: 237.4
click at [972, 569] on canvas "Map" at bounding box center [741, 388] width 1483 height 676
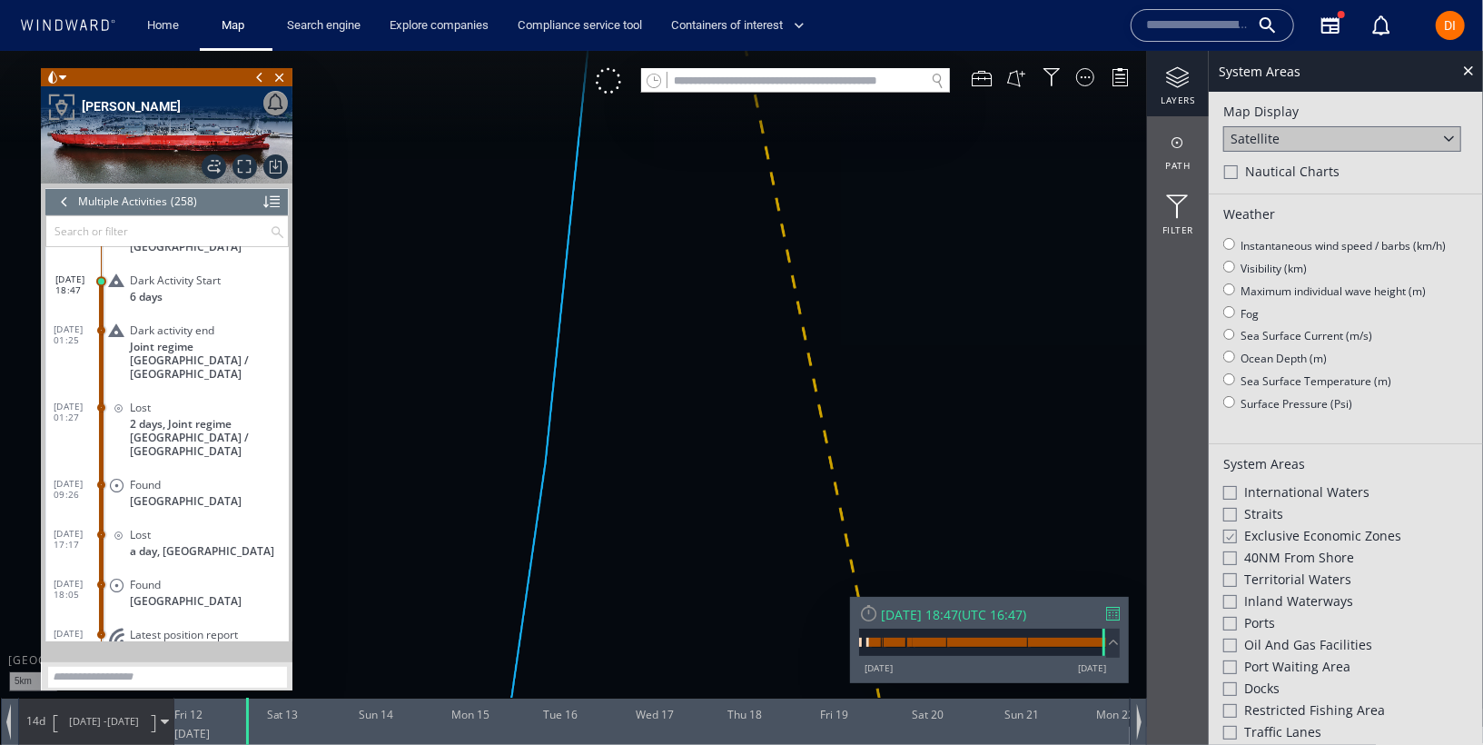
drag, startPoint x: 909, startPoint y: 349, endPoint x: 926, endPoint y: 571, distance: 223.1
click at [926, 571] on canvas "Map" at bounding box center [741, 388] width 1483 height 676
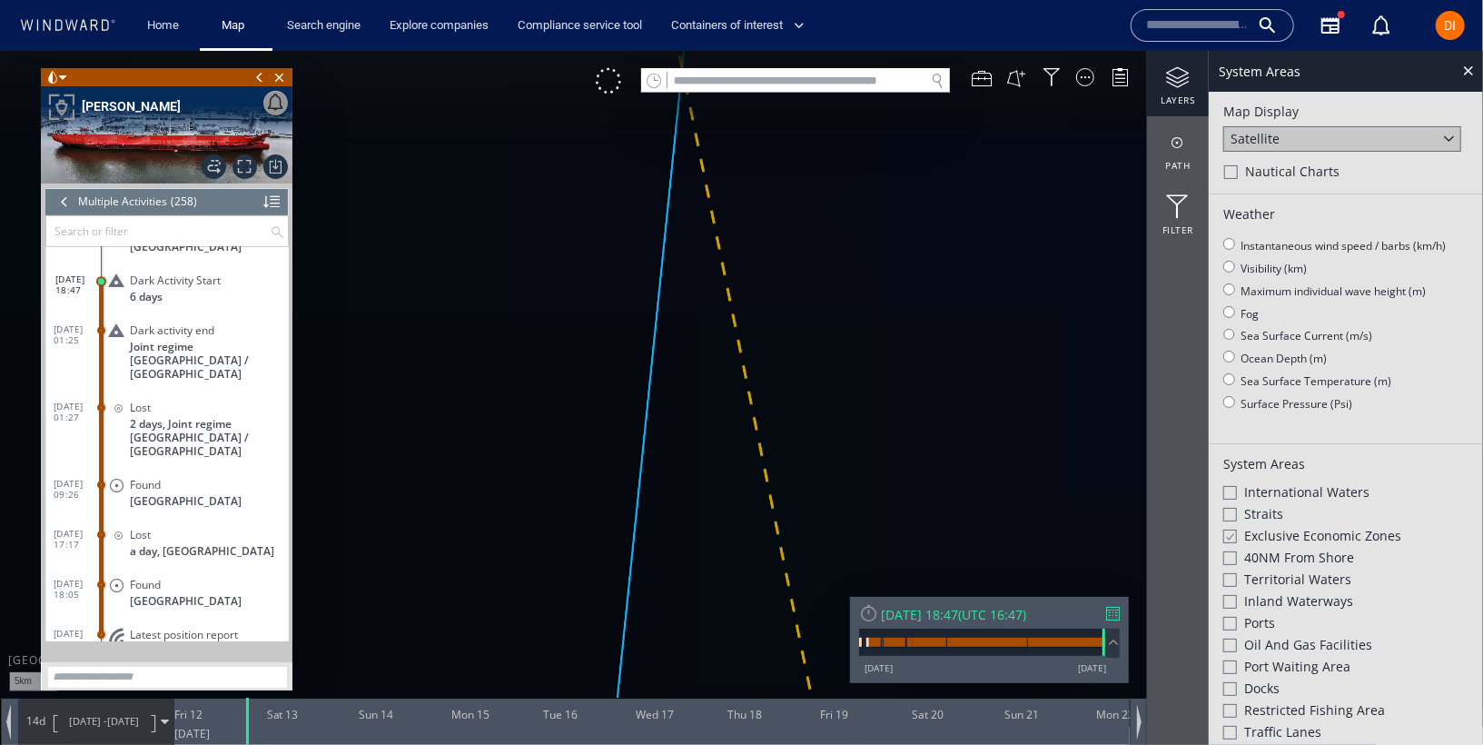
drag, startPoint x: 842, startPoint y: 325, endPoint x: 856, endPoint y: 531, distance: 206.6
click at [856, 517] on canvas "Map" at bounding box center [741, 388] width 1483 height 676
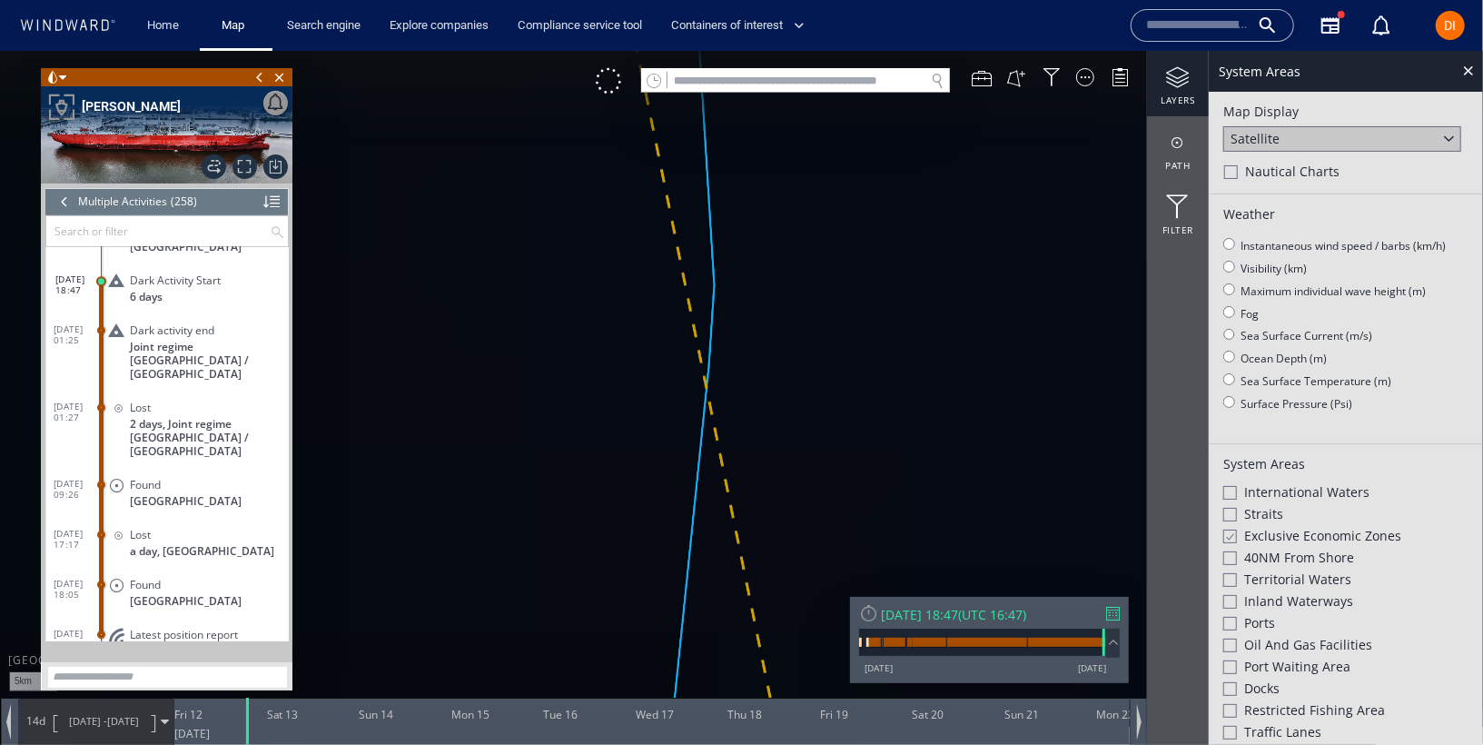
drag, startPoint x: 848, startPoint y: 400, endPoint x: 859, endPoint y: 676, distance: 276.3
click at [859, 50] on div "5km © Mapbox © OpenStreetMap Improve this map © Maxar 0 0 [DATE] Fri 12 Sat 13 …" at bounding box center [741, 50] width 1483 height 0
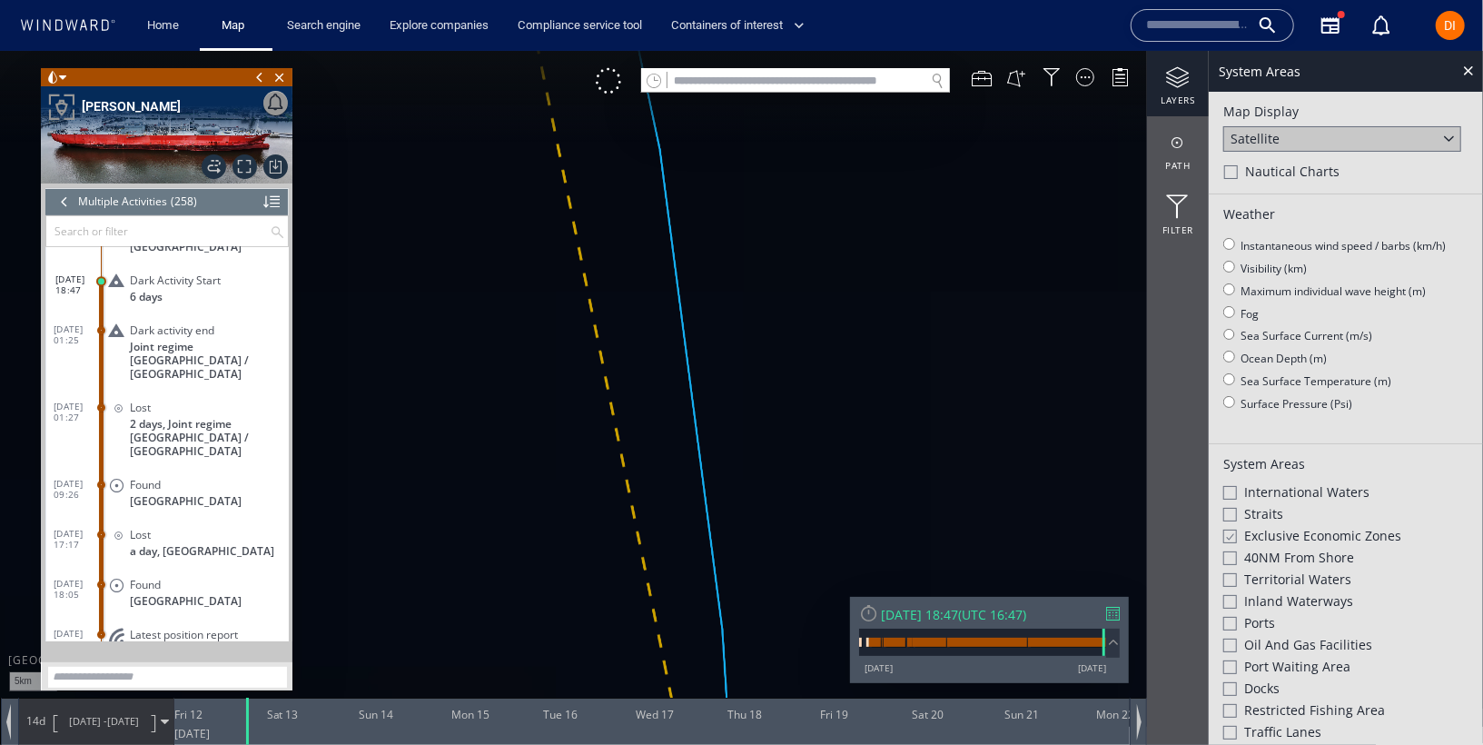
drag, startPoint x: 733, startPoint y: 361, endPoint x: 911, endPoint y: 685, distance: 369.0
click at [910, 682] on canvas "Map" at bounding box center [741, 388] width 1483 height 676
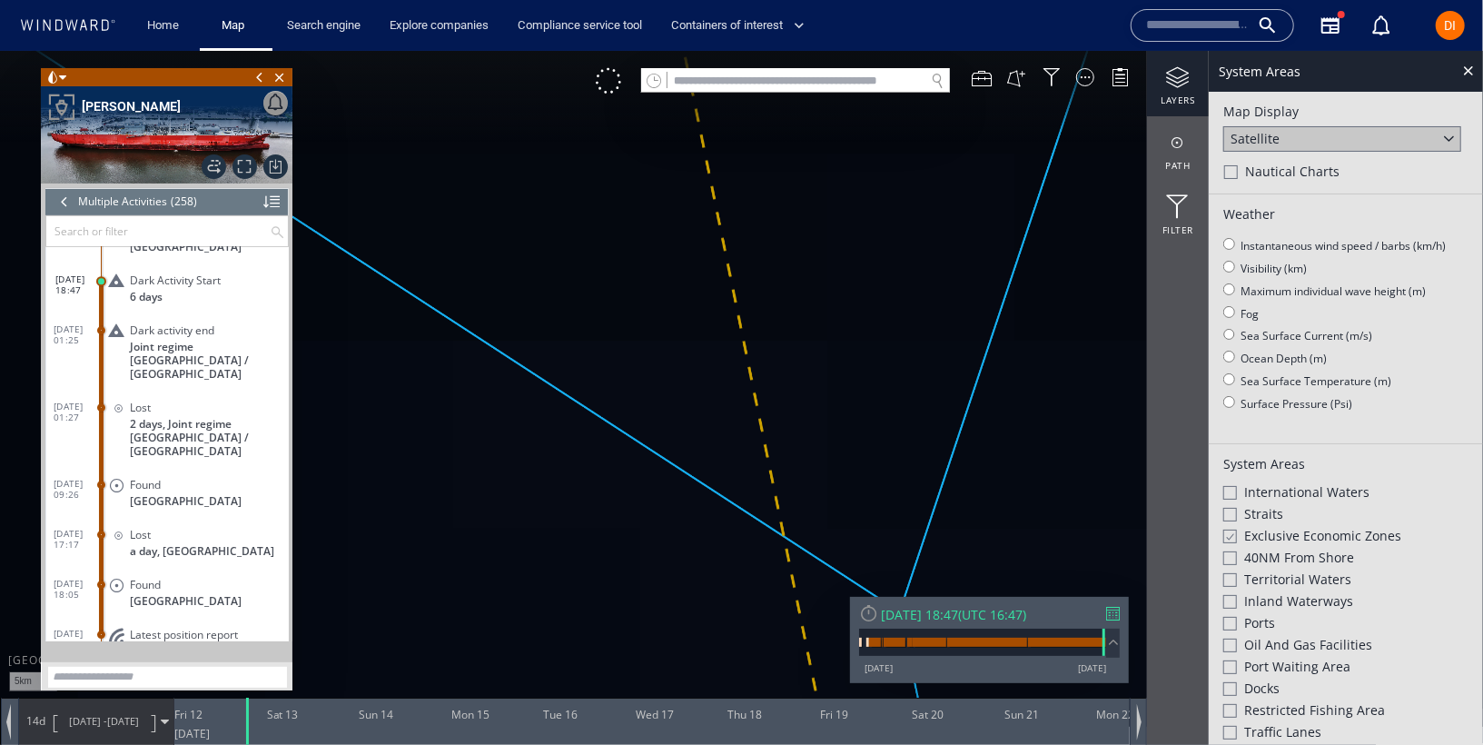
drag, startPoint x: 854, startPoint y: 392, endPoint x: 874, endPoint y: 803, distance: 411.0
click at [874, 744] on html "5km © Mapbox © OpenStreetMap Improve this map © Maxar 0 0 [DATE] Fri 12 Sat 13 …" at bounding box center [741, 397] width 1483 height 694
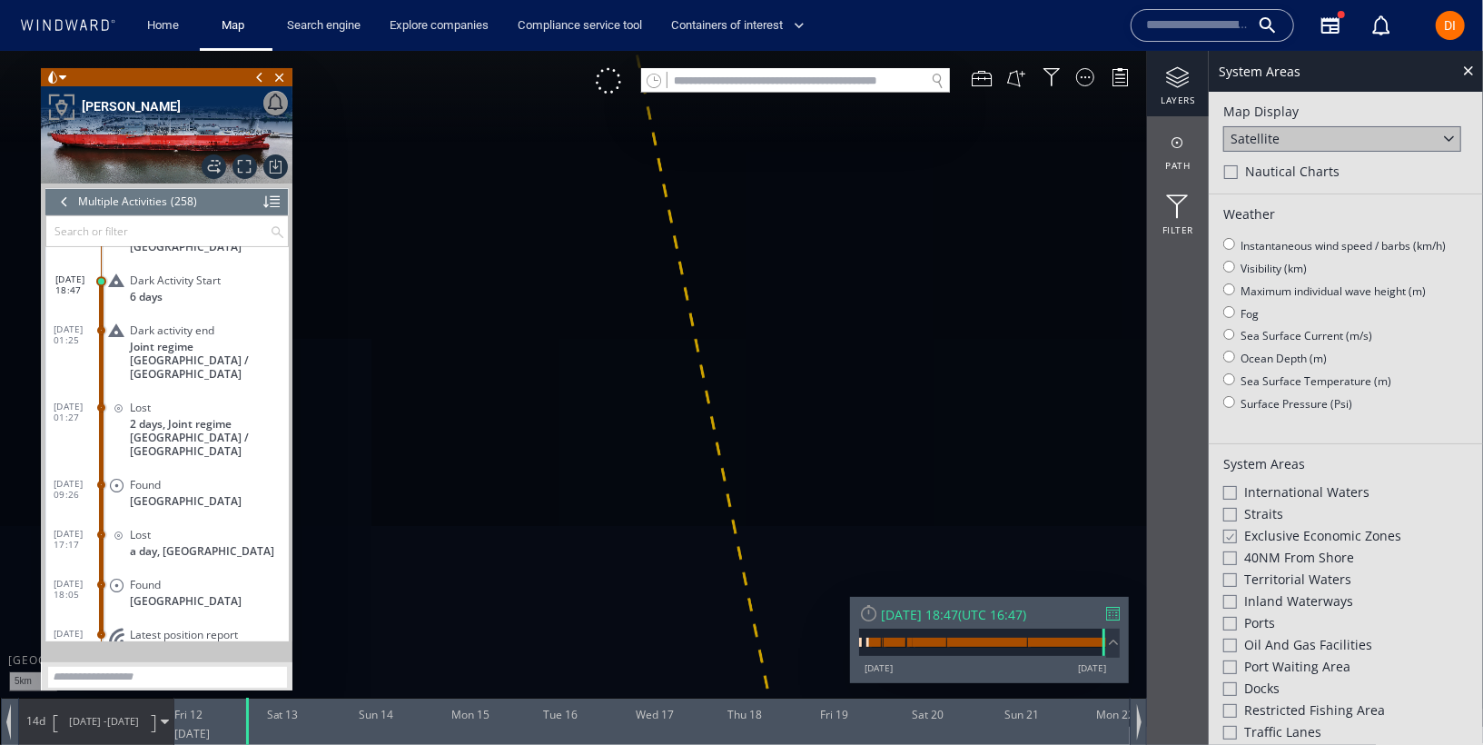
drag, startPoint x: 785, startPoint y: 499, endPoint x: 898, endPoint y: 803, distance: 324.4
click at [898, 744] on html "5km © Mapbox © OpenStreetMap Improve this map © Maxar 0 0 [DATE] Fri 12 Sat 13 …" at bounding box center [741, 397] width 1483 height 694
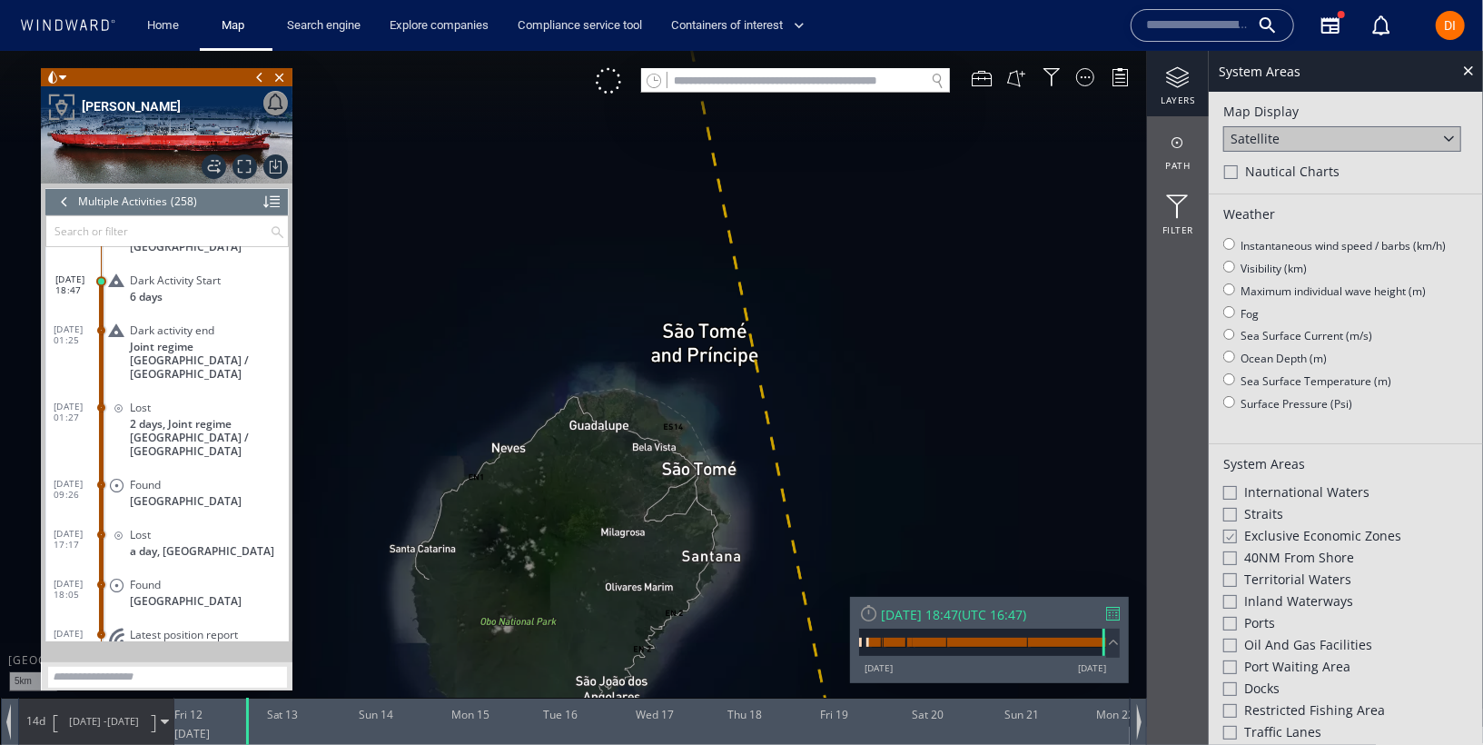
drag, startPoint x: 818, startPoint y: 390, endPoint x: 874, endPoint y: 803, distance: 417.0
click at [874, 744] on html "5km © Mapbox © OpenStreetMap Improve this map © Maxar 0 0 [DATE] Fri 12 Sat 13 …" at bounding box center [741, 397] width 1483 height 694
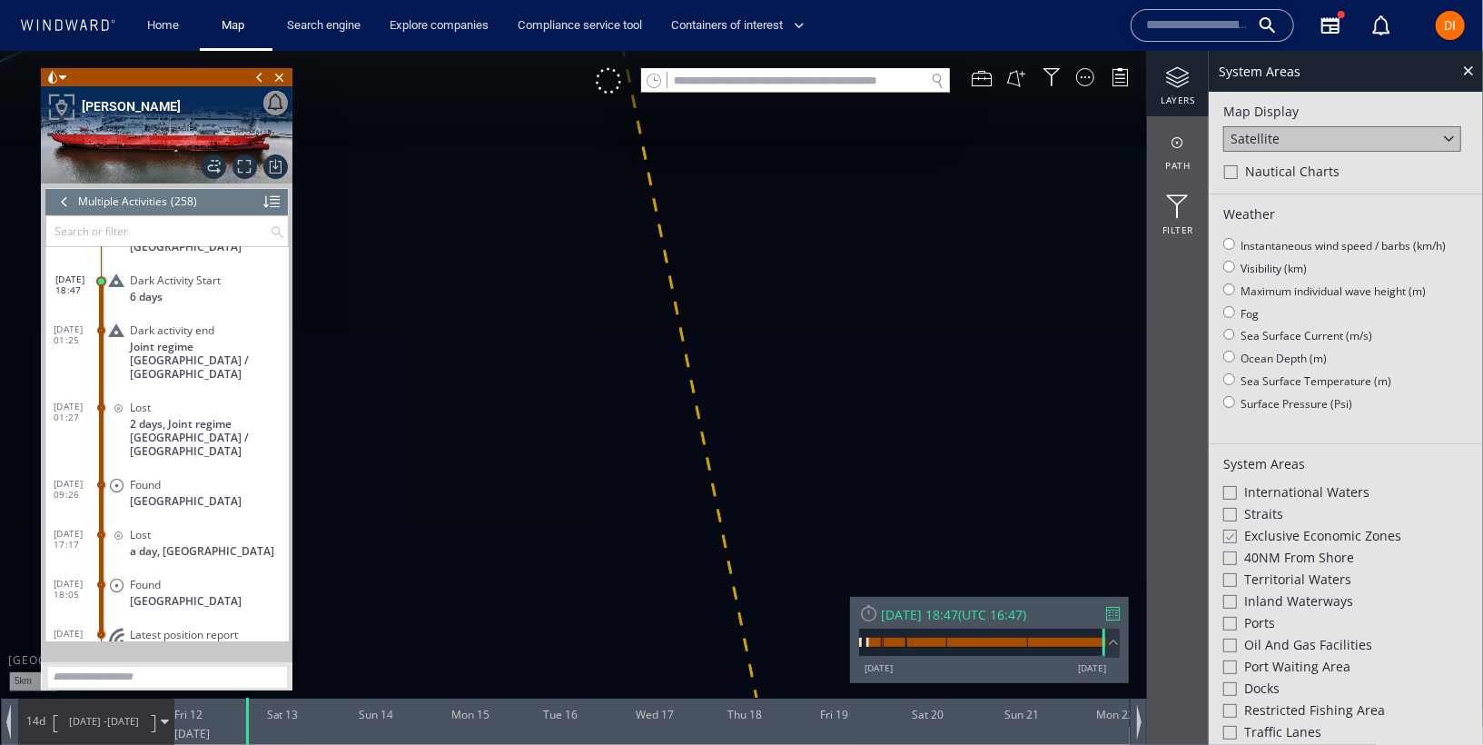
drag, startPoint x: 768, startPoint y: 319, endPoint x: 844, endPoint y: 803, distance: 490.0
click at [844, 744] on html "5km © Mapbox © OpenStreetMap Improve this map © Maxar 0 0 [DATE] Fri 12 Sat 13 …" at bounding box center [741, 397] width 1483 height 694
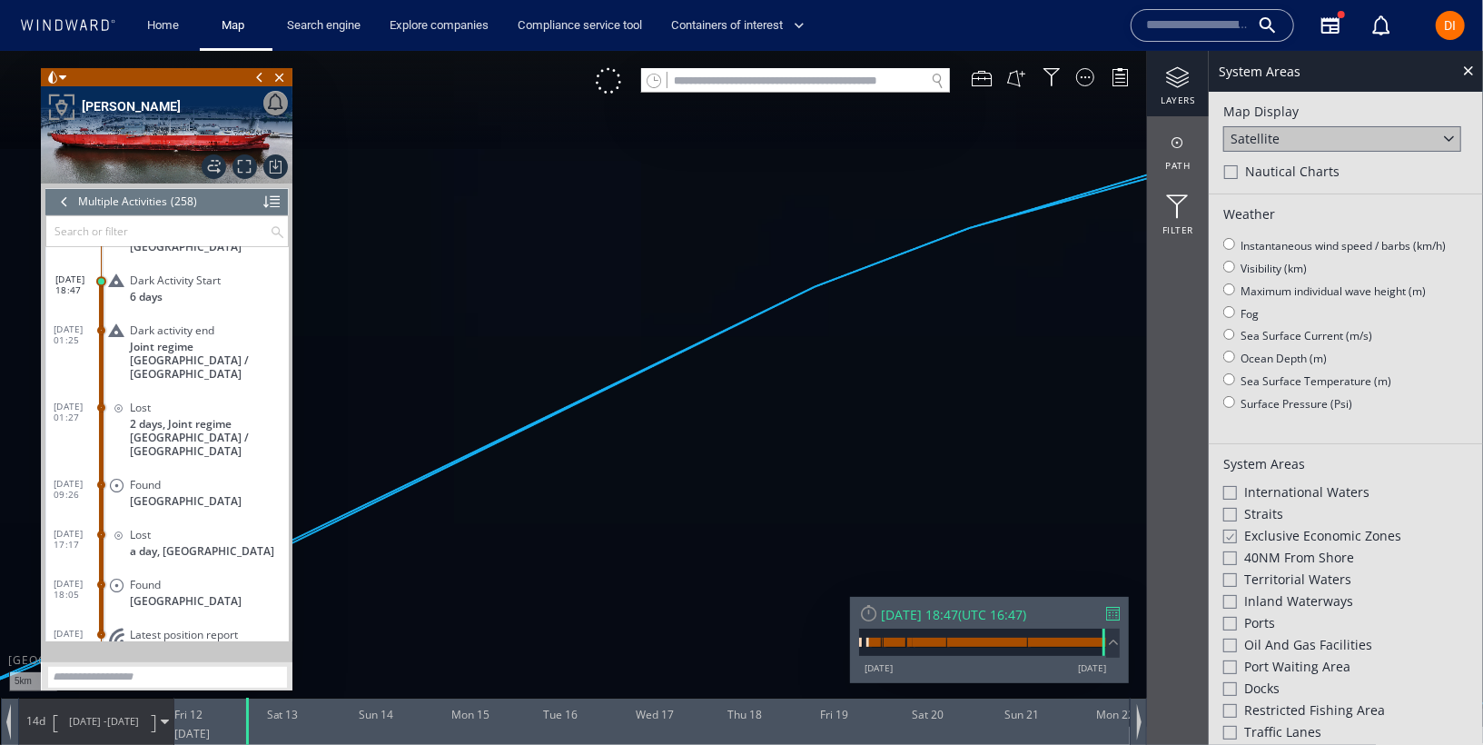
drag, startPoint x: 795, startPoint y: 539, endPoint x: 781, endPoint y: 262, distance: 277.3
click at [781, 262] on canvas "Map" at bounding box center [741, 388] width 1483 height 676
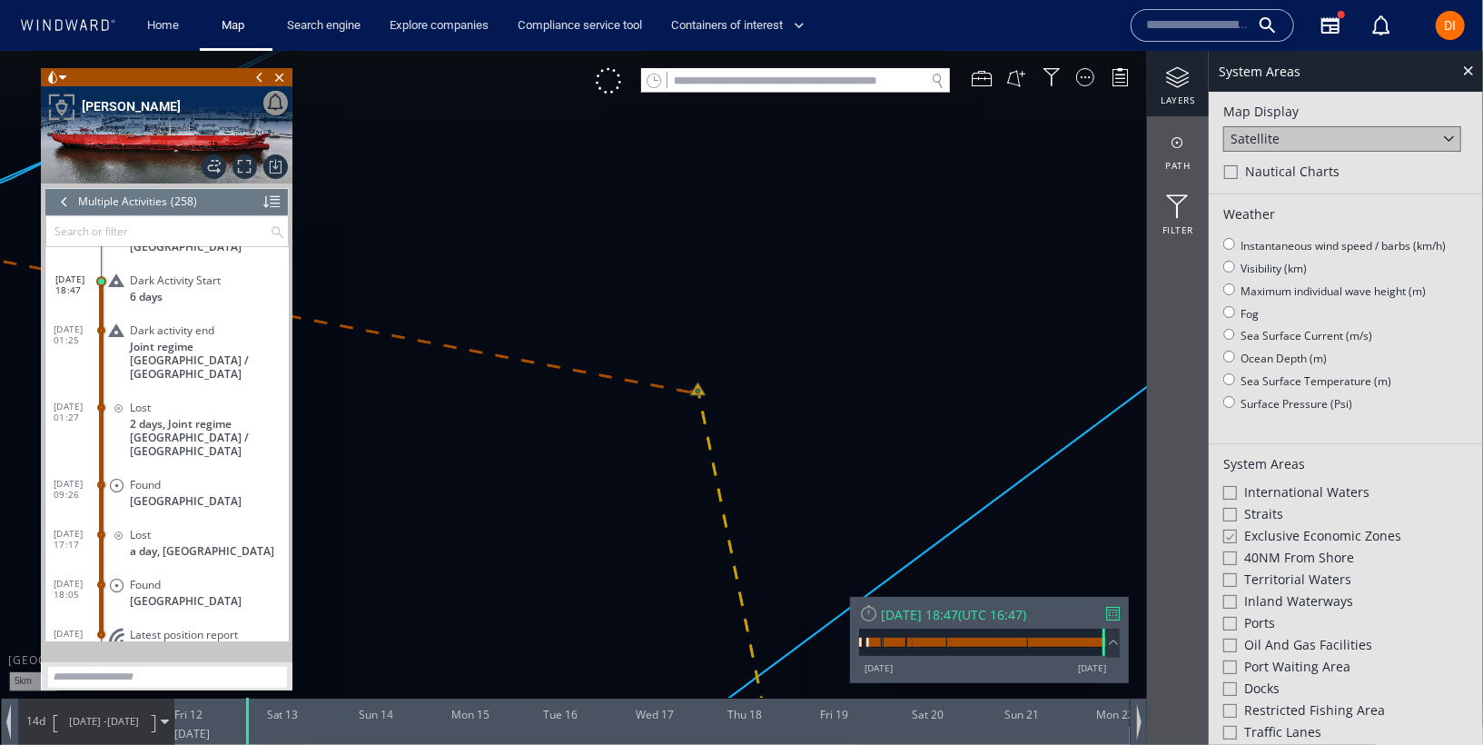
click at [703, 381] on canvas "Map" at bounding box center [741, 388] width 1483 height 676
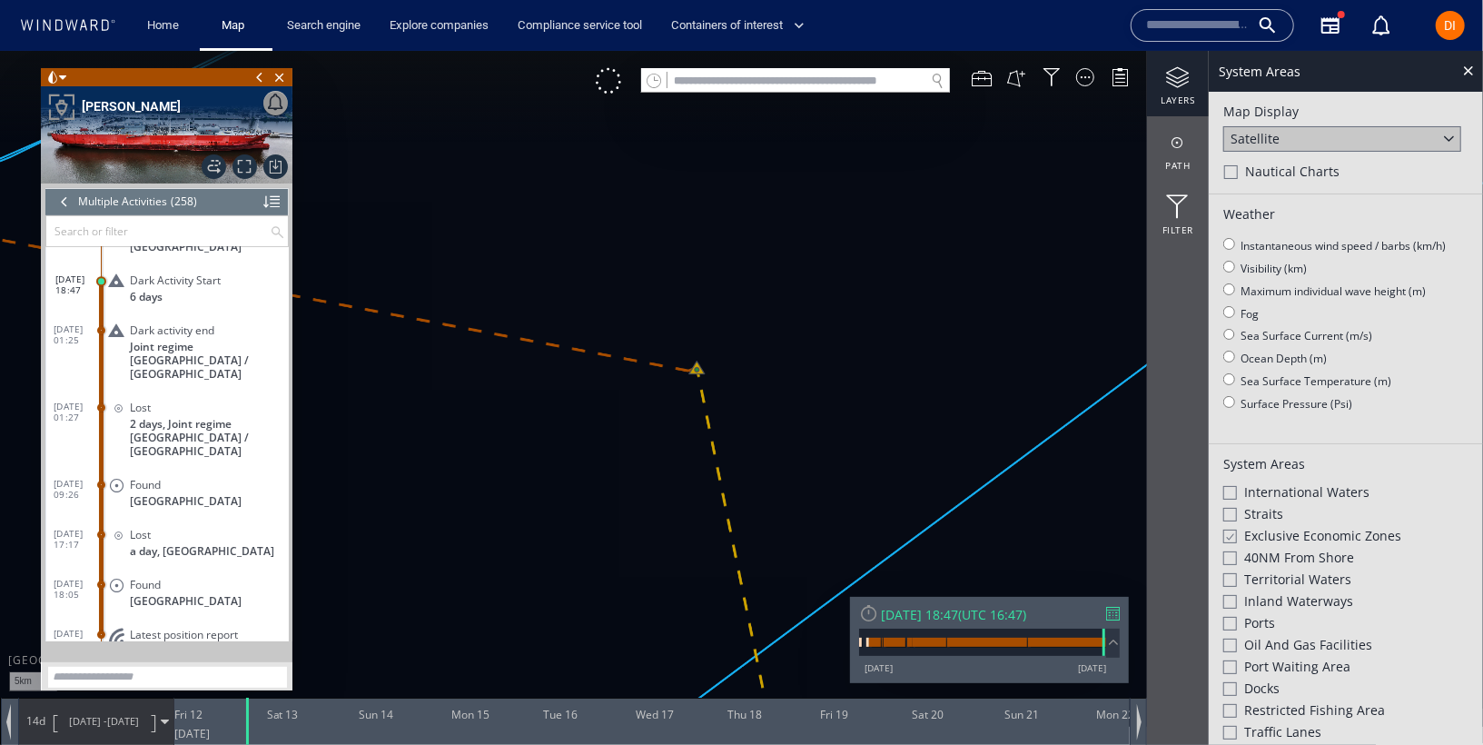
click at [697, 369] on canvas "Map" at bounding box center [741, 388] width 1483 height 676
click at [833, 427] on canvas "Map" at bounding box center [741, 388] width 1483 height 676
click at [1472, 74] on div at bounding box center [1467, 69] width 21 height 21
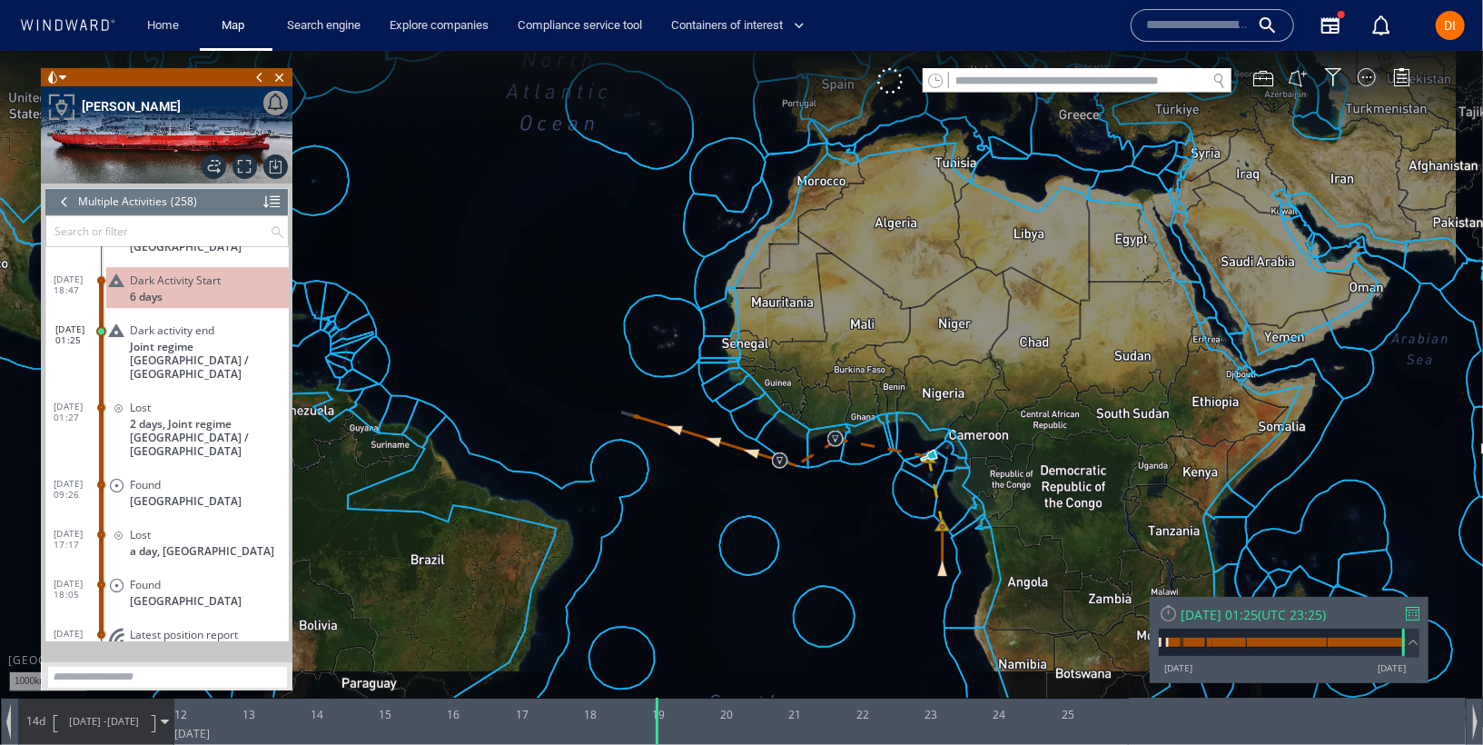
drag, startPoint x: 1094, startPoint y: 622, endPoint x: 928, endPoint y: 422, distance: 259.8
click at [927, 421] on canvas "Map" at bounding box center [741, 388] width 1483 height 676
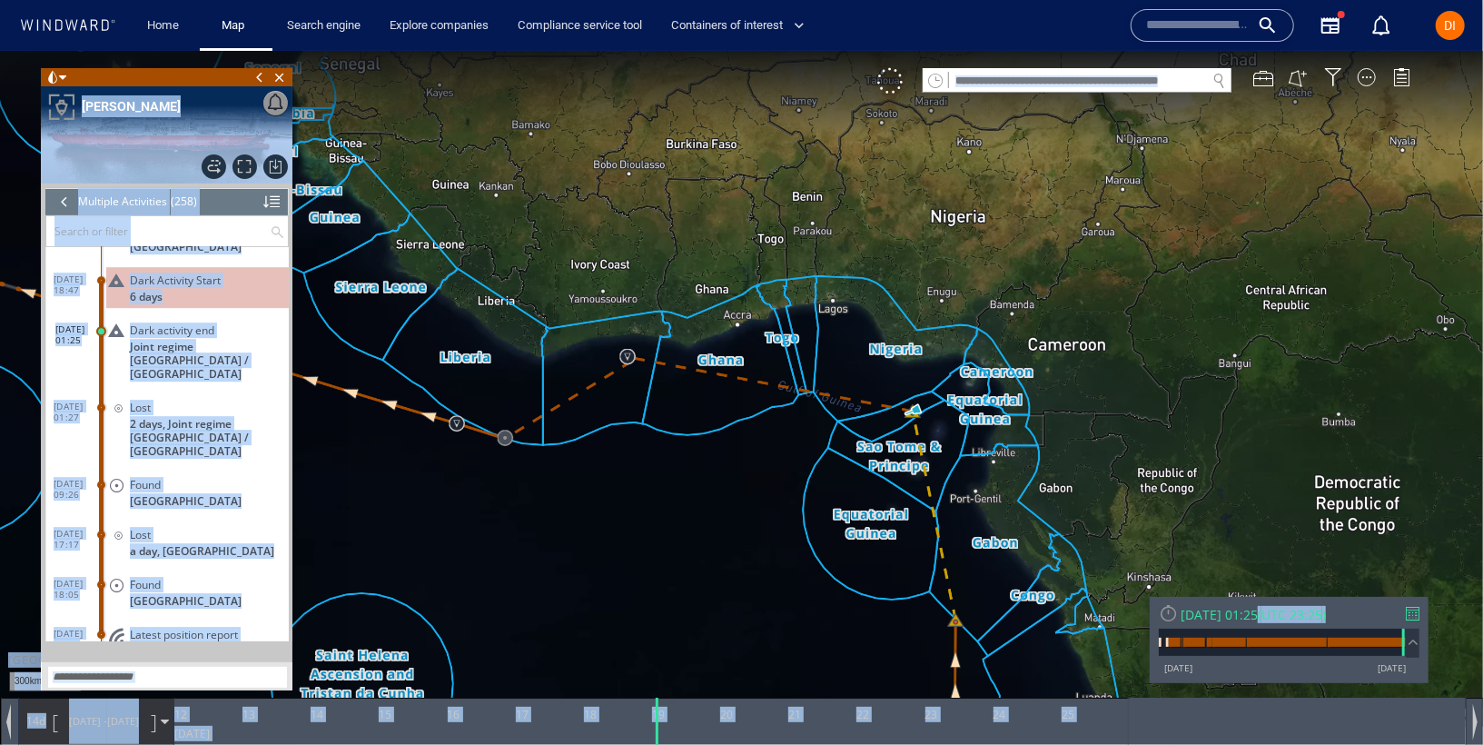
drag, startPoint x: 1402, startPoint y: 647, endPoint x: 1466, endPoint y: 631, distance: 65.4
click at [1466, 50] on div "300km © Mapbox © OpenStreetMap Improve this map © Maxar 0 0 [DATE] 12 13 14 15 …" at bounding box center [741, 50] width 1483 height 0
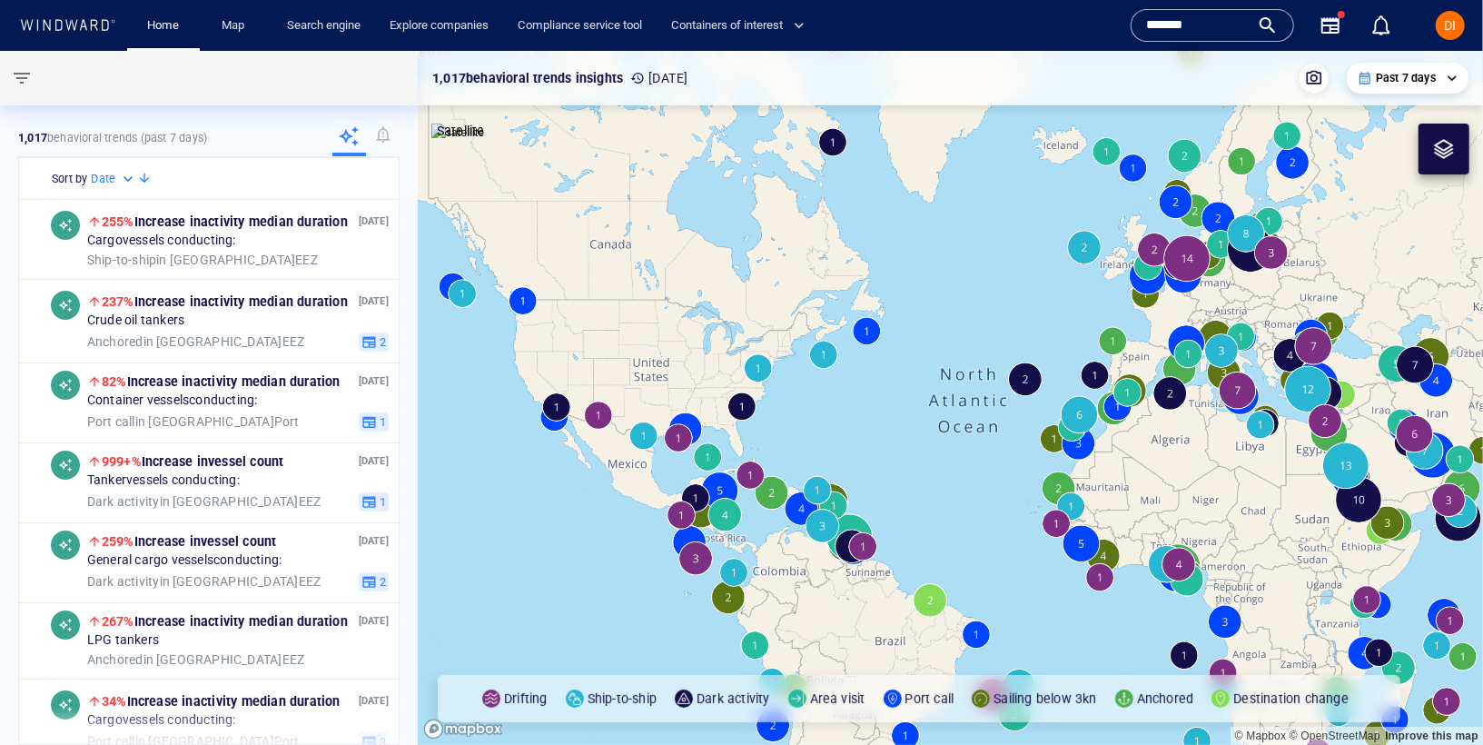
click at [1267, 26] on div "*******" at bounding box center [1212, 25] width 133 height 27
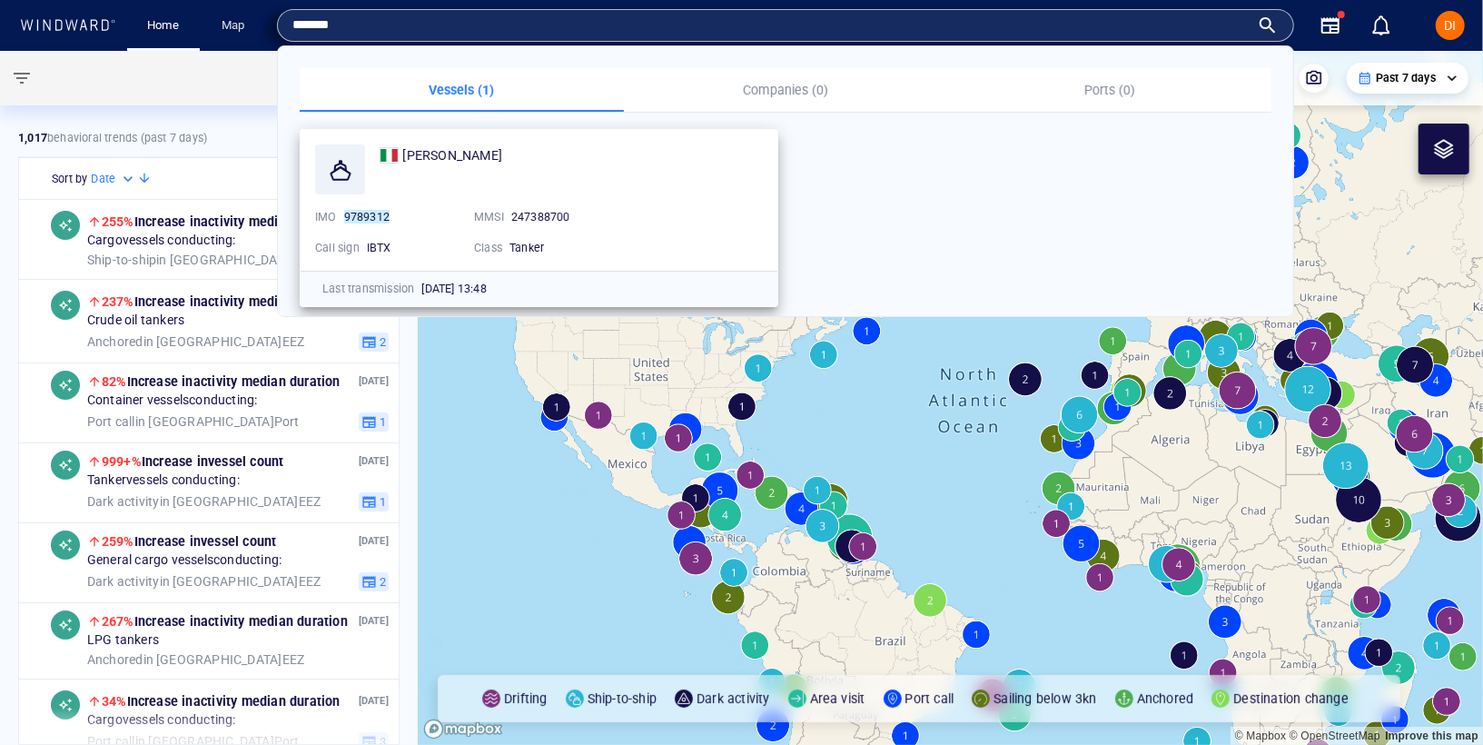
click at [676, 155] on div "[PERSON_NAME]" at bounding box center [571, 155] width 383 height 22
click at [405, 153] on span "[PERSON_NAME]" at bounding box center [452, 155] width 100 height 15
